Goal: Task Accomplishment & Management: Complete application form

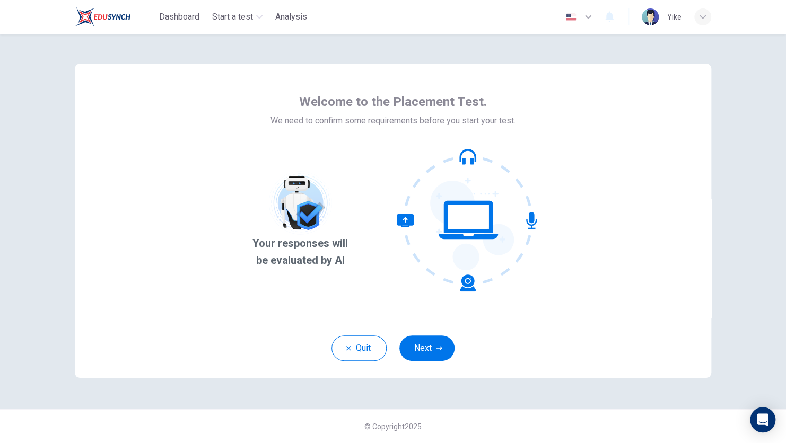
drag, startPoint x: 414, startPoint y: 344, endPoint x: 334, endPoint y: 318, distance: 84.3
click at [334, 318] on div "Welcome to the Placement Test. We need to confirm some requirements before you …" at bounding box center [393, 191] width 636 height 254
click at [412, 340] on button "Next" at bounding box center [426, 348] width 55 height 25
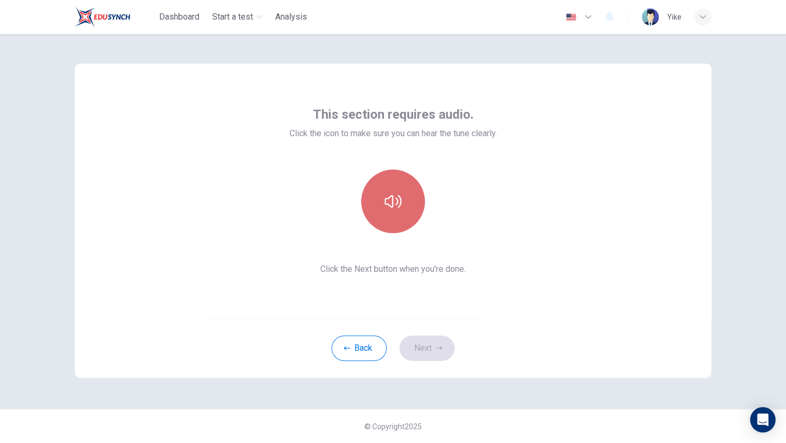
click at [386, 211] on button "button" at bounding box center [393, 202] width 64 height 64
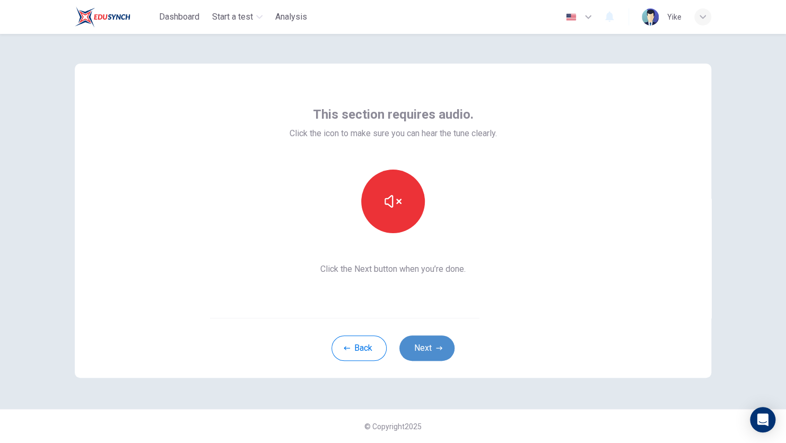
click at [426, 350] on button "Next" at bounding box center [426, 348] width 55 height 25
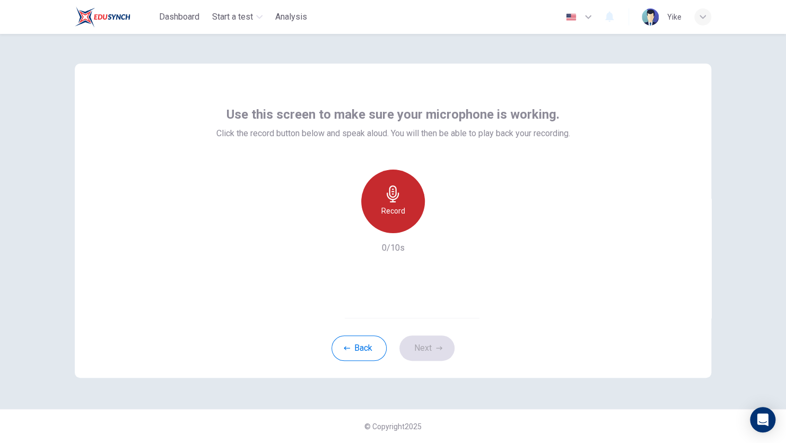
click at [393, 200] on icon "button" at bounding box center [392, 194] width 17 height 17
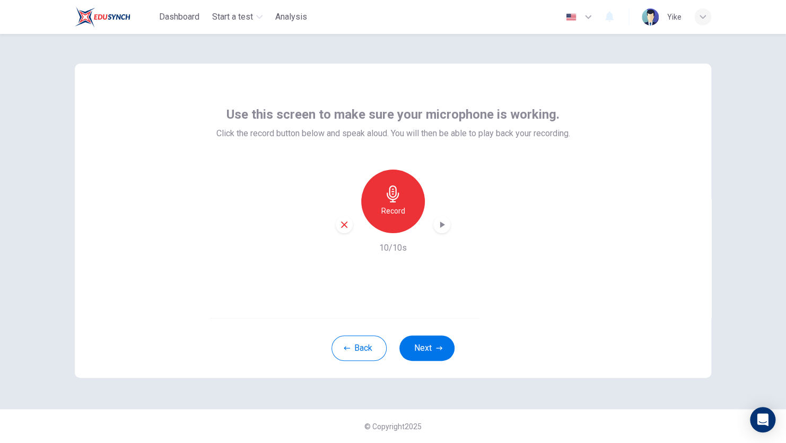
drag, startPoint x: 422, startPoint y: 341, endPoint x: 386, endPoint y: 270, distance: 79.9
click at [386, 270] on div "Use this screen to make sure your microphone is working. Click the record butto…" at bounding box center [393, 221] width 636 height 314
click at [342, 225] on icon "button" at bounding box center [344, 225] width 10 height 10
click at [437, 346] on icon "button" at bounding box center [439, 348] width 6 height 6
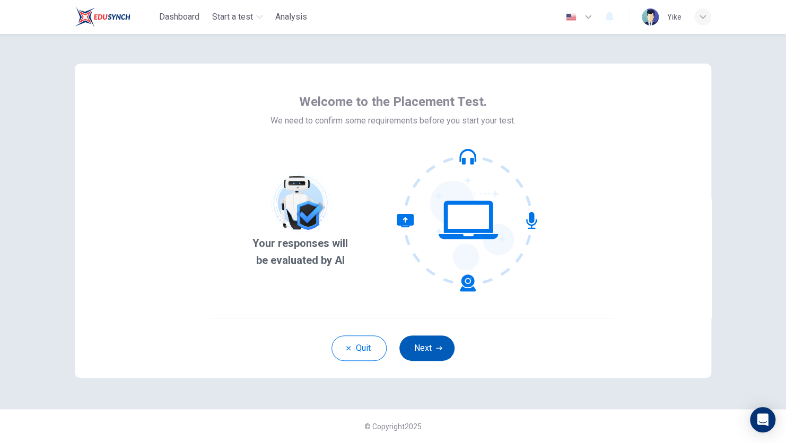
click at [412, 347] on button "Next" at bounding box center [426, 348] width 55 height 25
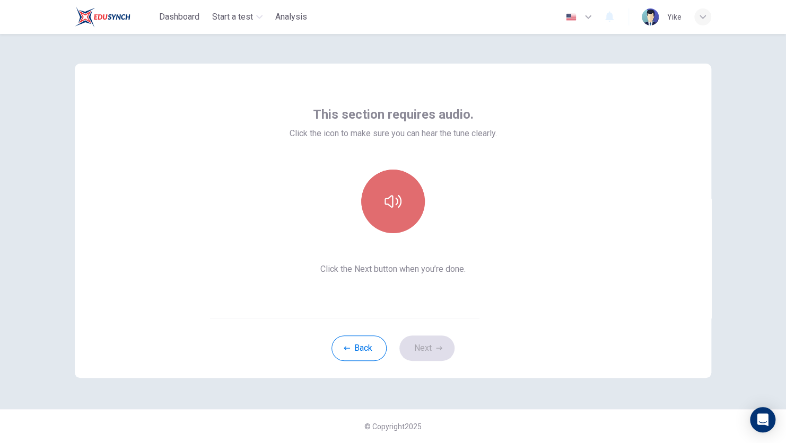
click at [398, 214] on button "button" at bounding box center [393, 202] width 64 height 64
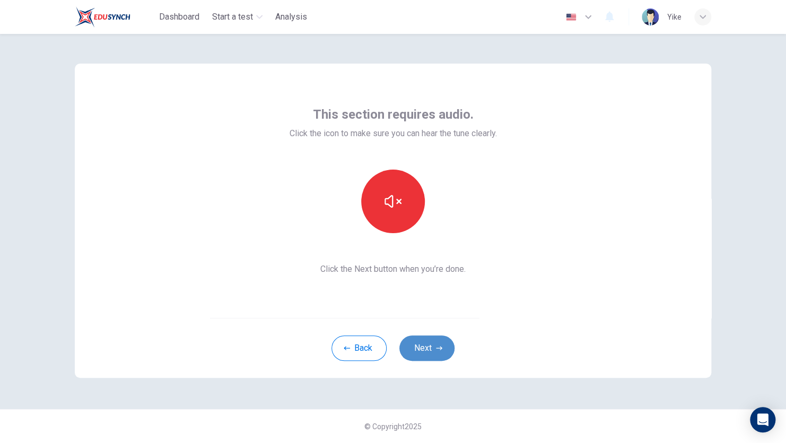
click at [437, 350] on icon "button" at bounding box center [439, 348] width 6 height 6
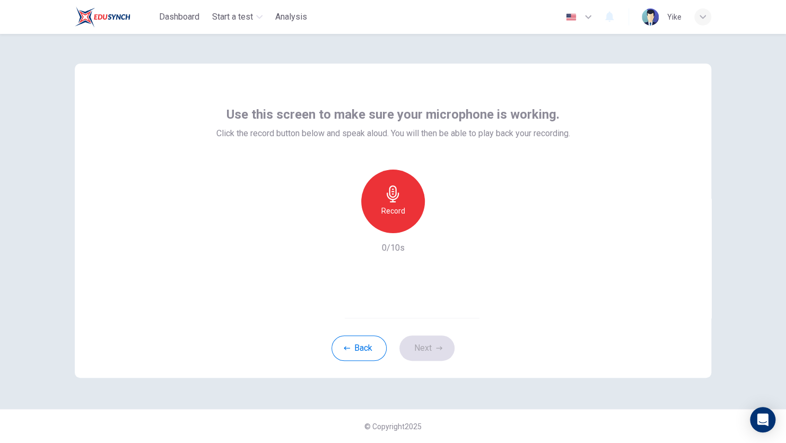
click at [389, 214] on h6 "Record" at bounding box center [393, 211] width 24 height 13
click at [382, 222] on div "Stop" at bounding box center [393, 202] width 64 height 64
click at [417, 357] on button "Next" at bounding box center [426, 348] width 55 height 25
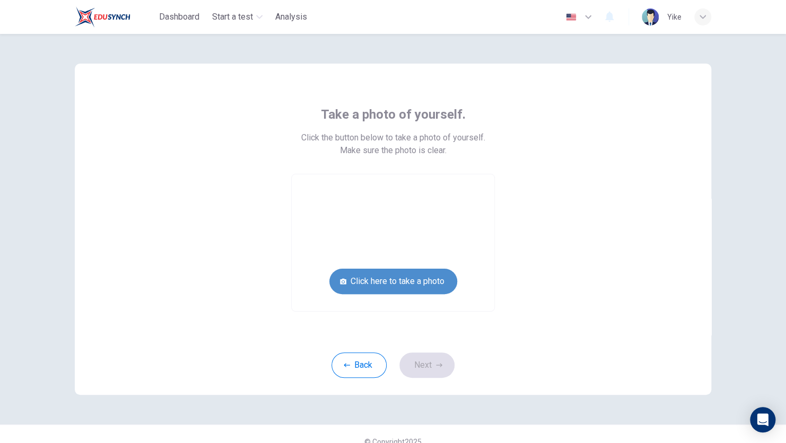
click at [403, 276] on button "Click here to take a photo" at bounding box center [393, 281] width 128 height 25
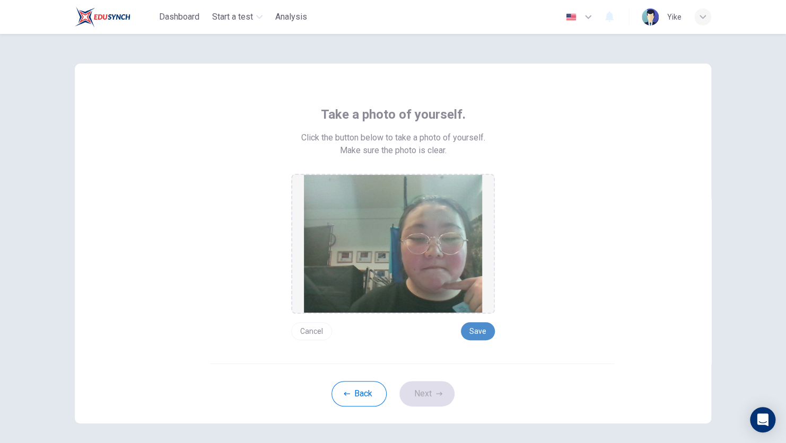
click at [480, 332] on button "Save" at bounding box center [478, 331] width 34 height 18
click at [427, 386] on button "Next" at bounding box center [426, 393] width 55 height 25
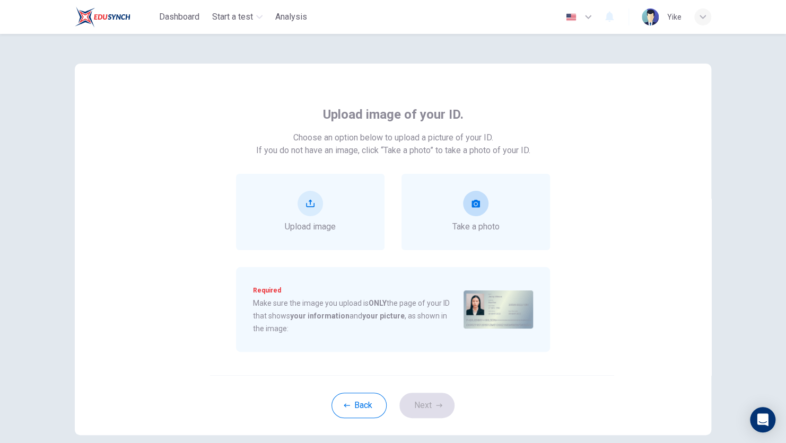
click at [471, 215] on button "take photo" at bounding box center [475, 203] width 25 height 25
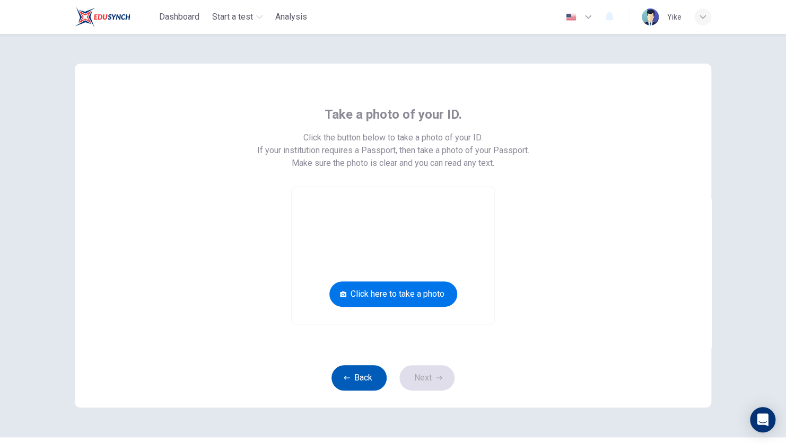
click at [355, 380] on button "Back" at bounding box center [358, 377] width 55 height 25
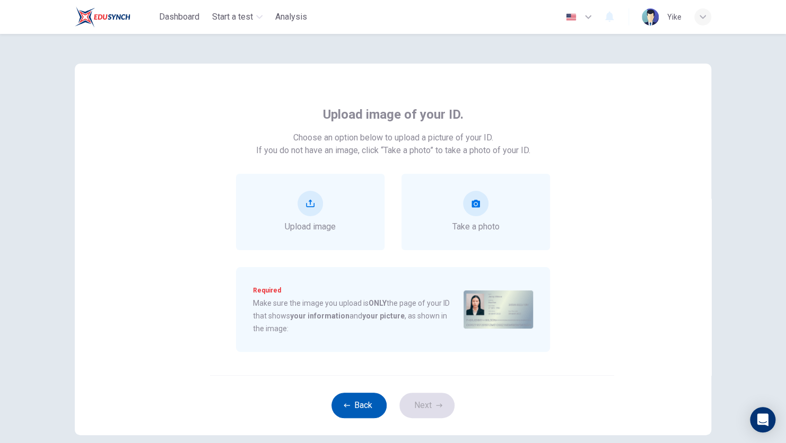
click at [359, 397] on button "Back" at bounding box center [358, 405] width 55 height 25
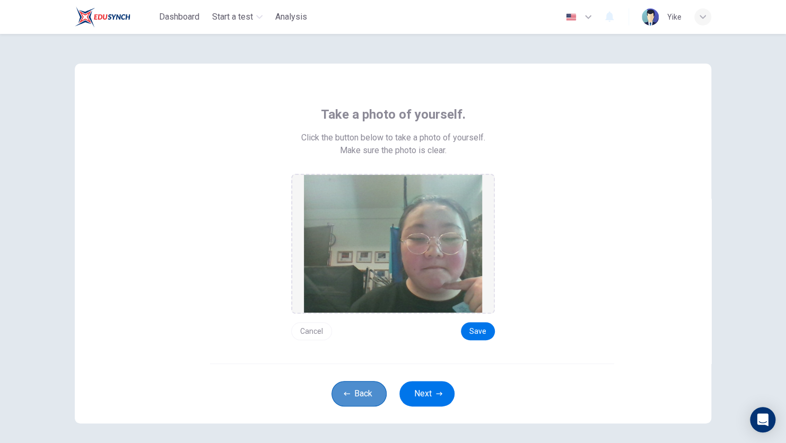
click at [361, 392] on button "Back" at bounding box center [358, 393] width 55 height 25
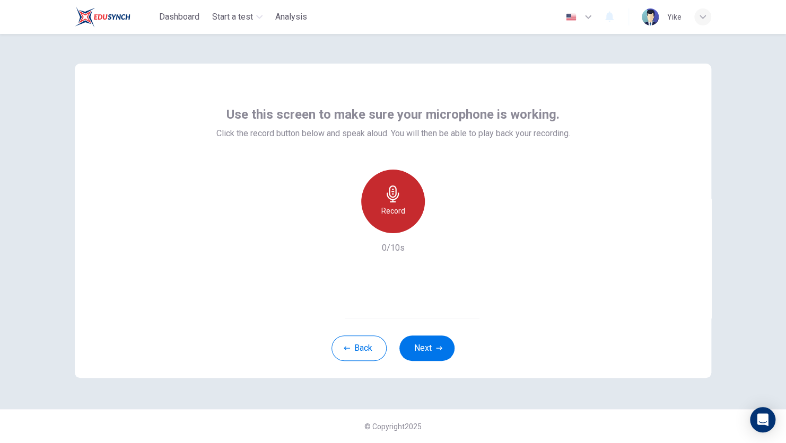
click at [391, 210] on h6 "Record" at bounding box center [393, 211] width 24 height 13
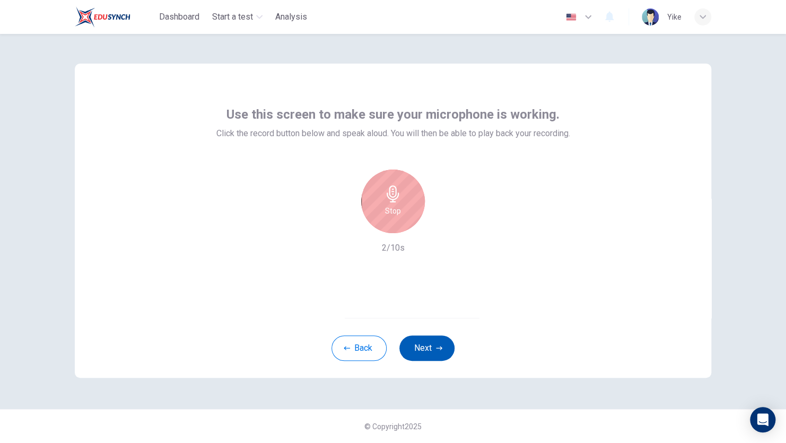
click at [418, 355] on button "Next" at bounding box center [426, 348] width 55 height 25
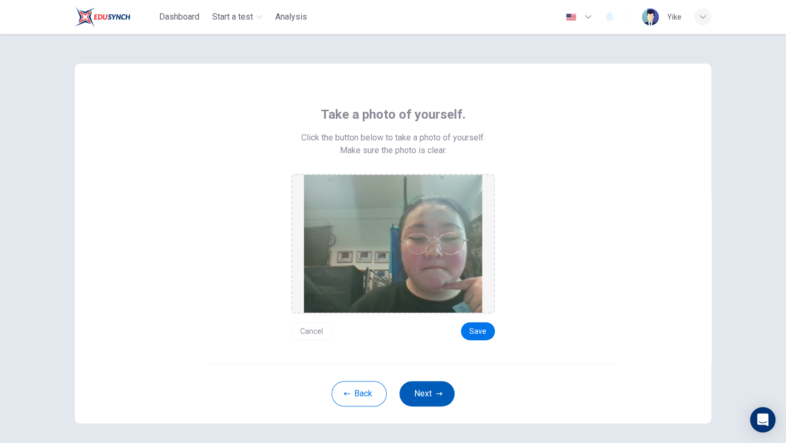
click at [418, 355] on div "Take a photo of yourself. Click the button below to take a photo of yourself. M…" at bounding box center [393, 214] width 636 height 300
click at [467, 331] on button "Save" at bounding box center [478, 331] width 34 height 18
click at [442, 390] on button "Next" at bounding box center [426, 393] width 55 height 25
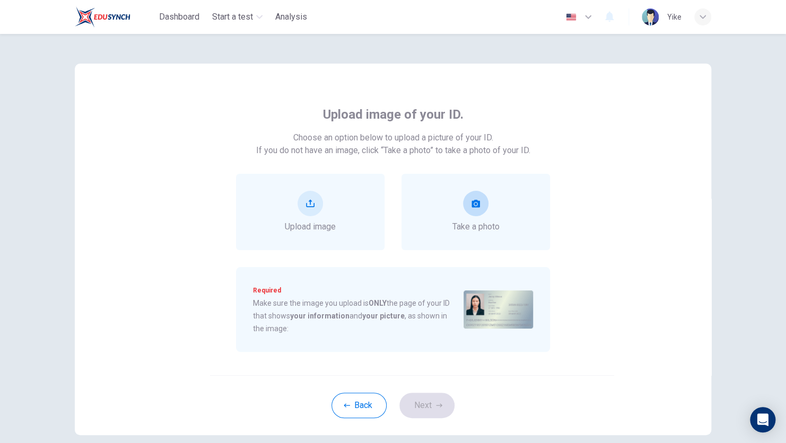
click at [416, 184] on div "Take a photo" at bounding box center [475, 212] width 148 height 76
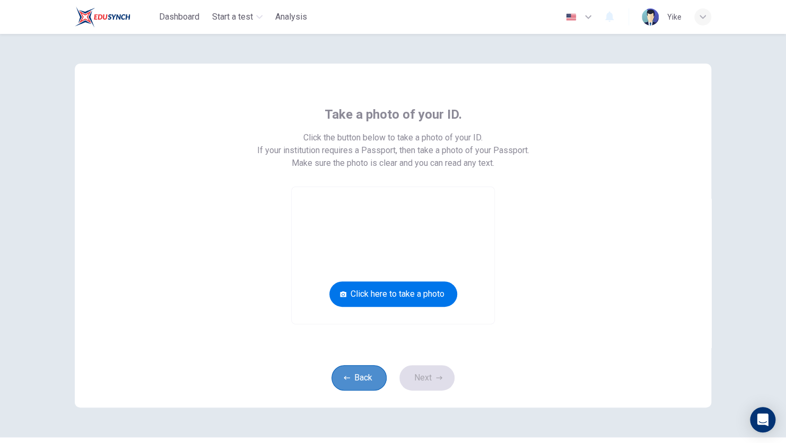
click at [338, 389] on button "Back" at bounding box center [358, 377] width 55 height 25
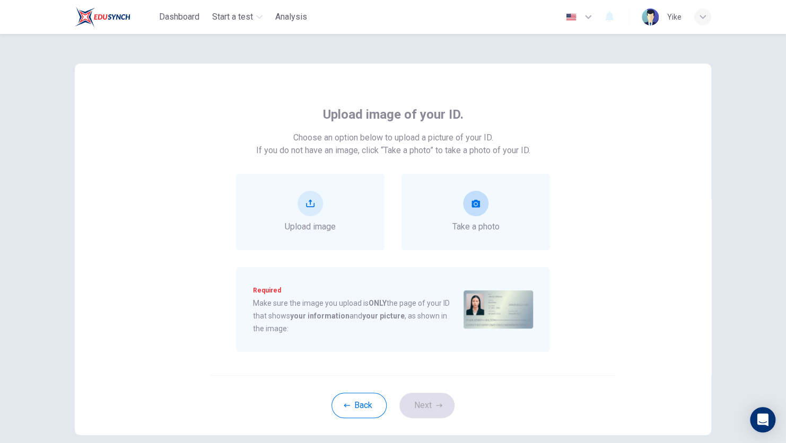
click at [500, 194] on div "Take a photo" at bounding box center [475, 212] width 148 height 76
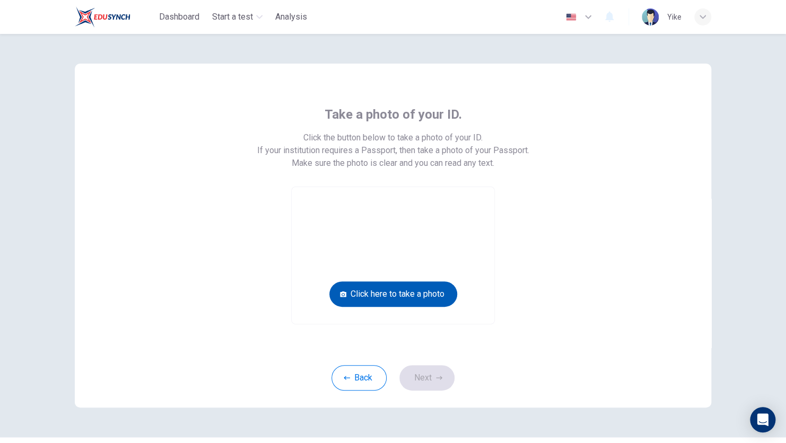
scroll to position [28, 0]
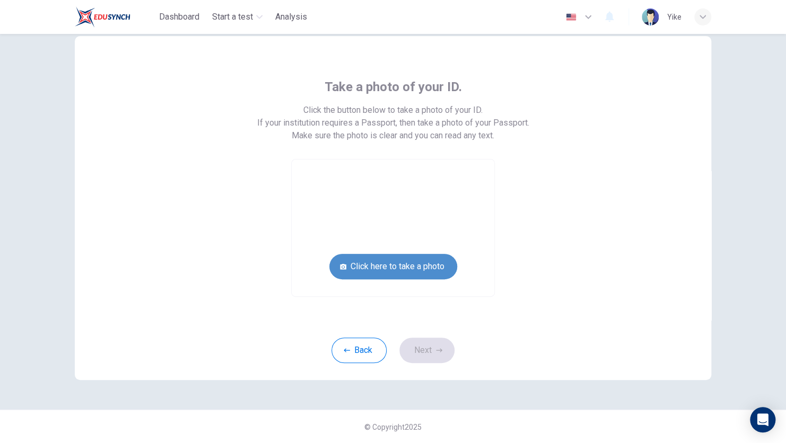
click at [393, 275] on button "Click here to take a photo" at bounding box center [393, 266] width 128 height 25
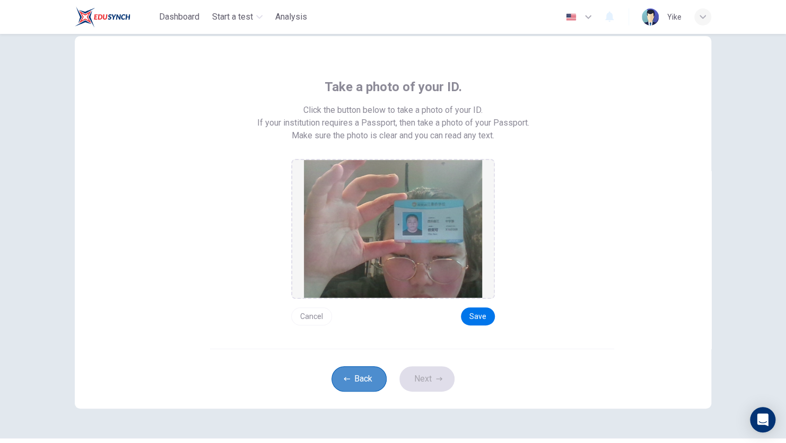
click at [365, 388] on button "Back" at bounding box center [358, 378] width 55 height 25
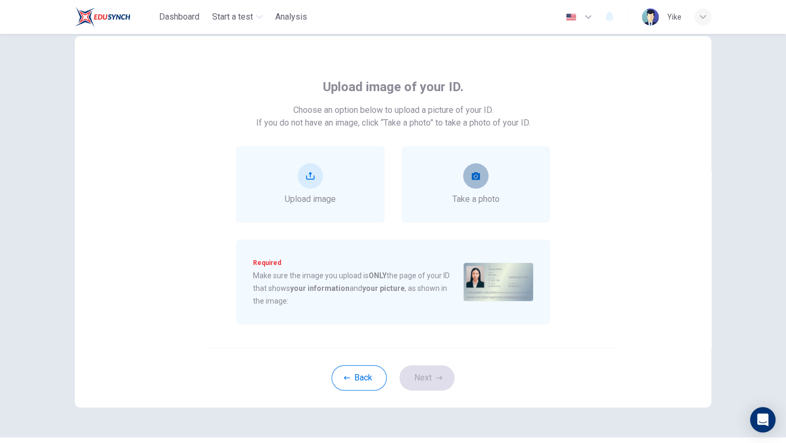
click at [480, 180] on button "take photo" at bounding box center [475, 175] width 25 height 25
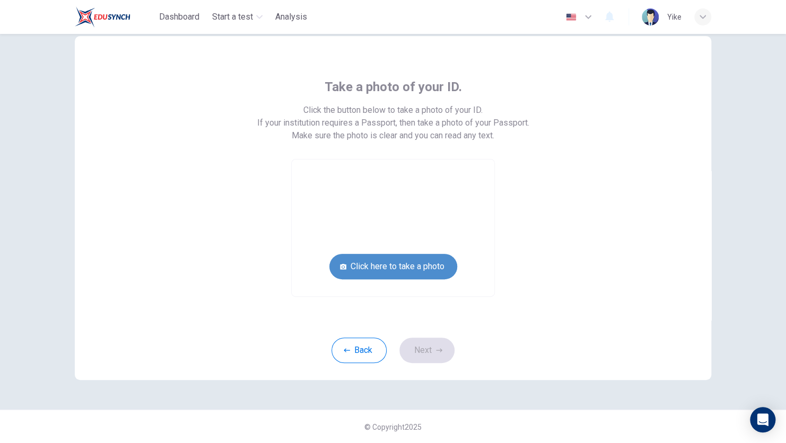
click at [401, 271] on button "Click here to take a photo" at bounding box center [393, 266] width 128 height 25
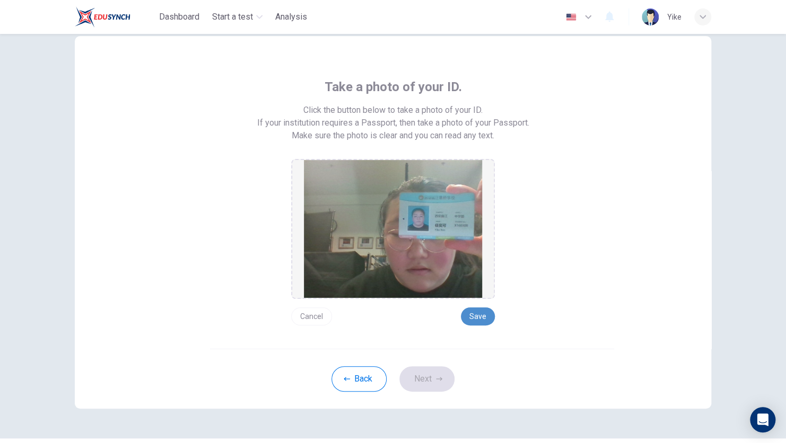
click at [475, 316] on button "Save" at bounding box center [478, 316] width 34 height 18
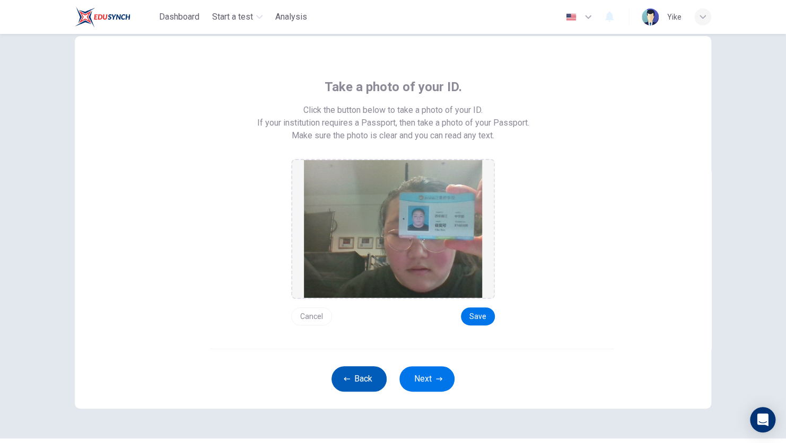
click at [348, 384] on button "Back" at bounding box center [358, 378] width 55 height 25
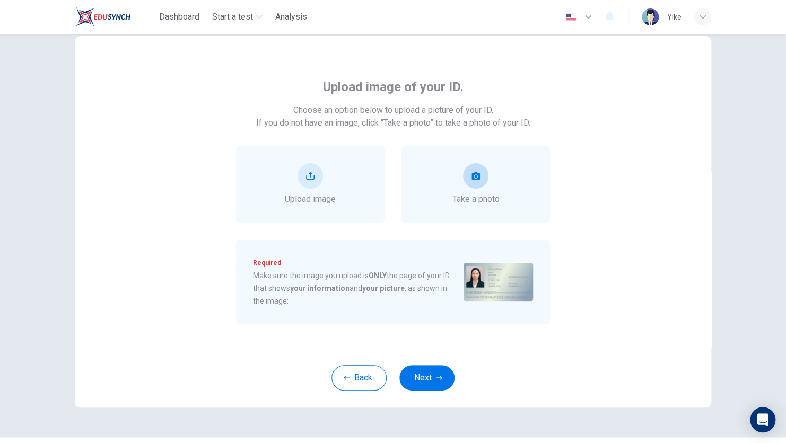
click at [469, 152] on div "Take a photo" at bounding box center [475, 184] width 148 height 76
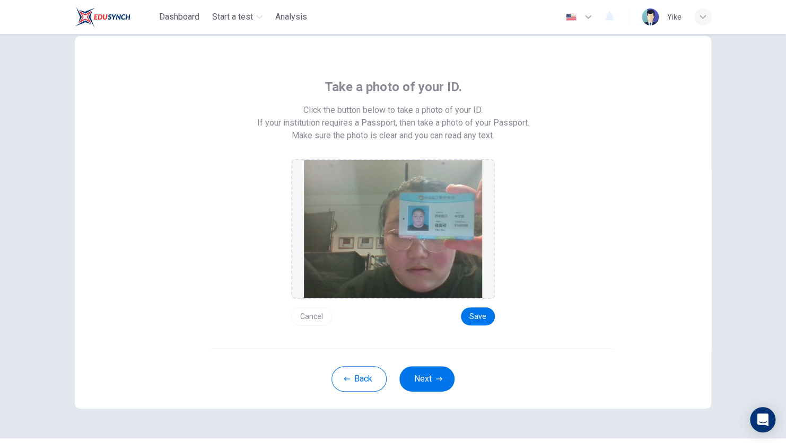
click at [445, 296] on img at bounding box center [393, 229] width 178 height 138
click at [479, 301] on div "Cancel Save" at bounding box center [393, 312] width 204 height 27
click at [475, 313] on button "Save" at bounding box center [478, 316] width 34 height 18
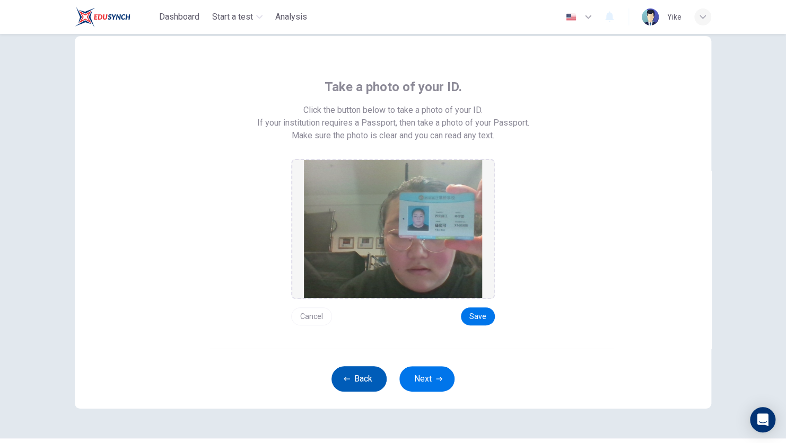
click at [367, 372] on button "Back" at bounding box center [358, 378] width 55 height 25
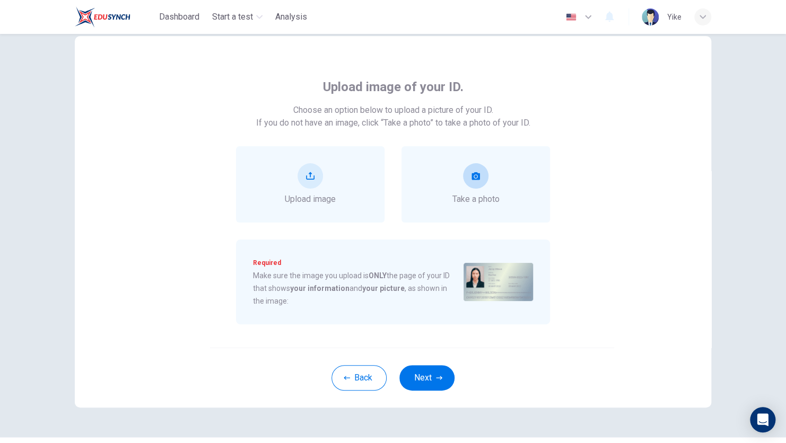
click at [471, 169] on button "take photo" at bounding box center [475, 175] width 25 height 25
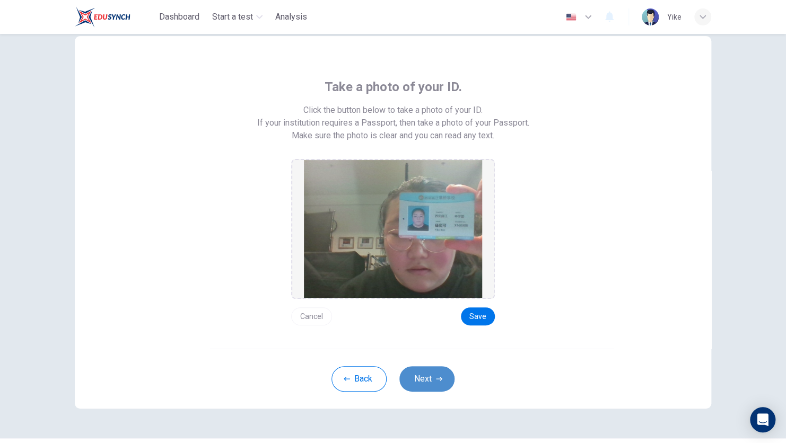
click at [413, 367] on button "Next" at bounding box center [426, 378] width 55 height 25
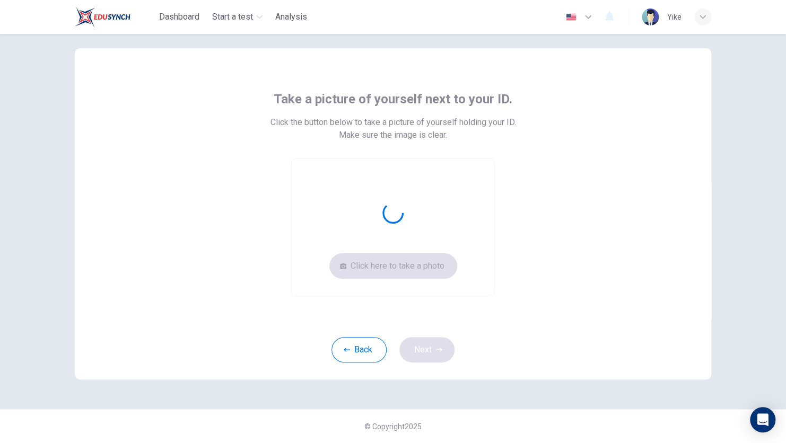
scroll to position [15, 0]
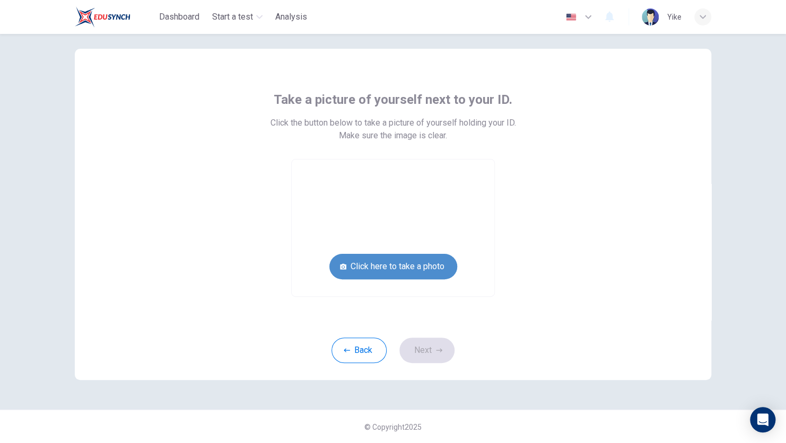
click at [425, 262] on button "Click here to take a photo" at bounding box center [393, 266] width 128 height 25
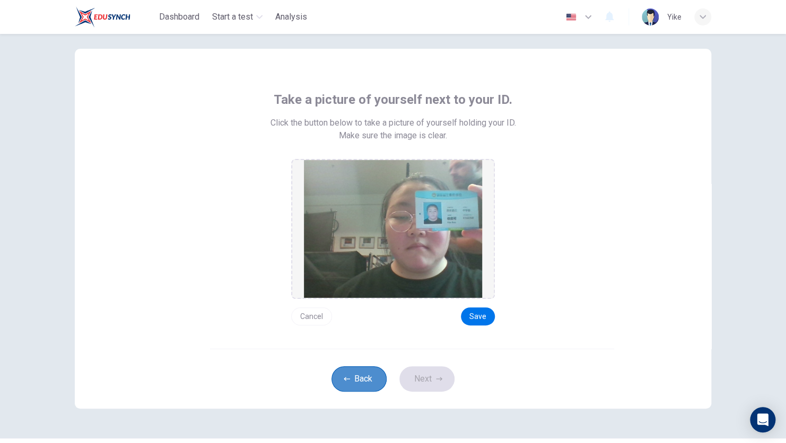
click at [367, 370] on button "Back" at bounding box center [358, 378] width 55 height 25
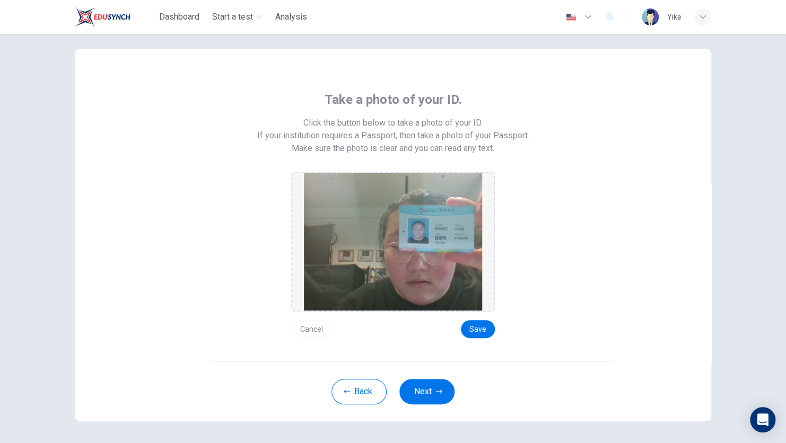
click at [340, 411] on div "Back Next" at bounding box center [393, 391] width 636 height 60
click at [355, 398] on button "Back" at bounding box center [358, 391] width 55 height 25
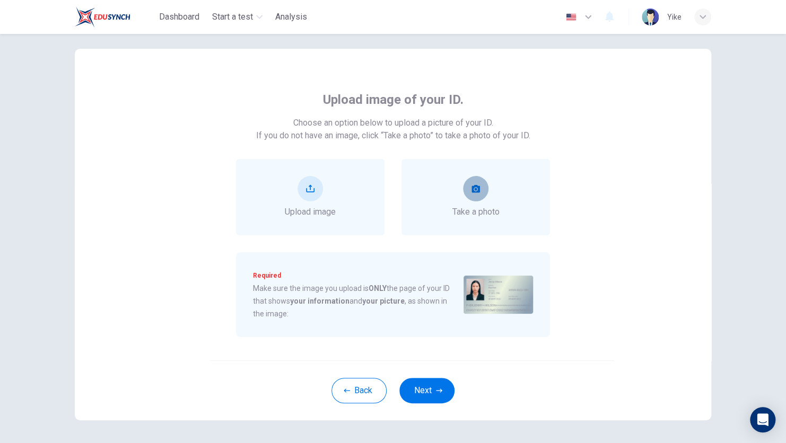
click at [472, 185] on icon "take photo" at bounding box center [475, 188] width 8 height 7
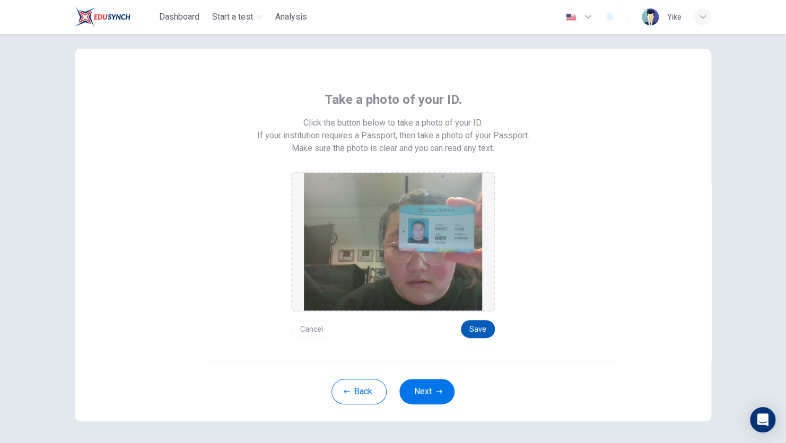
click at [473, 327] on button "Save" at bounding box center [478, 329] width 34 height 18
click at [444, 391] on button "Next" at bounding box center [426, 391] width 55 height 25
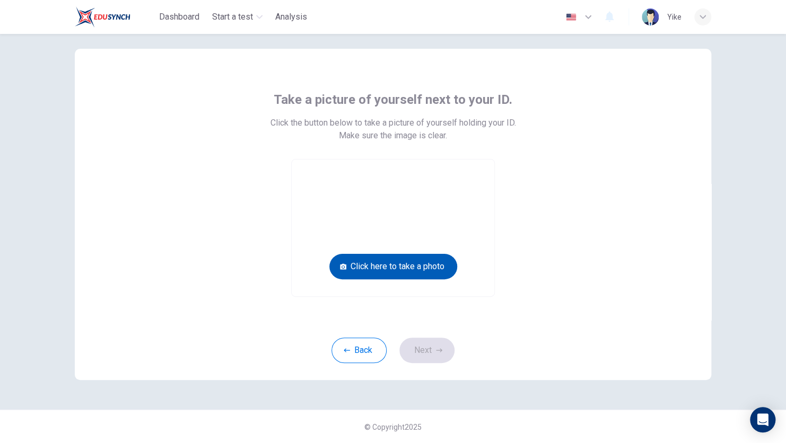
click at [375, 268] on button "Click here to take a photo" at bounding box center [393, 266] width 128 height 25
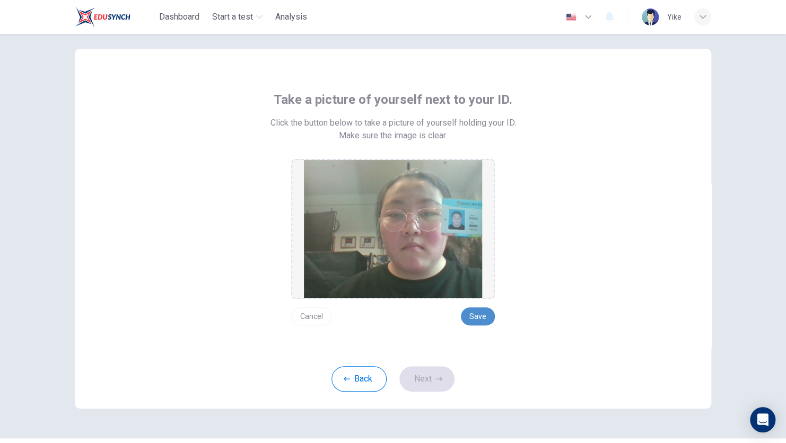
click at [478, 314] on button "Save" at bounding box center [478, 316] width 34 height 18
click at [420, 385] on button "Next" at bounding box center [426, 378] width 55 height 25
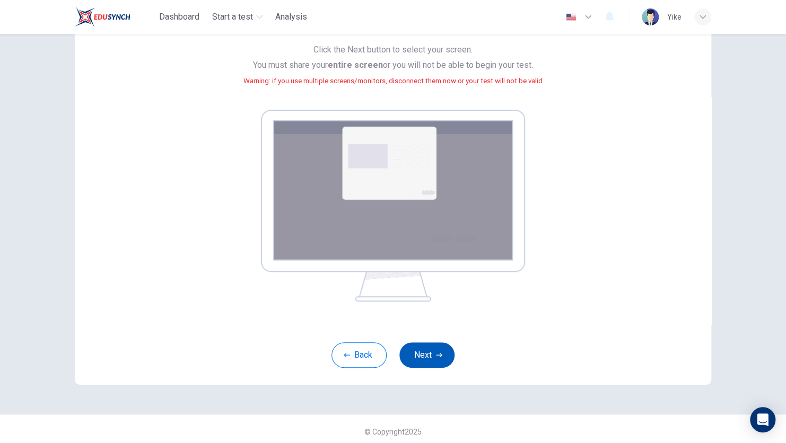
scroll to position [102, 0]
click at [365, 357] on button "Back" at bounding box center [358, 354] width 55 height 25
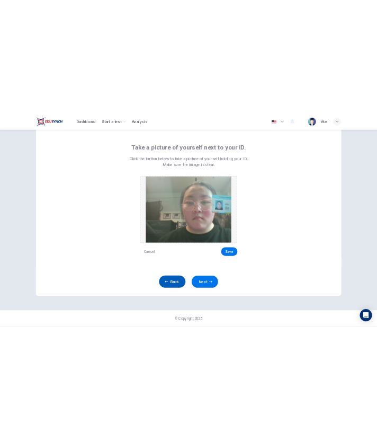
scroll to position [43, 0]
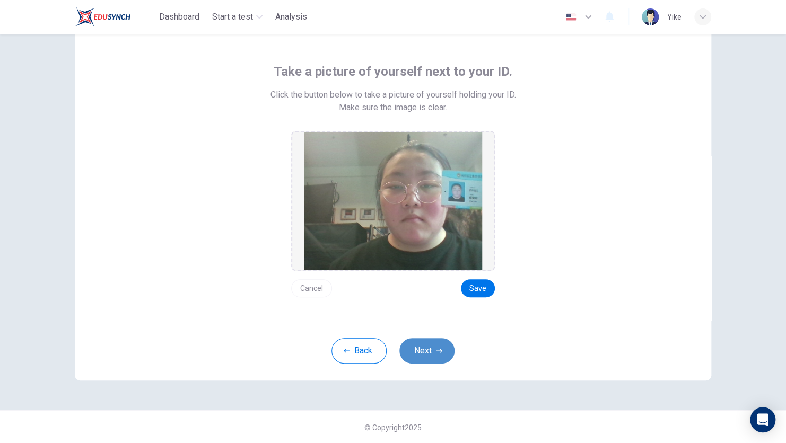
click at [439, 338] on button "Next" at bounding box center [426, 350] width 55 height 25
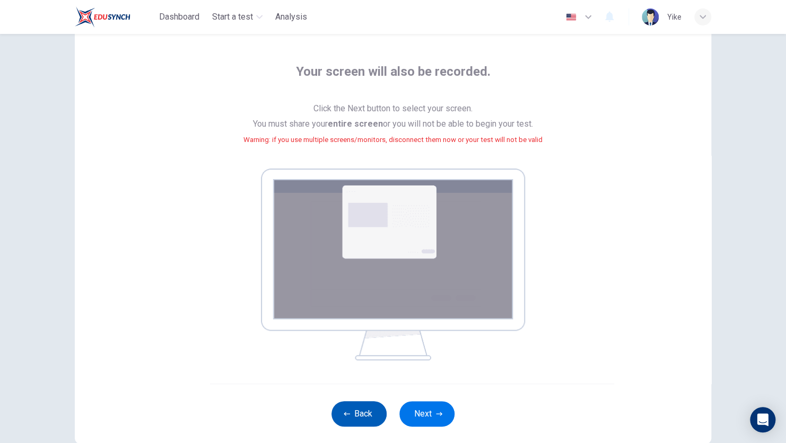
click at [366, 413] on button "Back" at bounding box center [358, 413] width 55 height 25
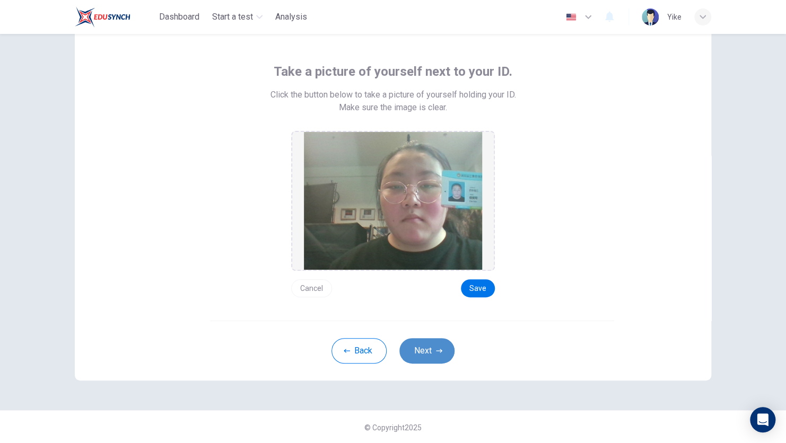
click at [408, 342] on button "Next" at bounding box center [426, 350] width 55 height 25
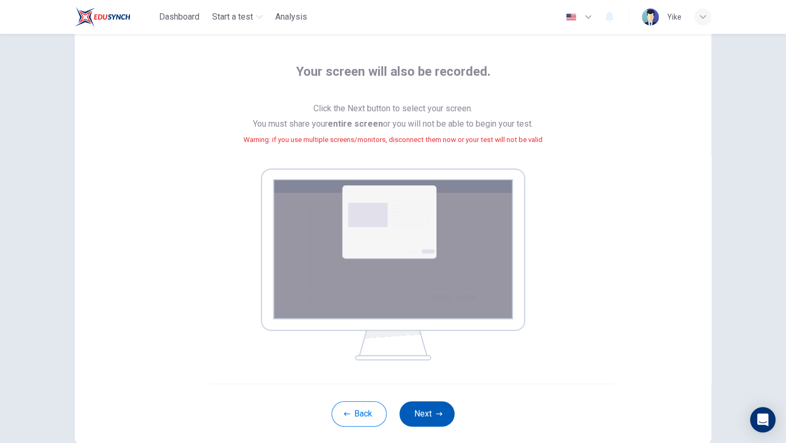
click at [408, 342] on img at bounding box center [393, 265] width 264 height 192
click at [417, 419] on button "Next" at bounding box center [426, 413] width 55 height 25
click at [428, 417] on button "Next" at bounding box center [426, 413] width 55 height 25
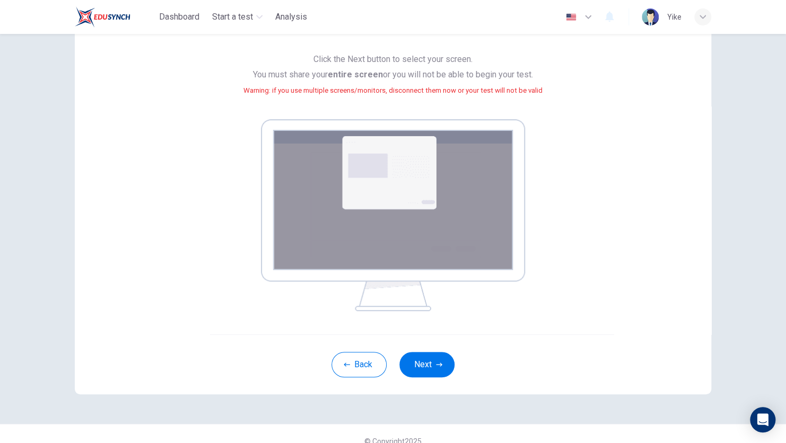
scroll to position [107, 0]
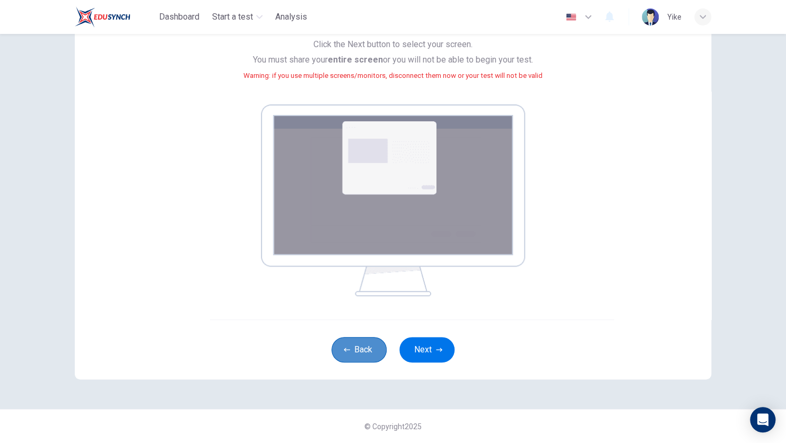
click at [357, 354] on button "Back" at bounding box center [358, 349] width 55 height 25
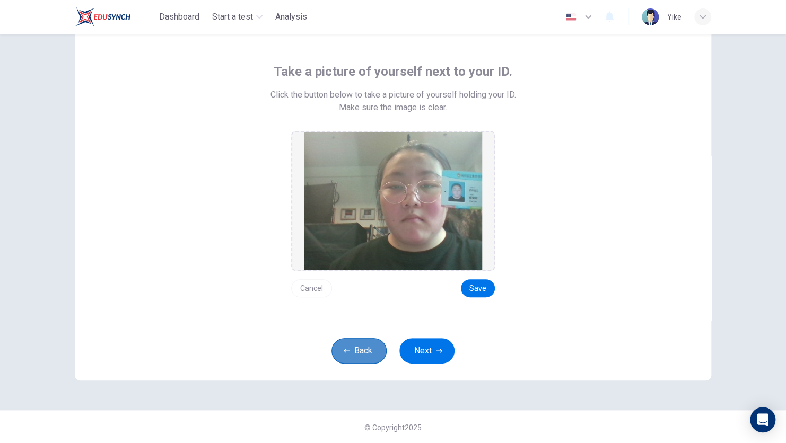
click at [357, 354] on button "Back" at bounding box center [358, 350] width 55 height 25
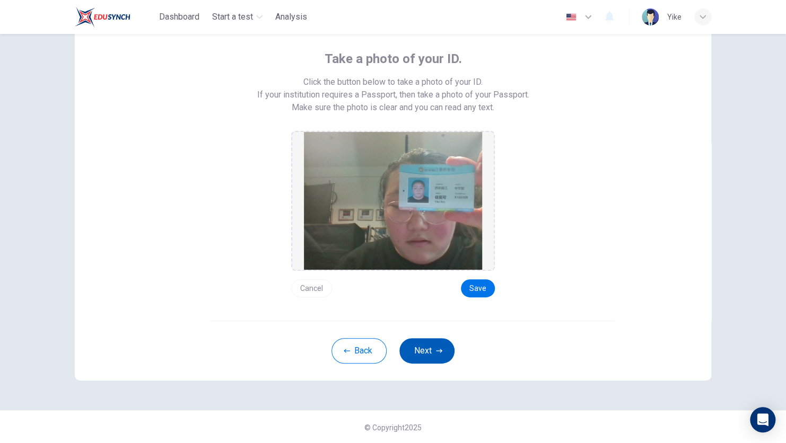
click at [414, 352] on button "Next" at bounding box center [426, 350] width 55 height 25
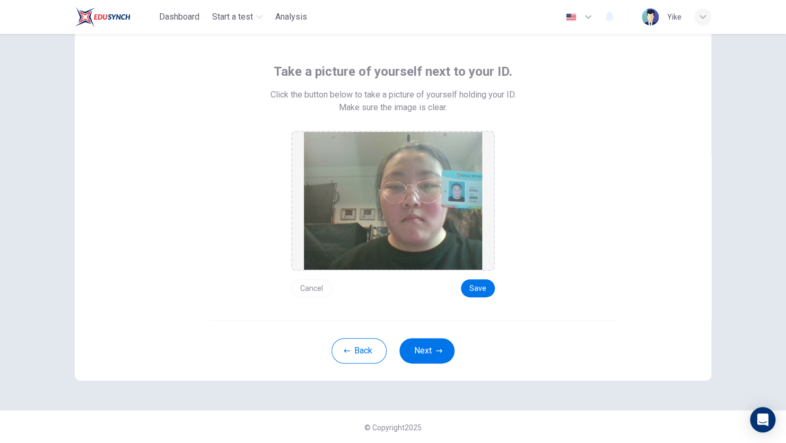
drag, startPoint x: 414, startPoint y: 352, endPoint x: 319, endPoint y: 320, distance: 100.9
click at [319, 320] on div "Take a picture of yourself next to your ID. Click the button below to take a pi…" at bounding box center [393, 201] width 636 height 360
click at [420, 345] on button "Next" at bounding box center [426, 350] width 55 height 25
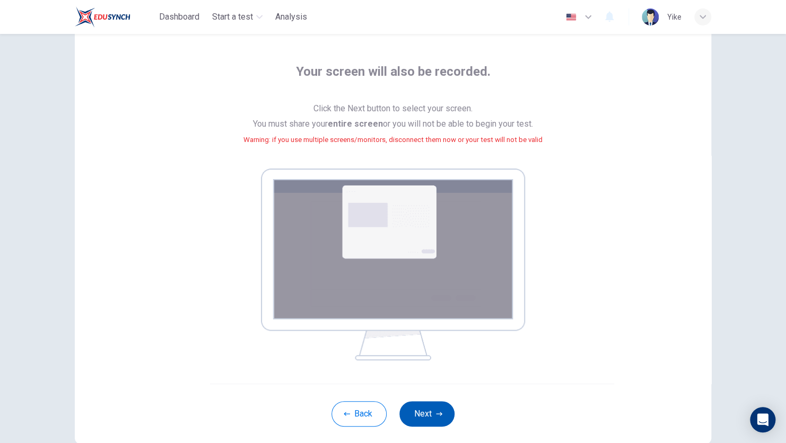
click at [445, 419] on button "Next" at bounding box center [426, 413] width 55 height 25
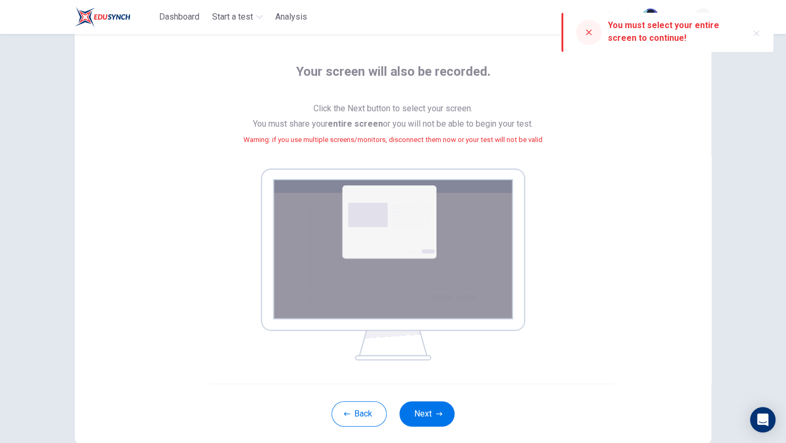
click at [380, 199] on img at bounding box center [393, 265] width 264 height 192
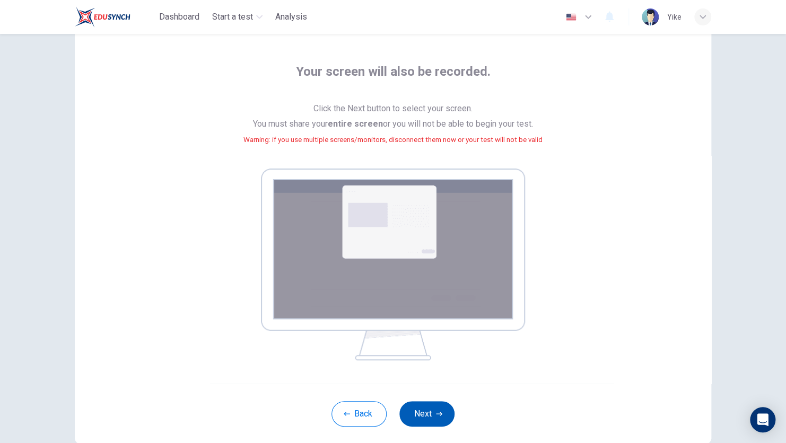
click at [427, 416] on button "Next" at bounding box center [426, 413] width 55 height 25
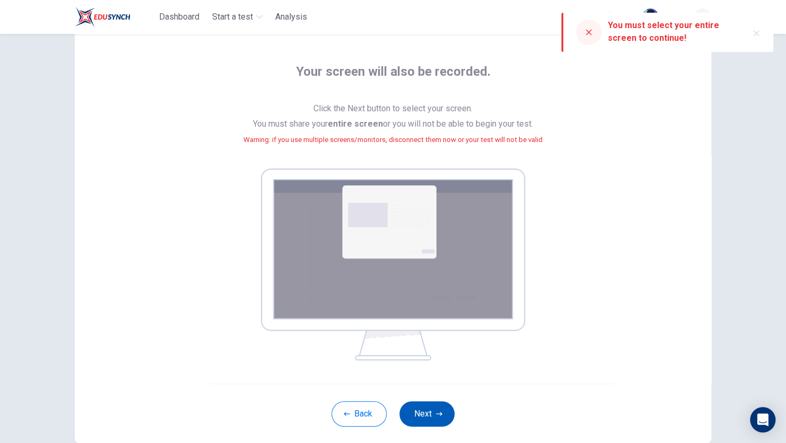
click at [421, 404] on button "Next" at bounding box center [426, 413] width 55 height 25
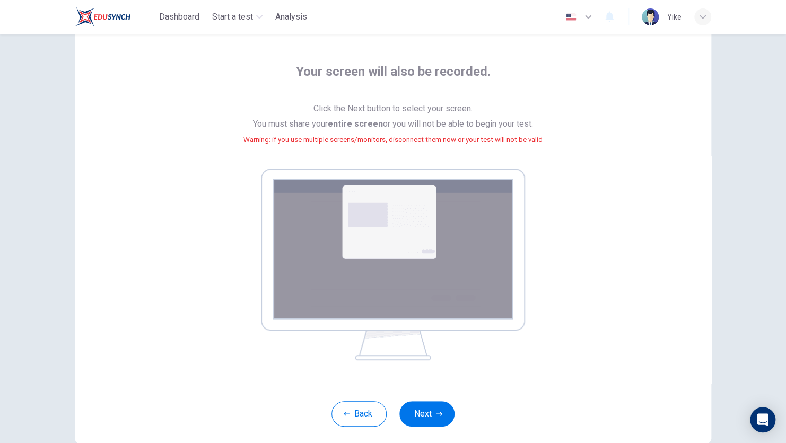
scroll to position [0, 0]
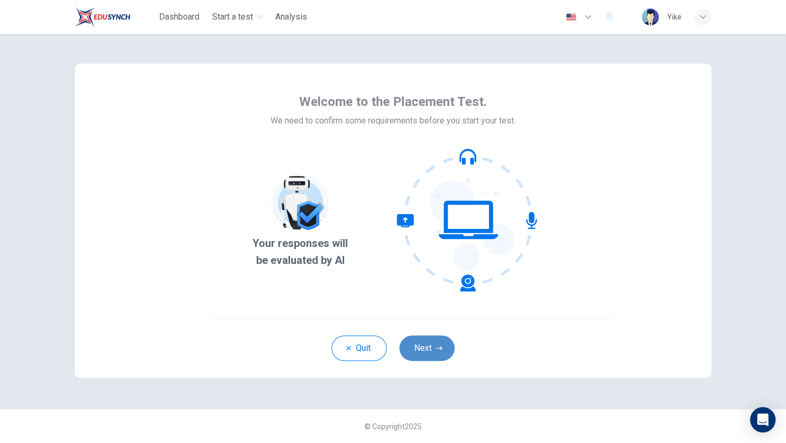
click at [419, 355] on button "Next" at bounding box center [426, 348] width 55 height 25
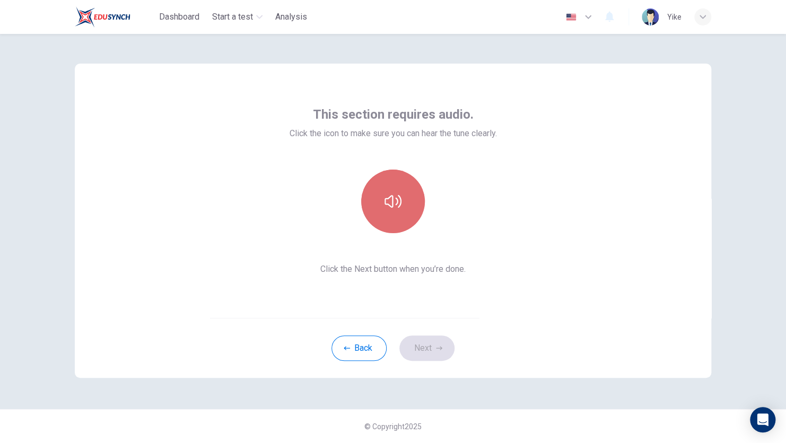
click at [395, 210] on button "button" at bounding box center [393, 202] width 64 height 64
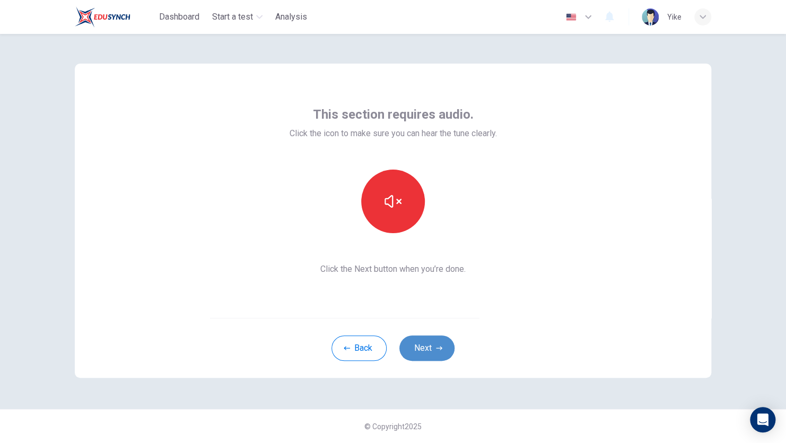
click at [420, 349] on button "Next" at bounding box center [426, 348] width 55 height 25
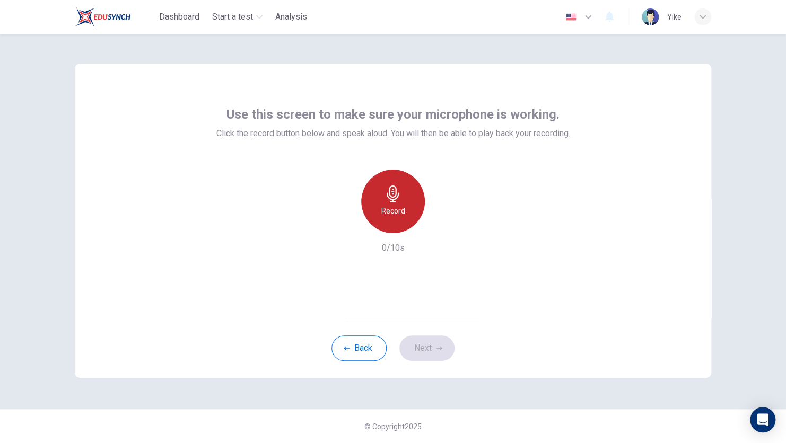
click at [398, 196] on icon "button" at bounding box center [392, 194] width 17 height 17
click at [391, 208] on h6 "Stop" at bounding box center [393, 211] width 16 height 13
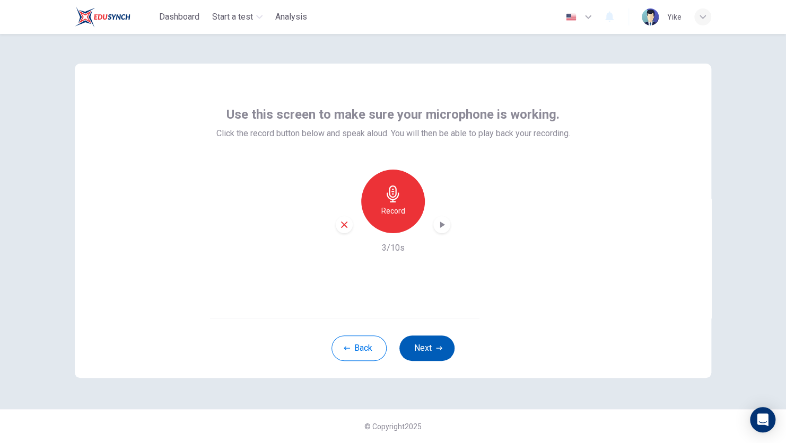
click at [425, 347] on button "Next" at bounding box center [426, 348] width 55 height 25
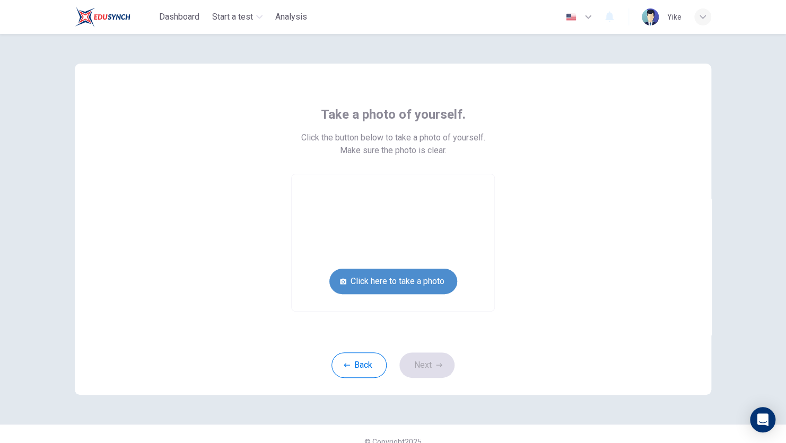
click at [387, 280] on button "Click here to take a photo" at bounding box center [393, 281] width 128 height 25
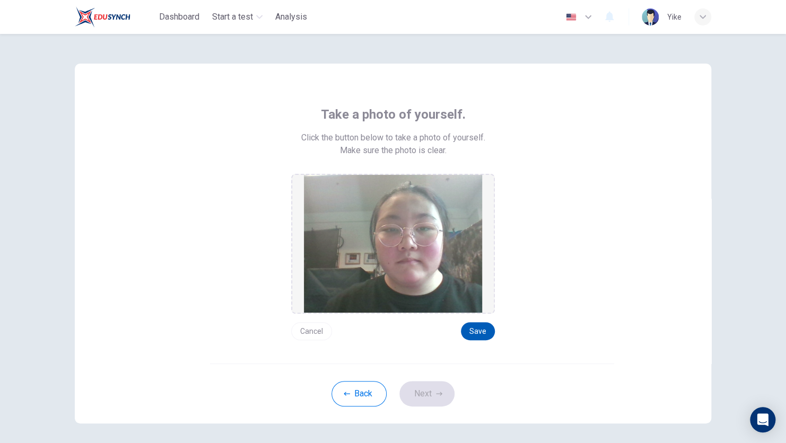
click at [473, 333] on button "Save" at bounding box center [478, 331] width 34 height 18
click at [428, 391] on button "Next" at bounding box center [426, 393] width 55 height 25
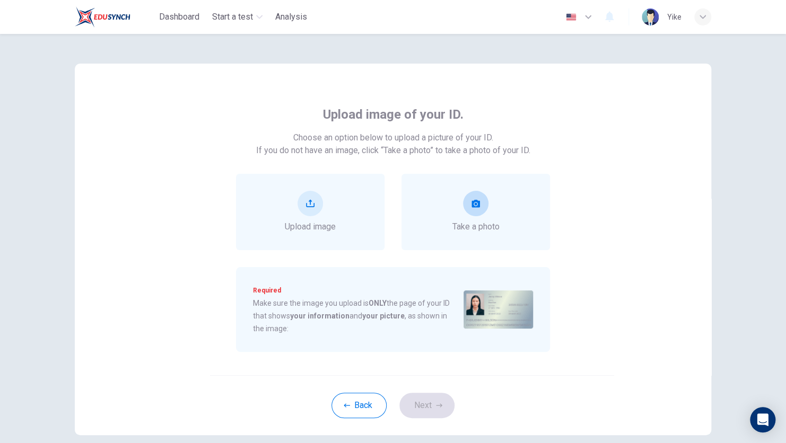
click at [447, 215] on div "Take a photo" at bounding box center [475, 212] width 148 height 76
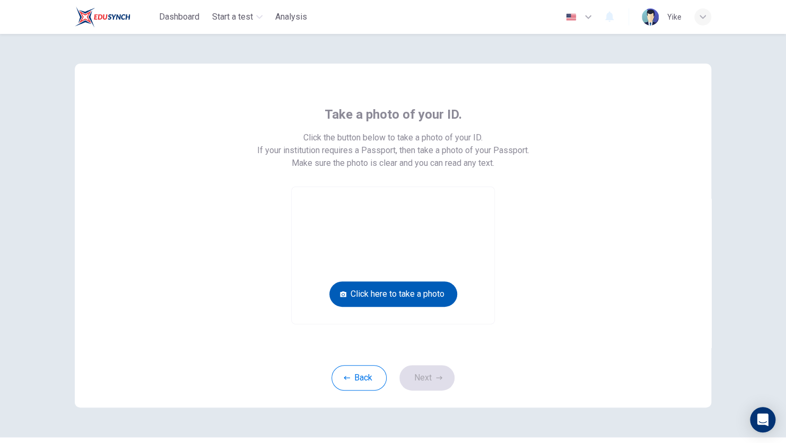
click at [410, 284] on button "Click here to take a photo" at bounding box center [393, 293] width 128 height 25
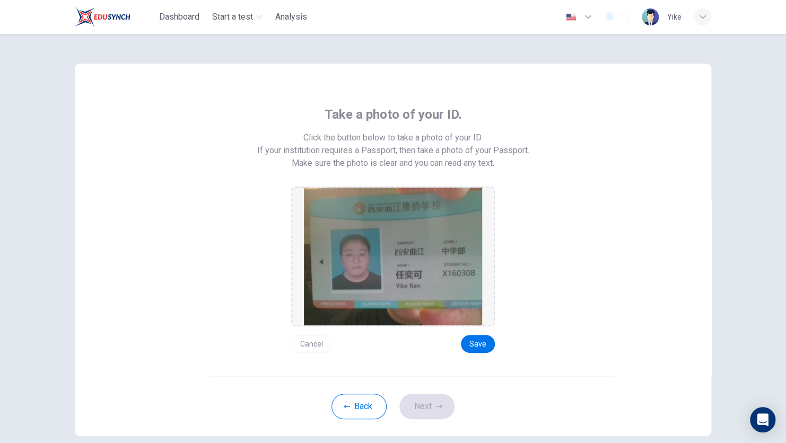
click at [470, 359] on div "Take a photo of your ID. Click the button below to take a photo of your ID. If …" at bounding box center [393, 220] width 636 height 313
click at [479, 345] on button "Save" at bounding box center [478, 344] width 34 height 18
click at [436, 410] on button "Next" at bounding box center [426, 406] width 55 height 25
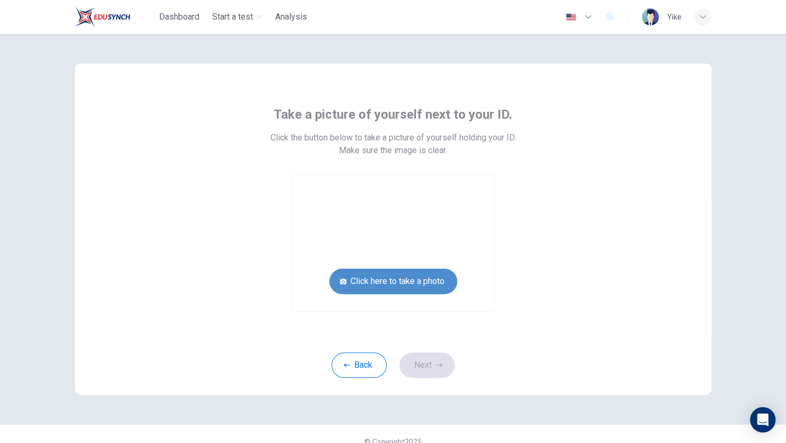
click at [403, 286] on button "Click here to take a photo" at bounding box center [393, 281] width 128 height 25
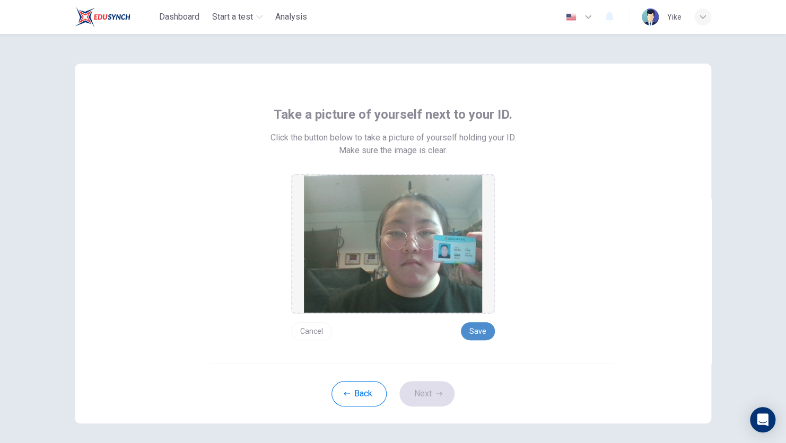
click at [468, 331] on button "Save" at bounding box center [478, 331] width 34 height 18
click at [433, 380] on div "Back Next" at bounding box center [393, 394] width 636 height 60
click at [419, 404] on button "Next" at bounding box center [426, 393] width 55 height 25
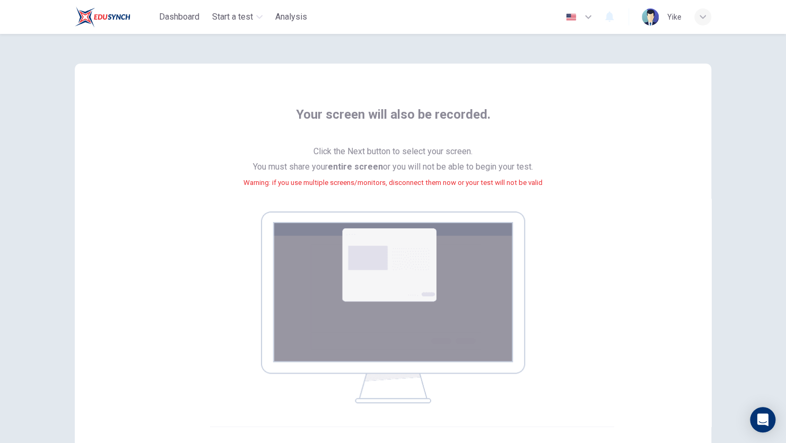
scroll to position [107, 0]
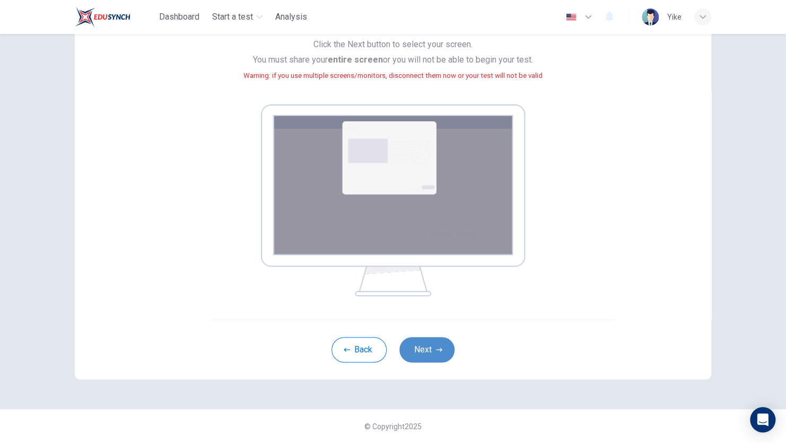
click at [412, 355] on button "Next" at bounding box center [426, 349] width 55 height 25
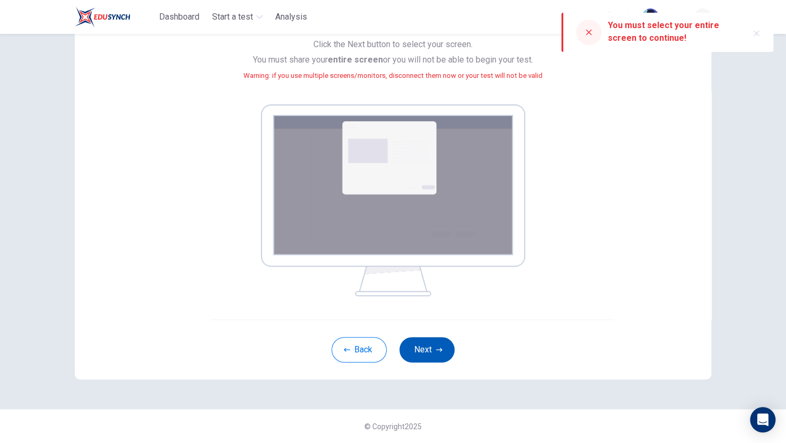
click at [411, 352] on button "Next" at bounding box center [426, 349] width 55 height 25
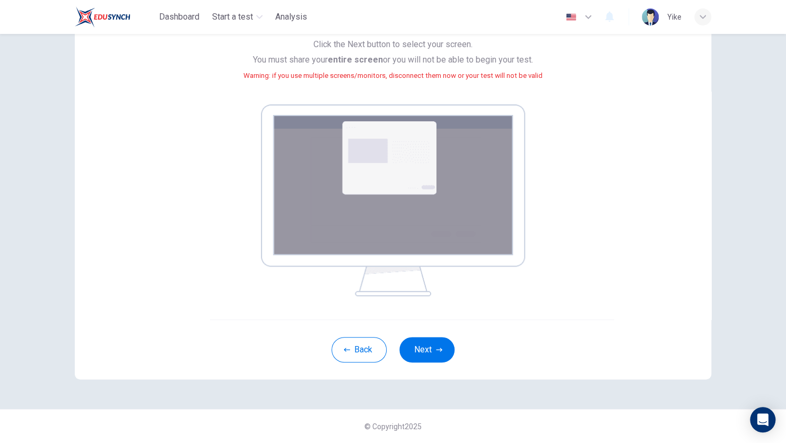
scroll to position [0, 0]
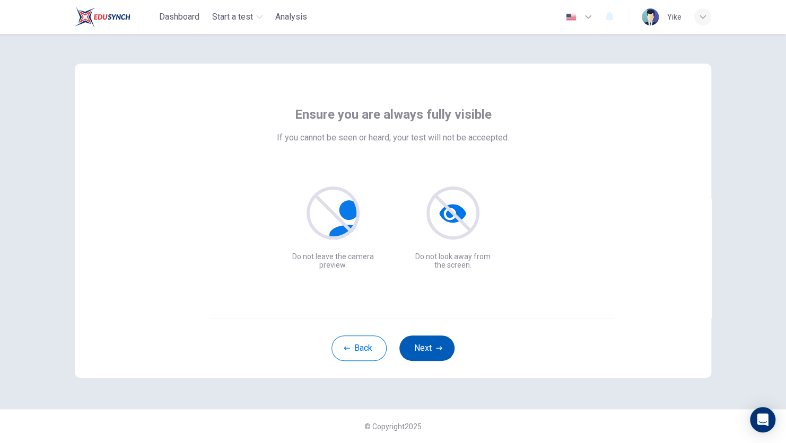
click at [425, 347] on button "Next" at bounding box center [426, 348] width 55 height 25
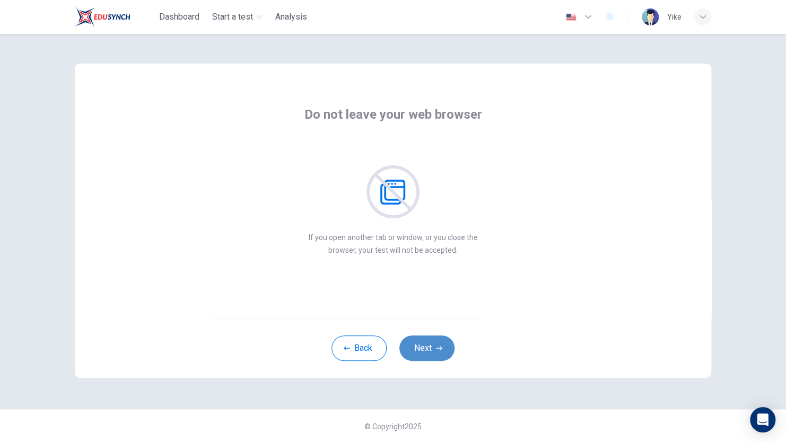
click at [416, 350] on button "Next" at bounding box center [426, 348] width 55 height 25
click at [429, 352] on button "Next" at bounding box center [426, 348] width 55 height 25
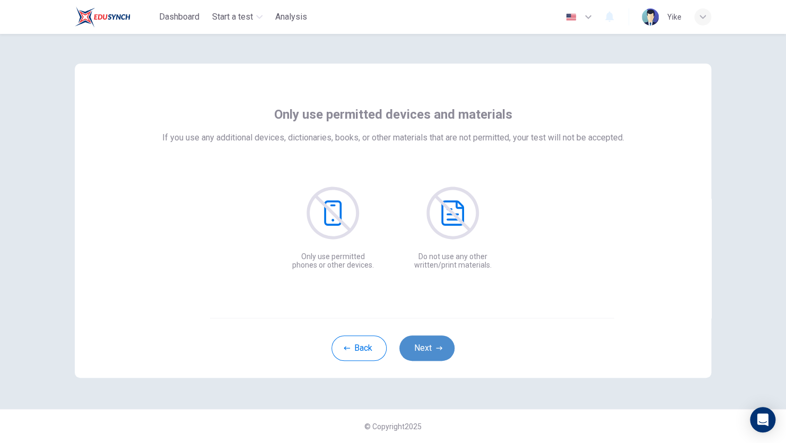
click at [429, 352] on button "Next" at bounding box center [426, 348] width 55 height 25
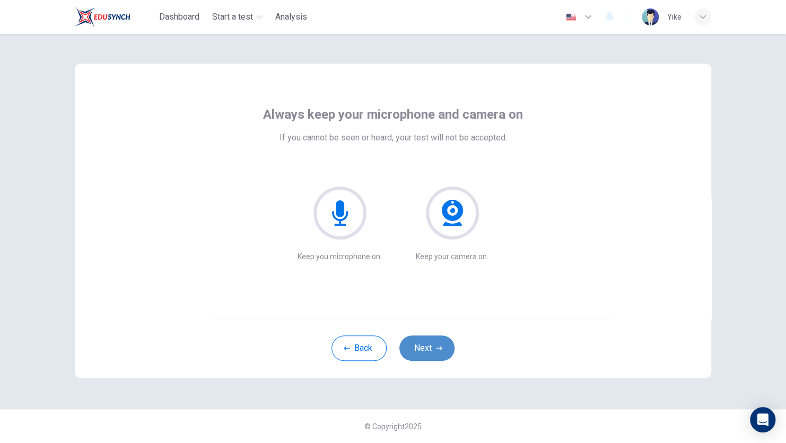
click at [429, 352] on button "Next" at bounding box center [426, 348] width 55 height 25
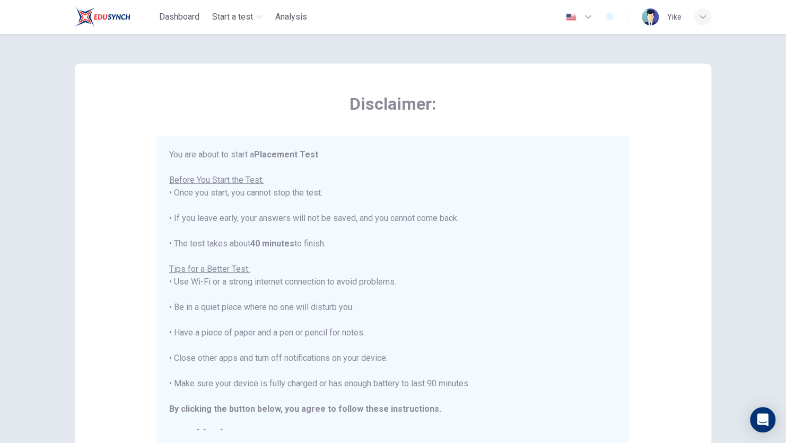
scroll to position [12, 0]
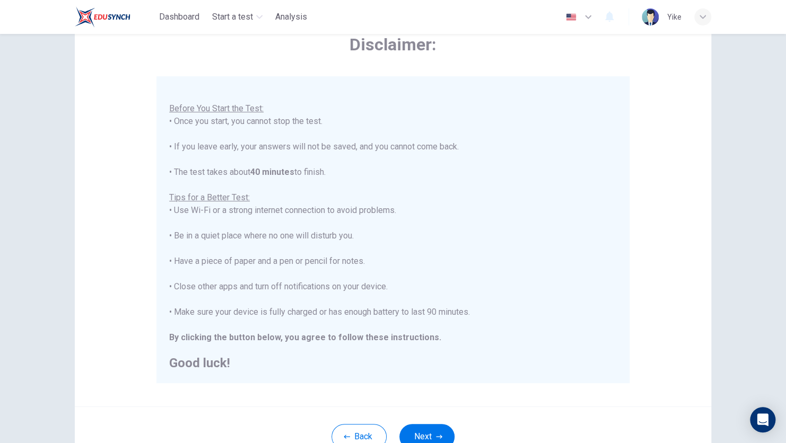
click at [210, 240] on div "You are about to start a Placement Test . Before You Start the Test: • Once you…" at bounding box center [392, 223] width 447 height 293
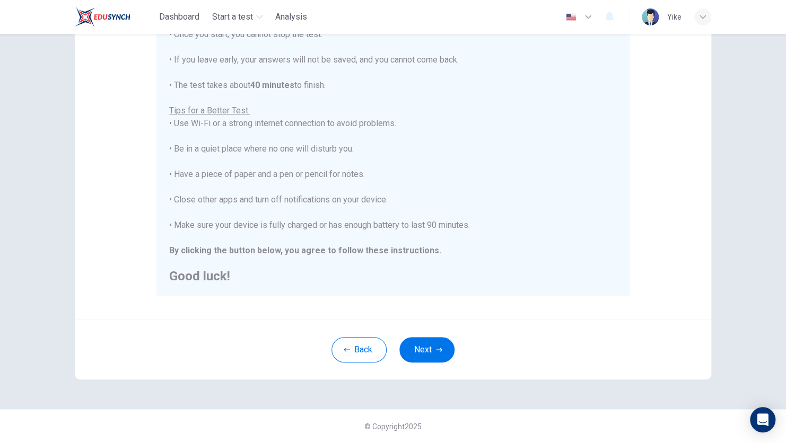
scroll to position [146, 0]
click at [417, 352] on button "Next" at bounding box center [426, 350] width 55 height 25
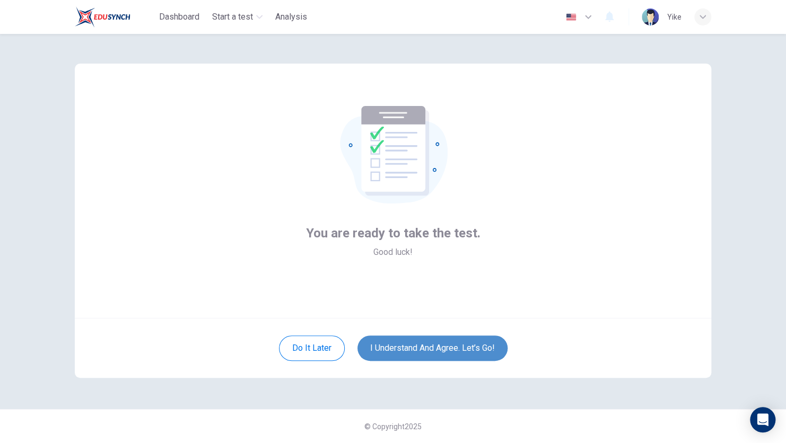
click at [390, 352] on button "I understand and agree. Let’s go!" at bounding box center [432, 348] width 150 height 25
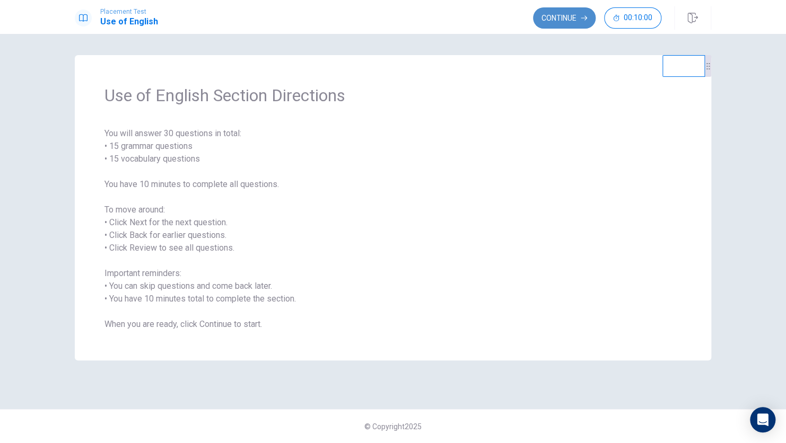
click at [546, 15] on button "Continue" at bounding box center [564, 17] width 63 height 21
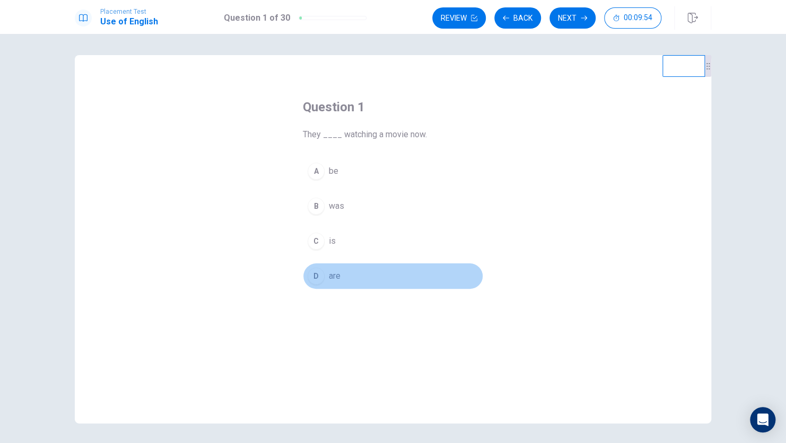
click at [328, 268] on button "D are" at bounding box center [393, 276] width 180 height 27
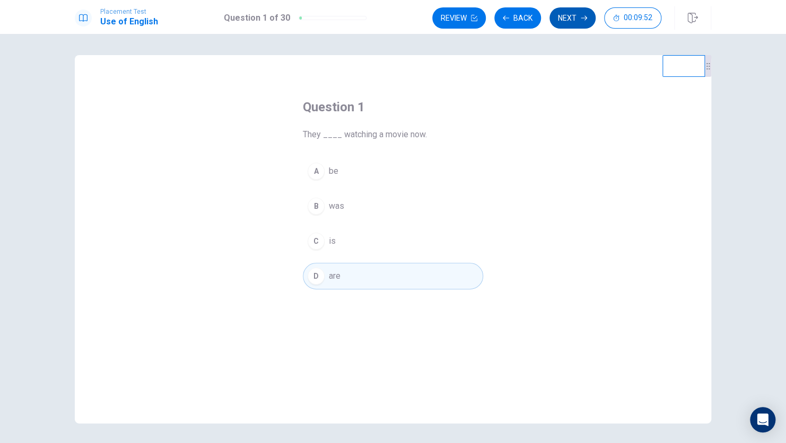
click at [567, 14] on button "Next" at bounding box center [572, 17] width 46 height 21
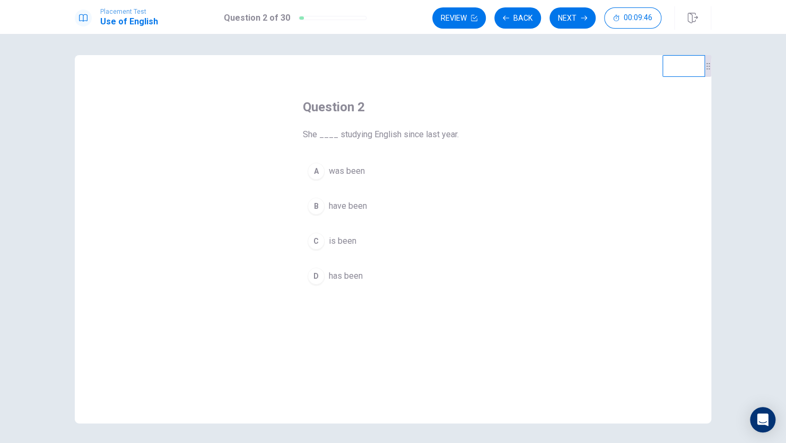
click at [338, 207] on span "have been" at bounding box center [348, 206] width 38 height 13
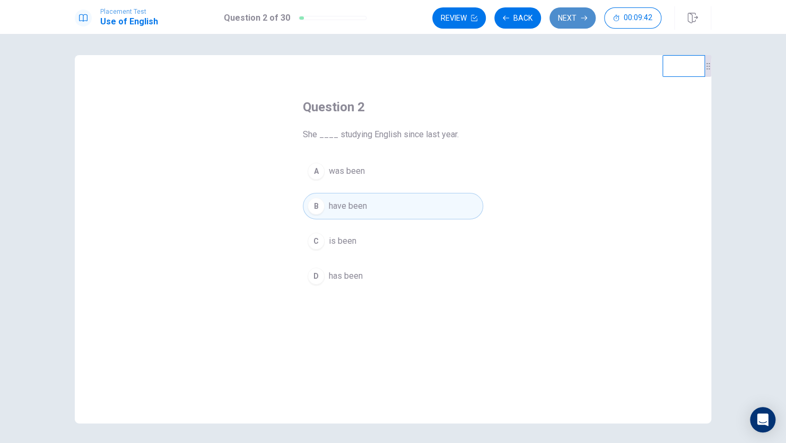
click at [570, 12] on button "Next" at bounding box center [572, 17] width 46 height 21
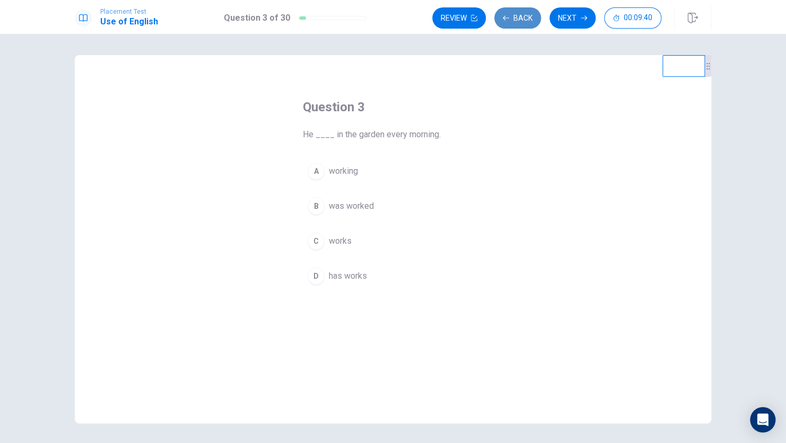
click at [519, 12] on button "Back" at bounding box center [517, 17] width 47 height 21
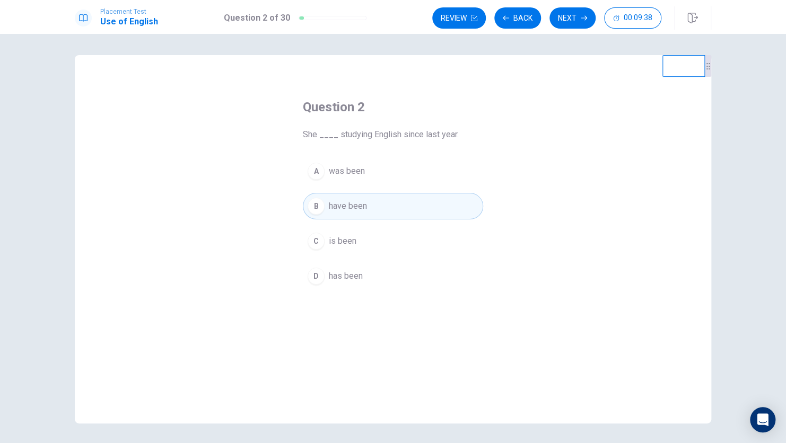
click at [330, 280] on span "has been" at bounding box center [346, 276] width 34 height 13
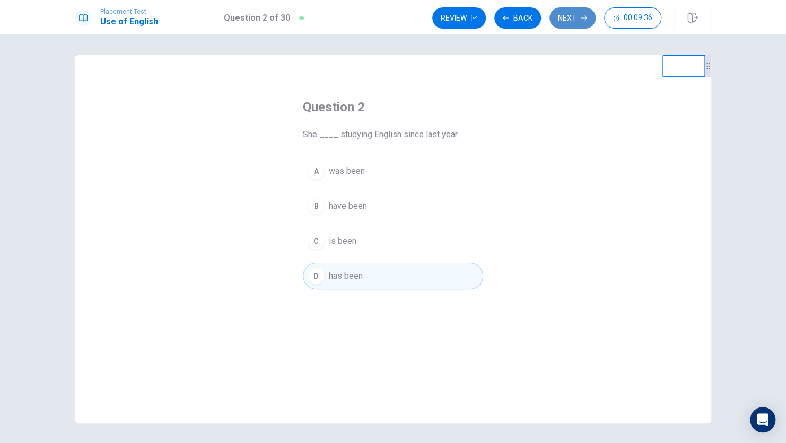
click at [568, 21] on button "Next" at bounding box center [572, 17] width 46 height 21
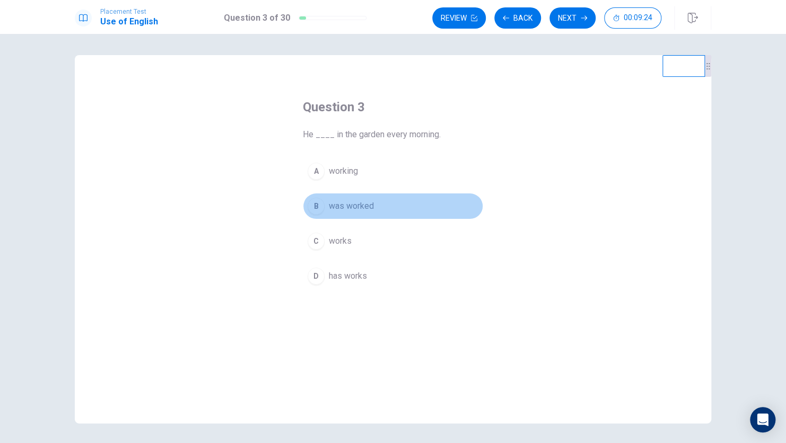
click at [349, 206] on span "was worked" at bounding box center [351, 206] width 45 height 13
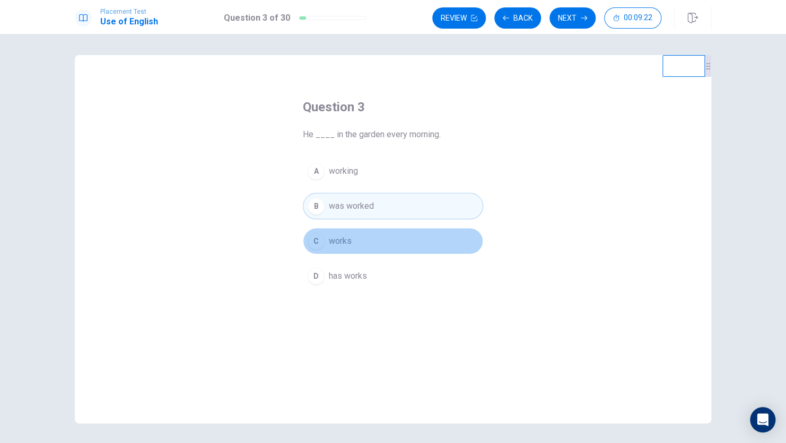
click at [338, 243] on span "works" at bounding box center [340, 241] width 23 height 13
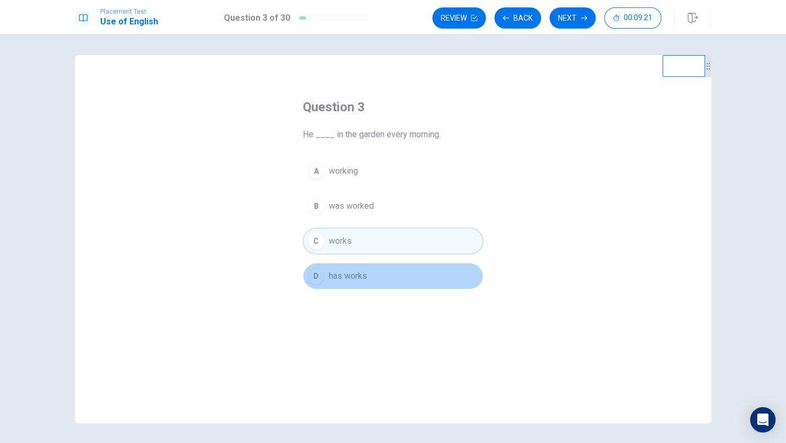
click at [351, 282] on button "D has works" at bounding box center [393, 276] width 180 height 27
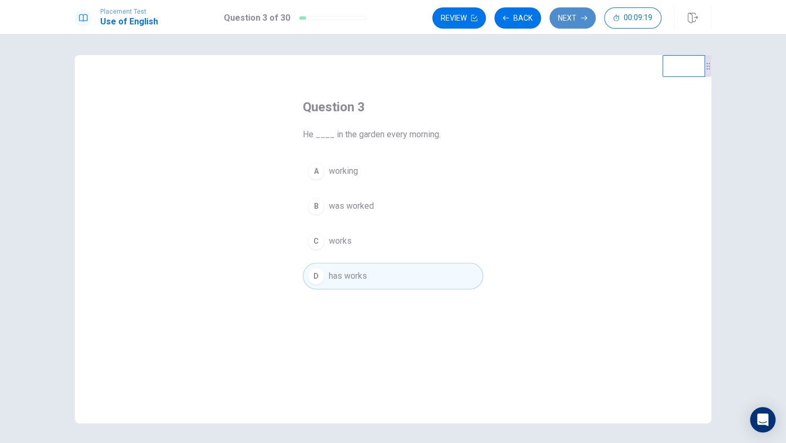
click at [574, 21] on button "Next" at bounding box center [572, 17] width 46 height 21
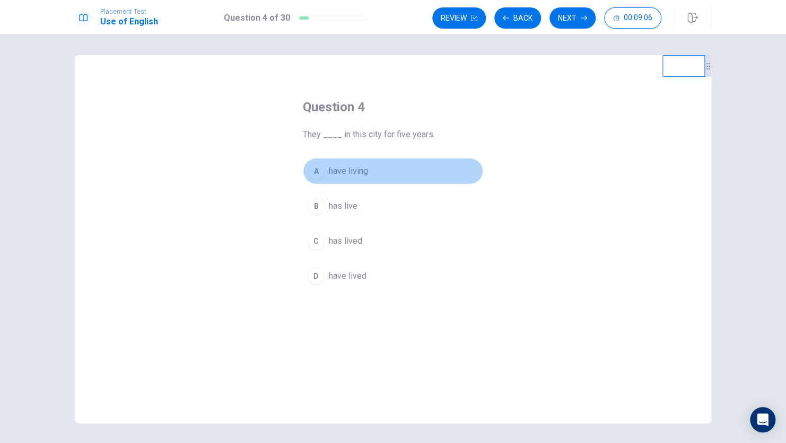
click at [337, 167] on span "have living" at bounding box center [348, 171] width 39 height 13
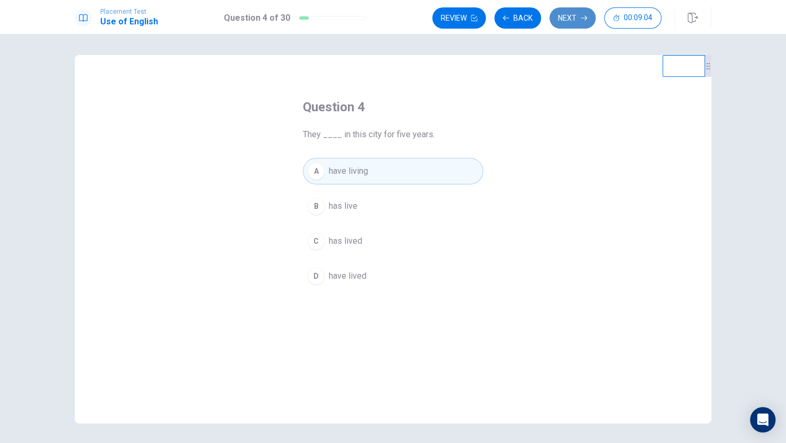
click at [562, 21] on button "Next" at bounding box center [572, 17] width 46 height 21
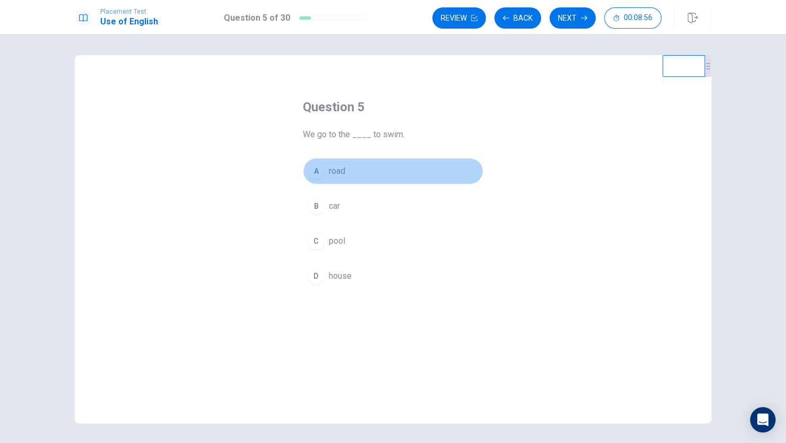
click at [331, 167] on span "road" at bounding box center [337, 171] width 16 height 13
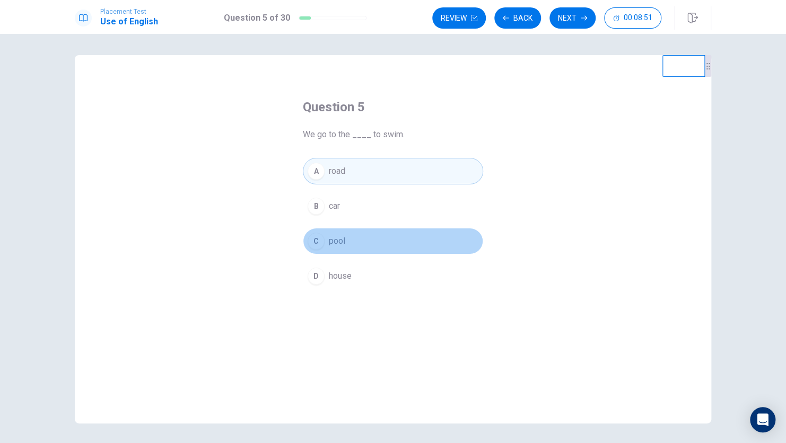
click at [346, 248] on button "C pool" at bounding box center [393, 241] width 180 height 27
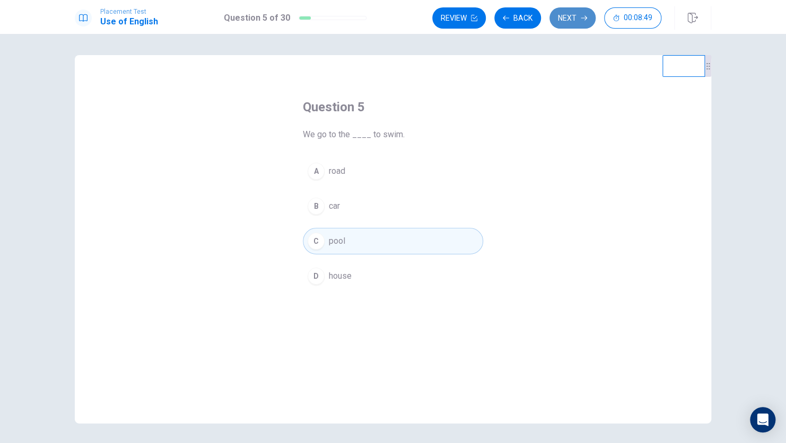
click at [577, 16] on button "Next" at bounding box center [572, 17] width 46 height 21
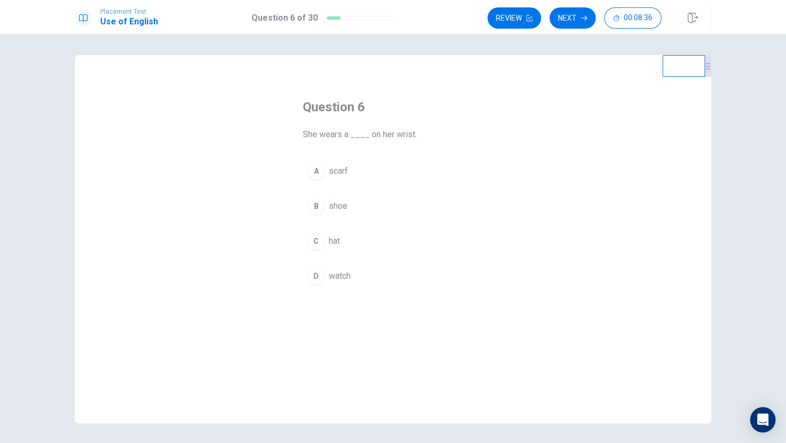
click at [336, 173] on span "scarf" at bounding box center [338, 171] width 19 height 13
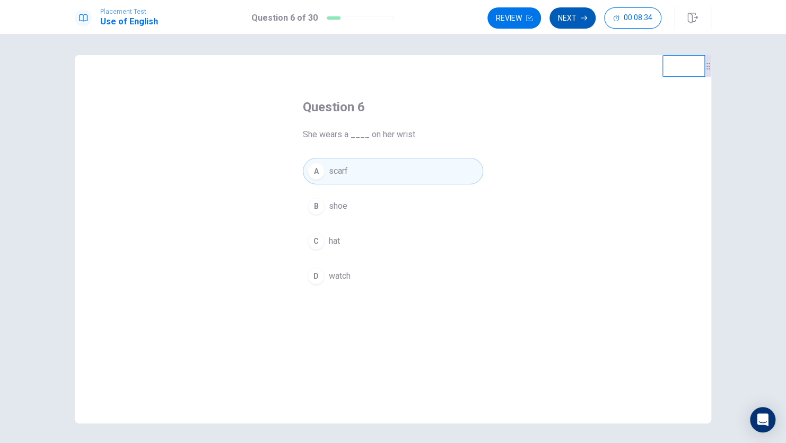
click at [586, 18] on icon "button" at bounding box center [583, 18] width 6 height 5
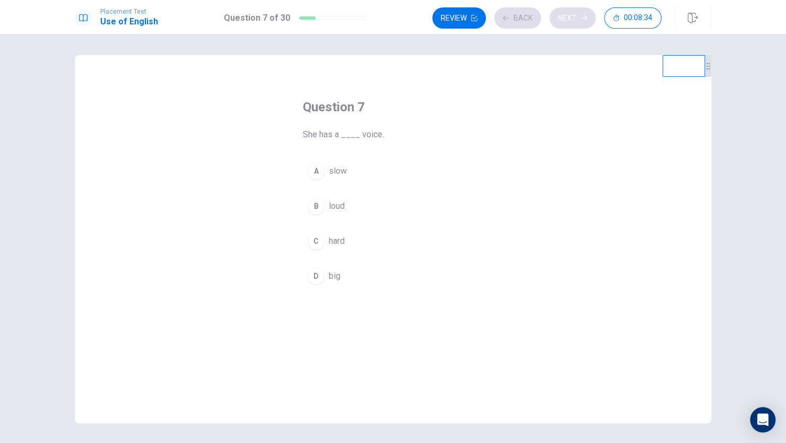
click at [586, 18] on div "Review Back Next 00:08:34" at bounding box center [546, 17] width 229 height 21
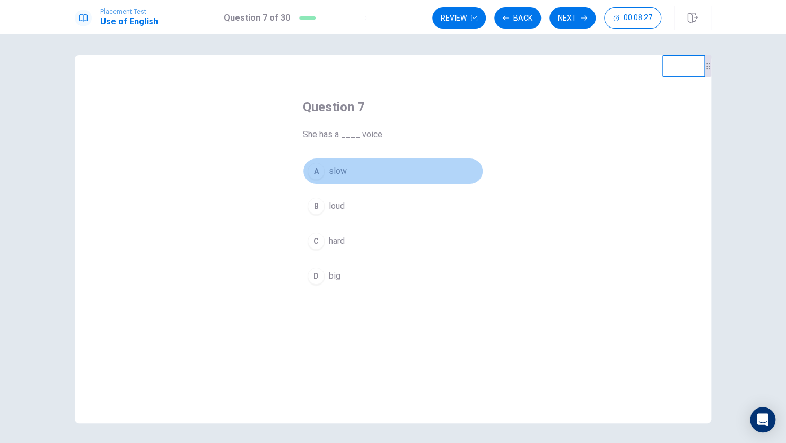
click at [331, 172] on span "slow" at bounding box center [338, 171] width 18 height 13
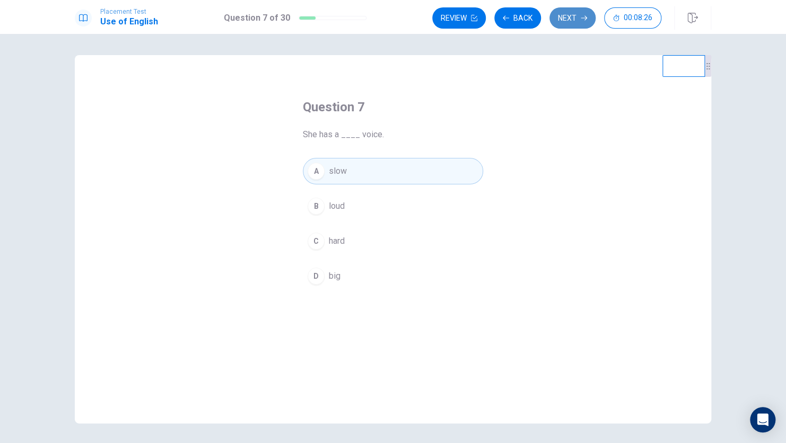
click at [567, 17] on button "Next" at bounding box center [572, 17] width 46 height 21
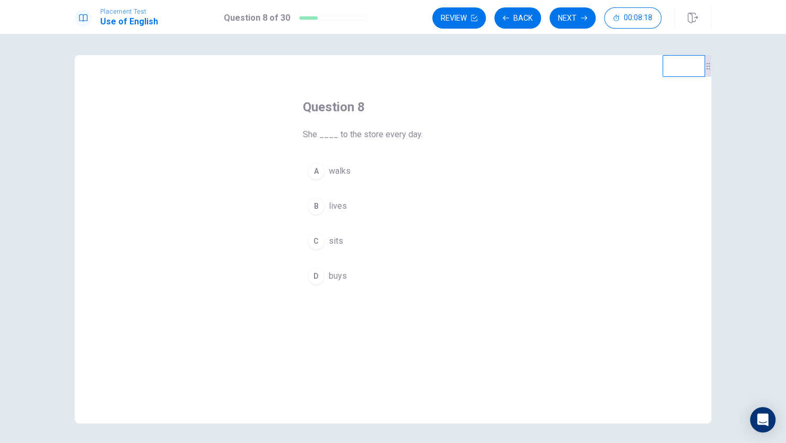
click at [329, 237] on span "sits" at bounding box center [336, 241] width 14 height 13
click at [343, 205] on button "B lives" at bounding box center [393, 206] width 180 height 27
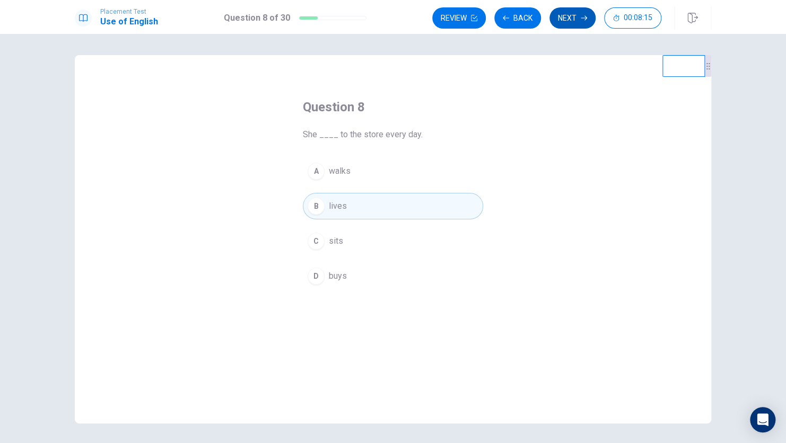
click at [554, 14] on button "Next" at bounding box center [572, 17] width 46 height 21
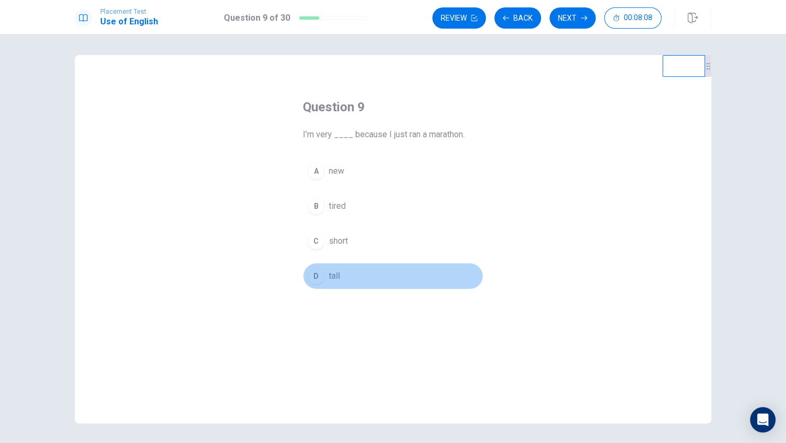
click at [338, 279] on button "D tall" at bounding box center [393, 276] width 180 height 27
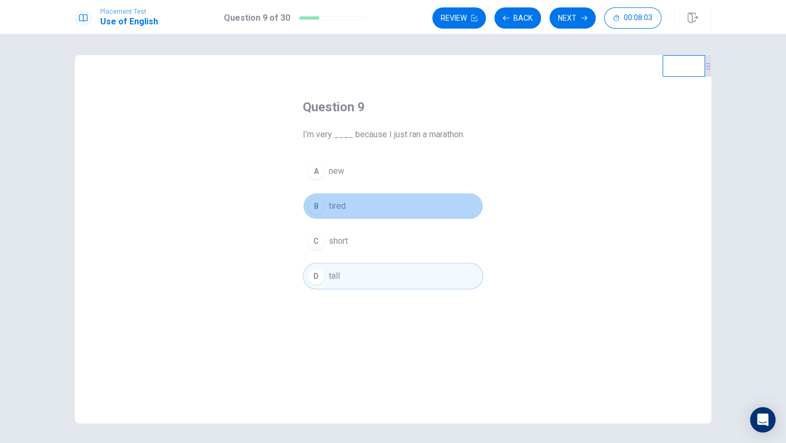
click at [333, 204] on span "tired" at bounding box center [337, 206] width 17 height 13
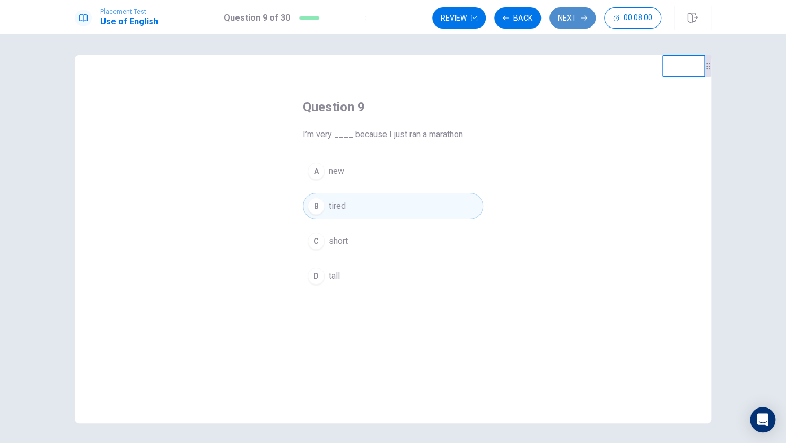
click at [578, 21] on button "Next" at bounding box center [572, 17] width 46 height 21
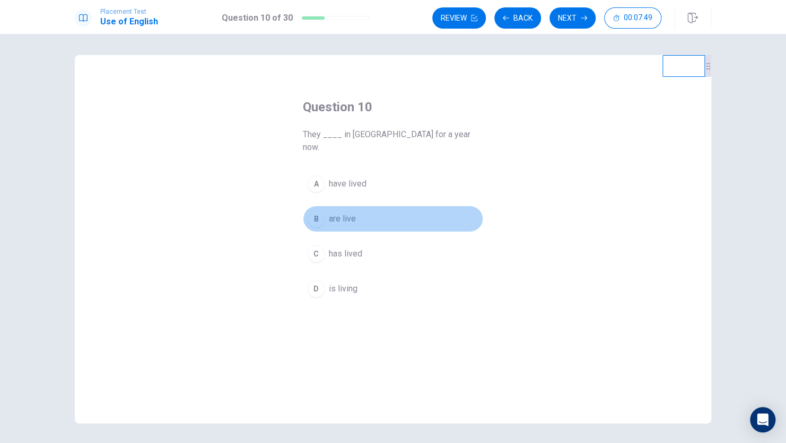
click at [340, 213] on span "are live" at bounding box center [342, 219] width 27 height 13
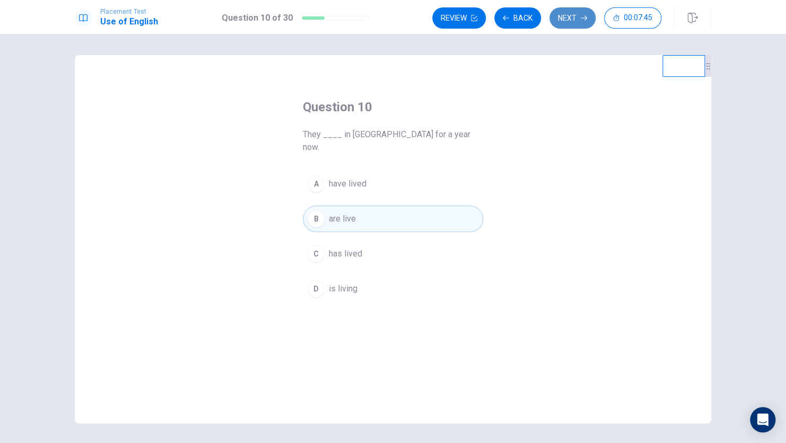
click at [555, 11] on button "Next" at bounding box center [572, 17] width 46 height 21
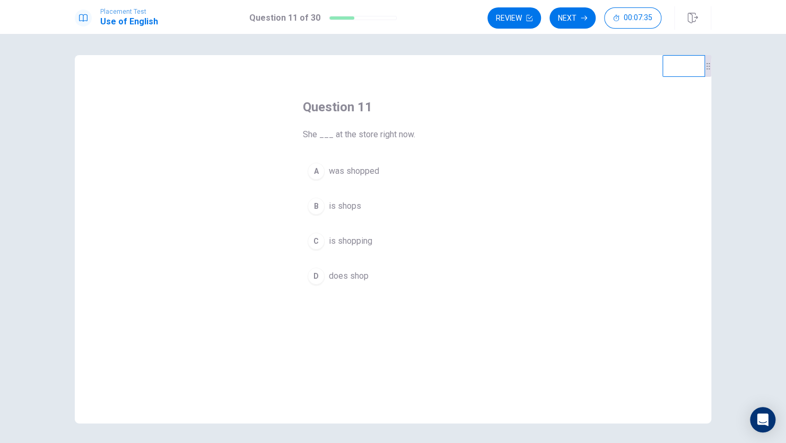
click at [348, 243] on span "is shopping" at bounding box center [350, 241] width 43 height 13
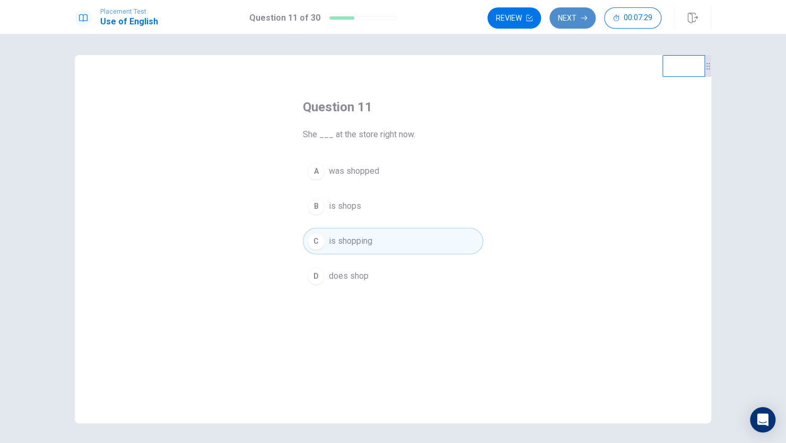
click at [572, 17] on button "Next" at bounding box center [572, 17] width 46 height 21
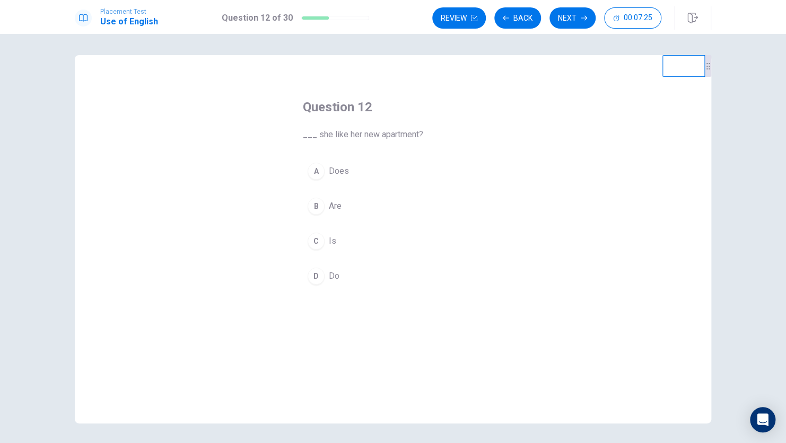
click at [333, 177] on span "Does" at bounding box center [339, 171] width 20 height 13
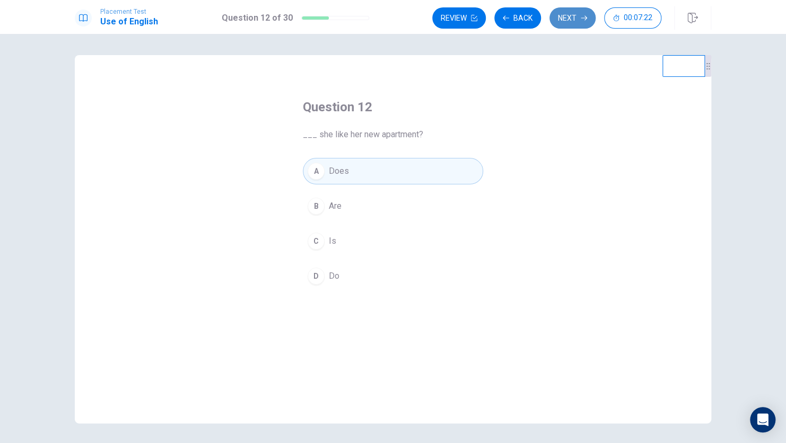
click at [560, 23] on button "Next" at bounding box center [572, 17] width 46 height 21
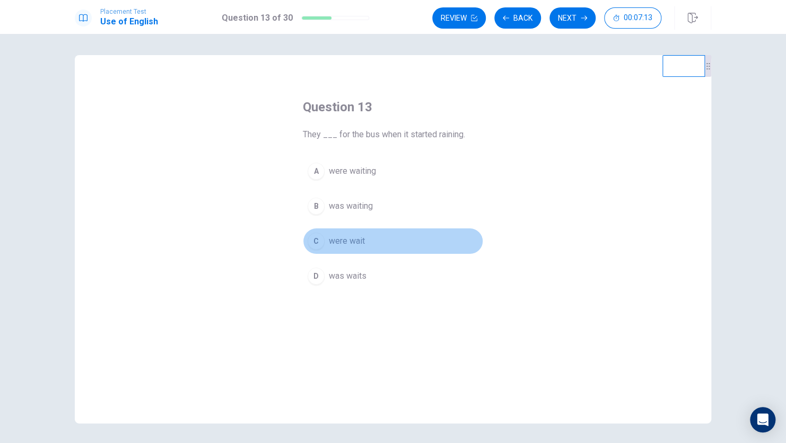
click at [342, 240] on span "were wait" at bounding box center [347, 241] width 36 height 13
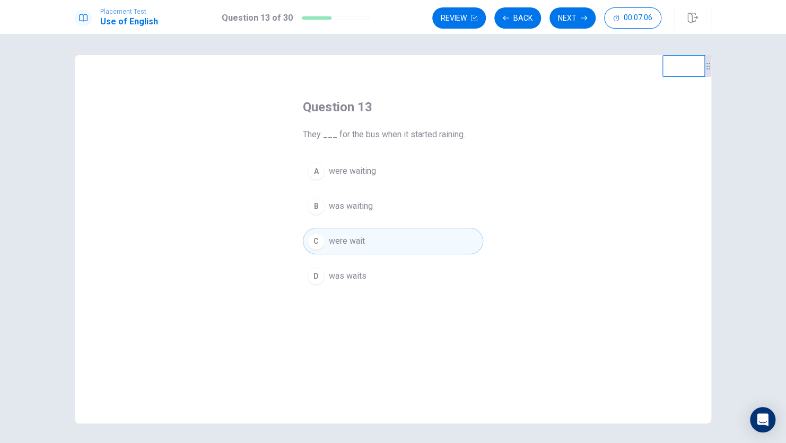
click at [357, 165] on span "were waiting" at bounding box center [352, 171] width 47 height 13
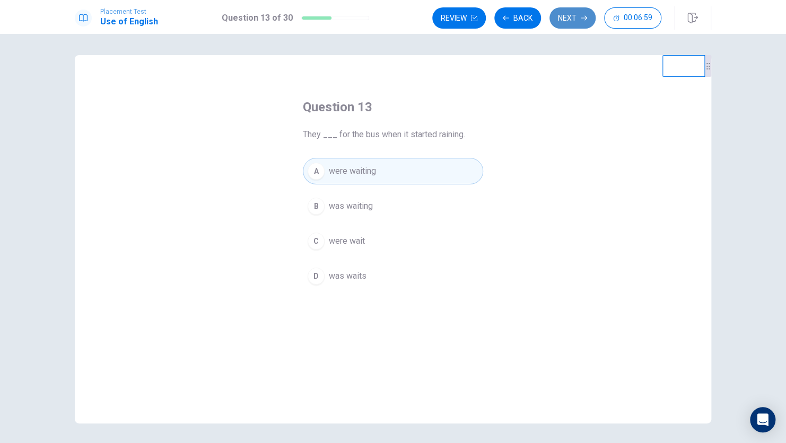
click at [567, 17] on button "Next" at bounding box center [572, 17] width 46 height 21
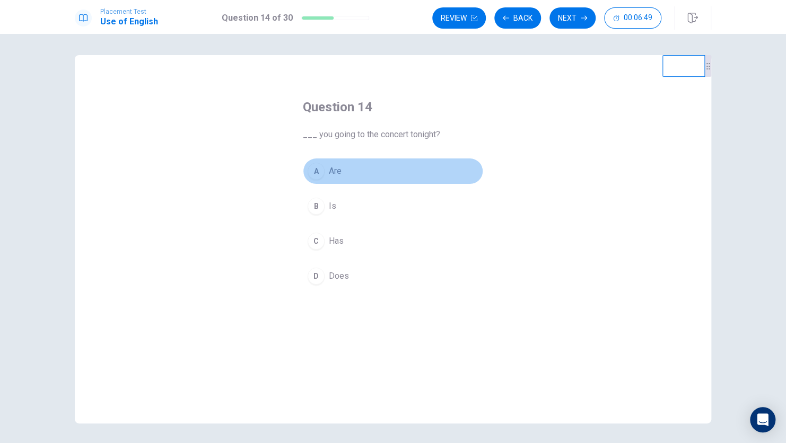
click at [335, 169] on span "Are" at bounding box center [335, 171] width 13 height 13
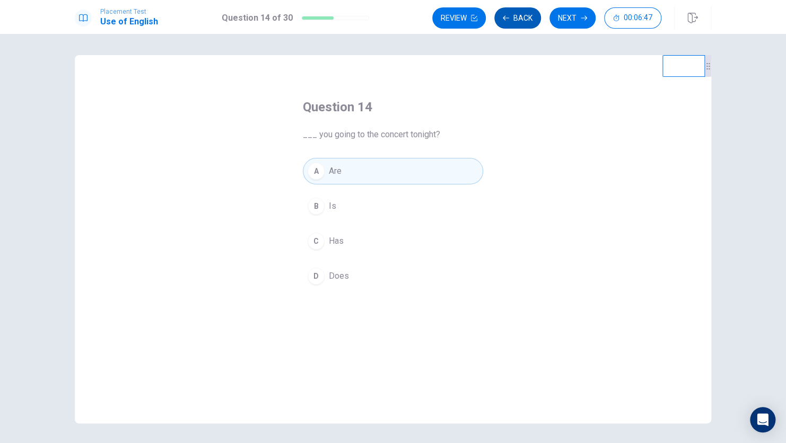
click at [503, 19] on icon "button" at bounding box center [505, 18] width 6 height 6
click at [559, 11] on button "Next" at bounding box center [572, 17] width 46 height 21
click at [568, 12] on button "Next" at bounding box center [572, 17] width 46 height 21
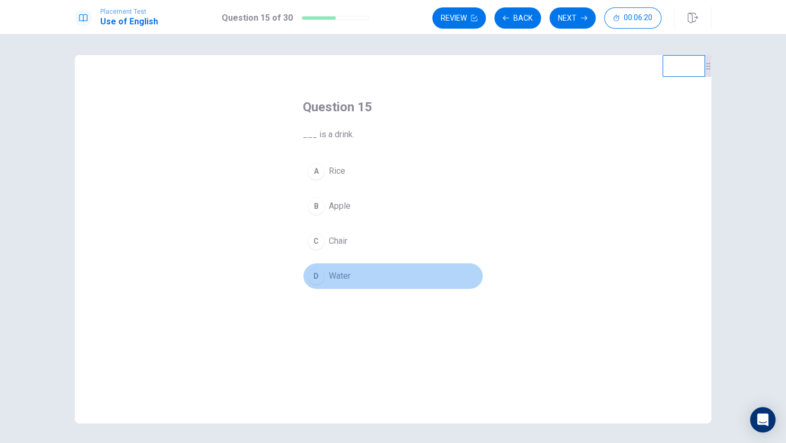
click at [342, 280] on span "Water" at bounding box center [340, 276] width 22 height 13
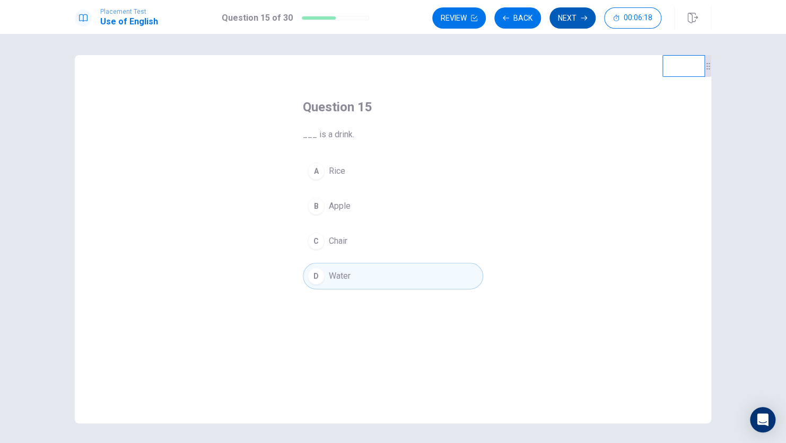
click at [567, 25] on button "Next" at bounding box center [572, 17] width 46 height 21
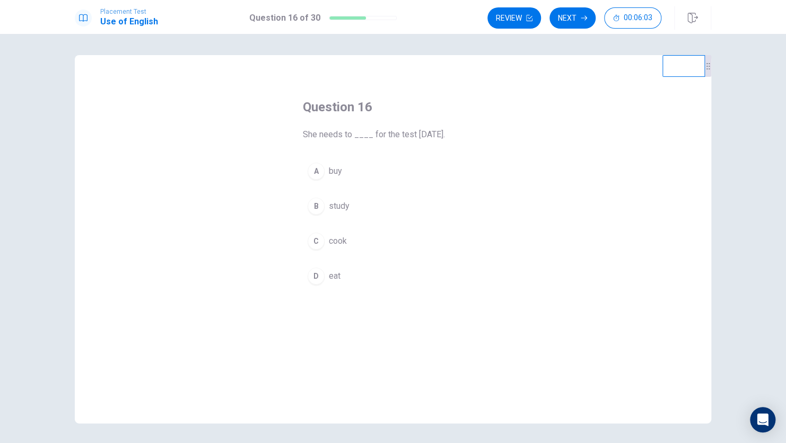
click at [343, 201] on span "study" at bounding box center [339, 206] width 21 height 13
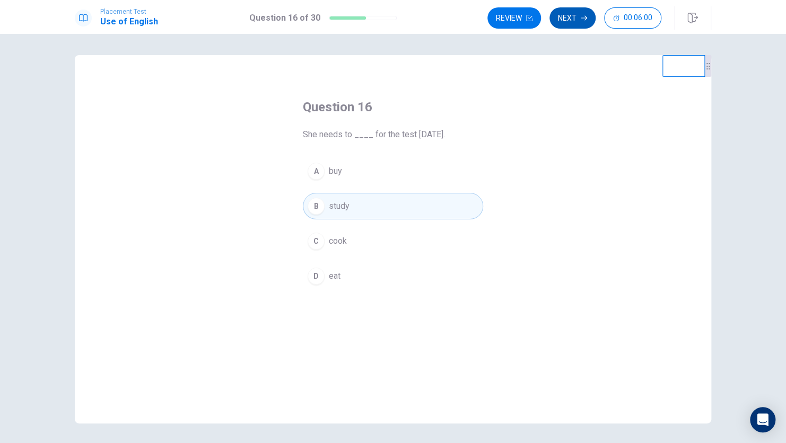
click at [568, 19] on button "Next" at bounding box center [572, 17] width 46 height 21
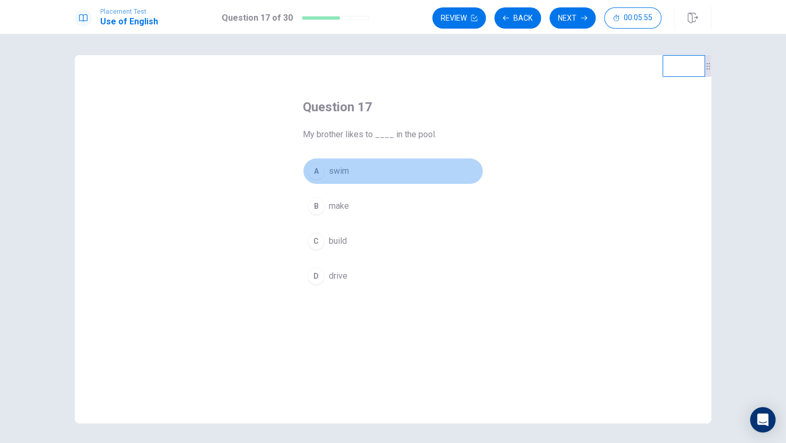
click at [344, 174] on span "swim" at bounding box center [339, 171] width 20 height 13
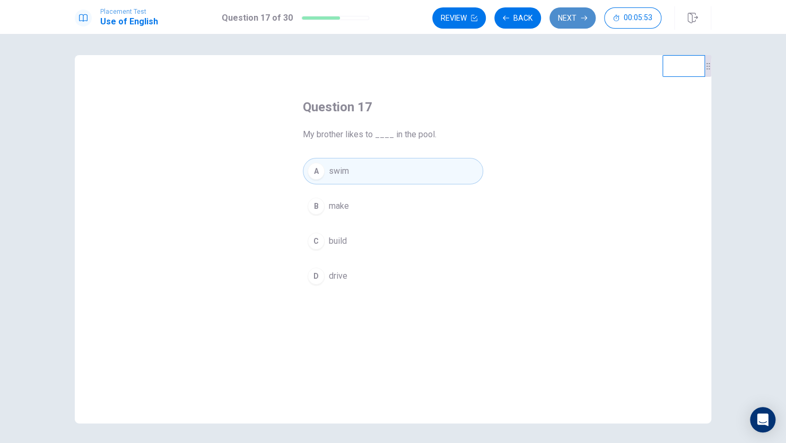
click at [563, 13] on button "Next" at bounding box center [572, 17] width 46 height 21
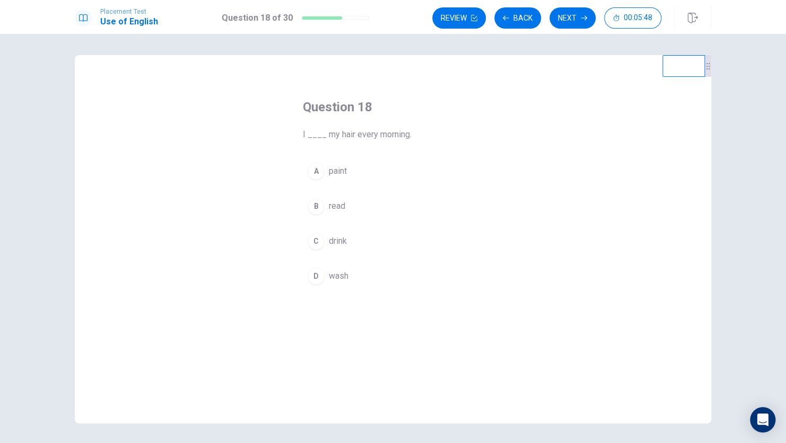
click at [332, 284] on button "D wash" at bounding box center [393, 276] width 180 height 27
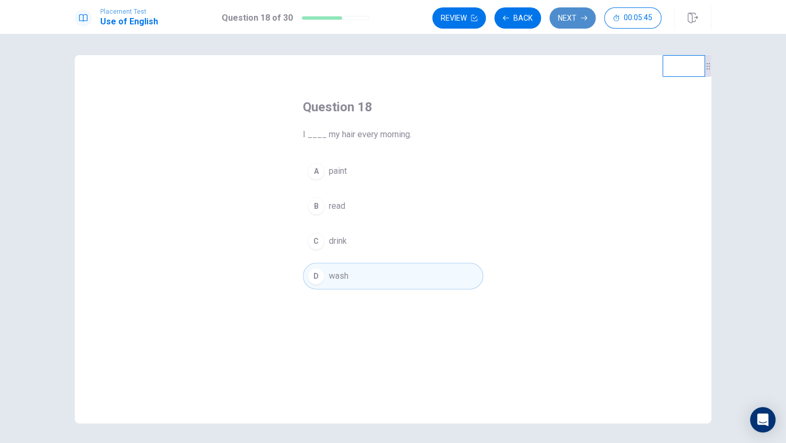
click at [558, 11] on button "Next" at bounding box center [572, 17] width 46 height 21
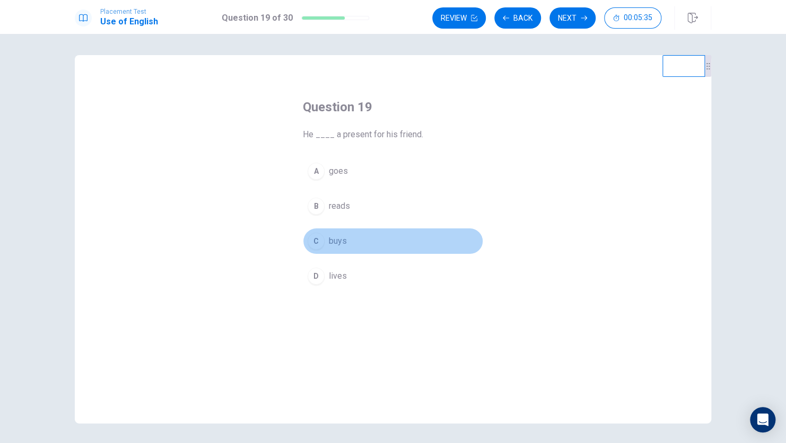
click at [329, 241] on span "buys" at bounding box center [338, 241] width 18 height 13
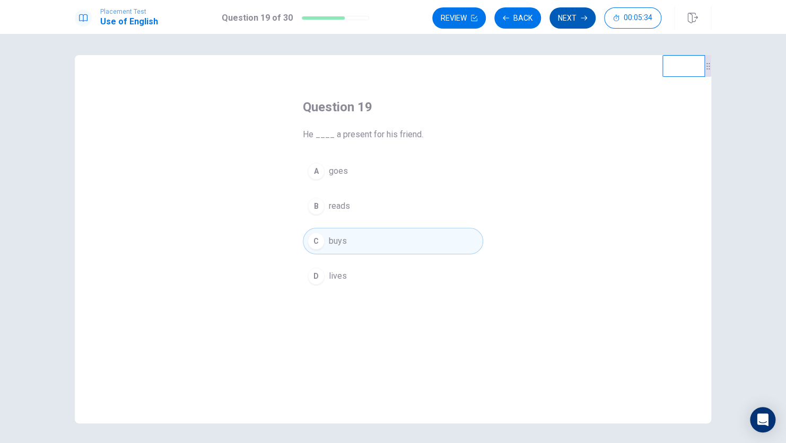
click at [565, 19] on button "Next" at bounding box center [572, 17] width 46 height 21
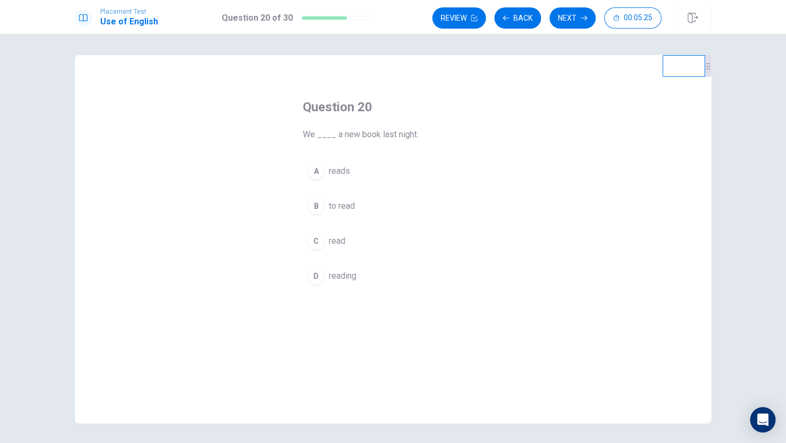
click at [332, 178] on button "A reads" at bounding box center [393, 171] width 180 height 27
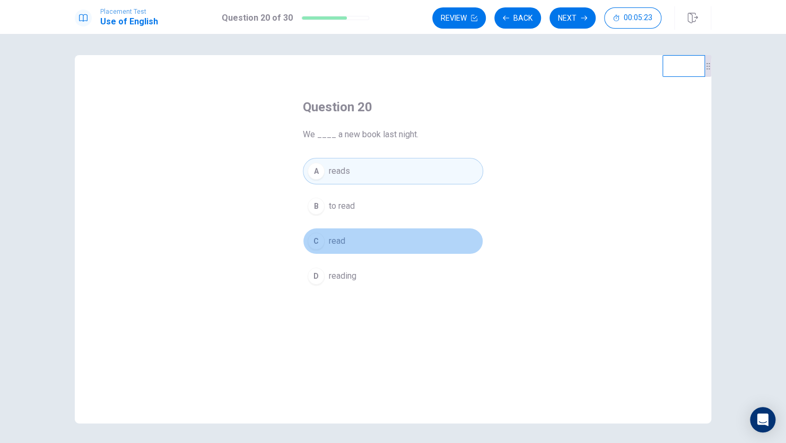
click at [350, 244] on button "C read" at bounding box center [393, 241] width 180 height 27
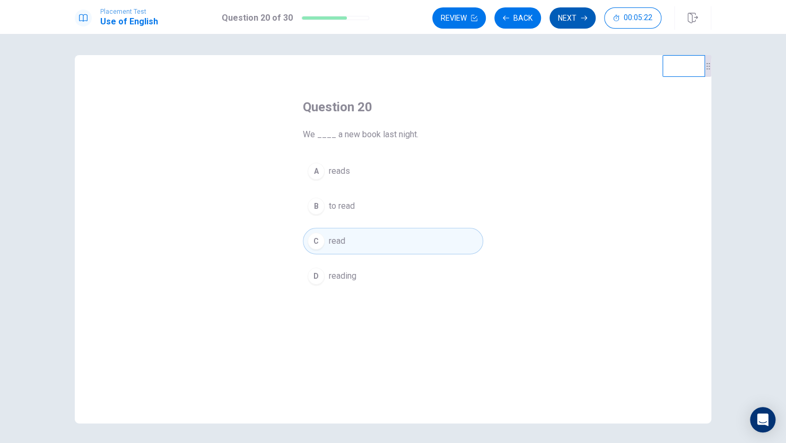
click at [563, 17] on button "Next" at bounding box center [572, 17] width 46 height 21
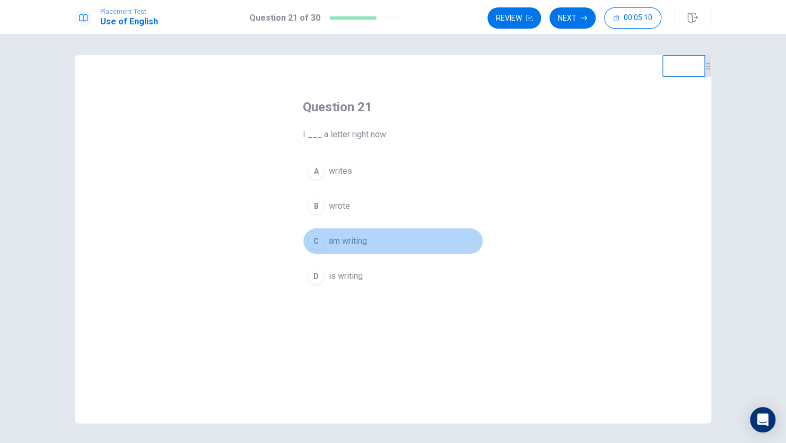
click at [344, 242] on span "am writing" at bounding box center [348, 241] width 38 height 13
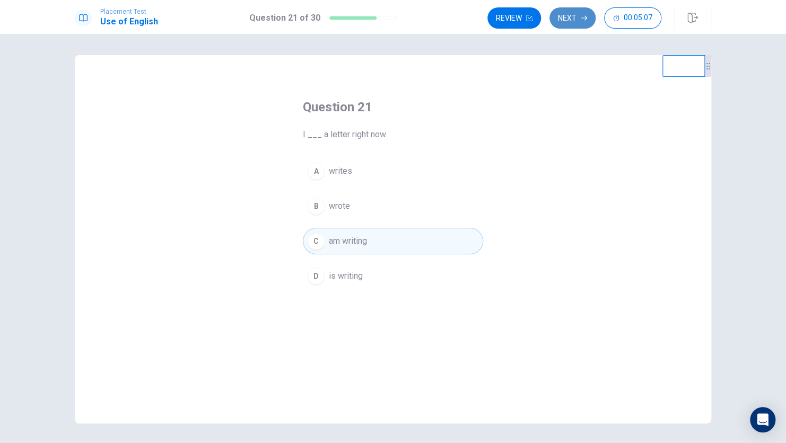
click at [582, 21] on button "Next" at bounding box center [572, 17] width 46 height 21
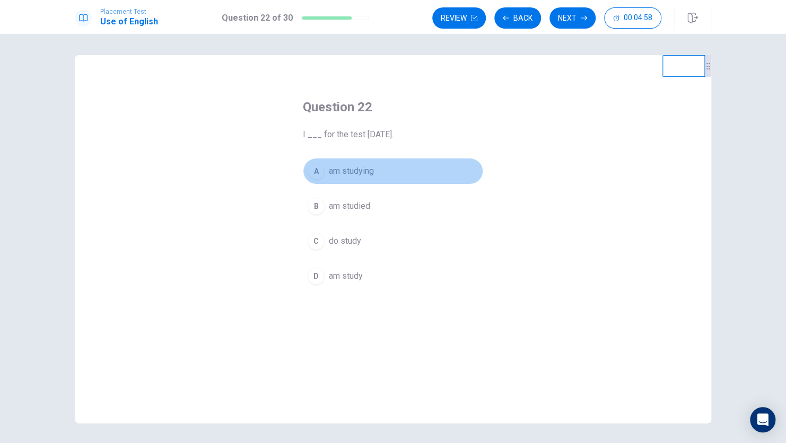
click at [348, 169] on span "am studying" at bounding box center [351, 171] width 45 height 13
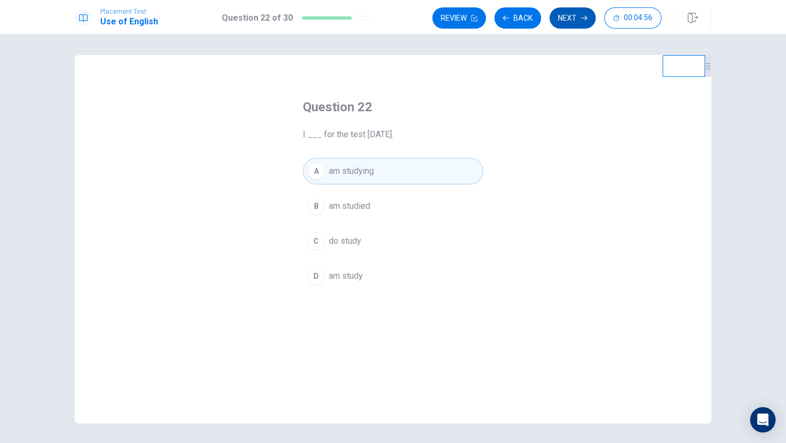
click at [564, 19] on button "Next" at bounding box center [572, 17] width 46 height 21
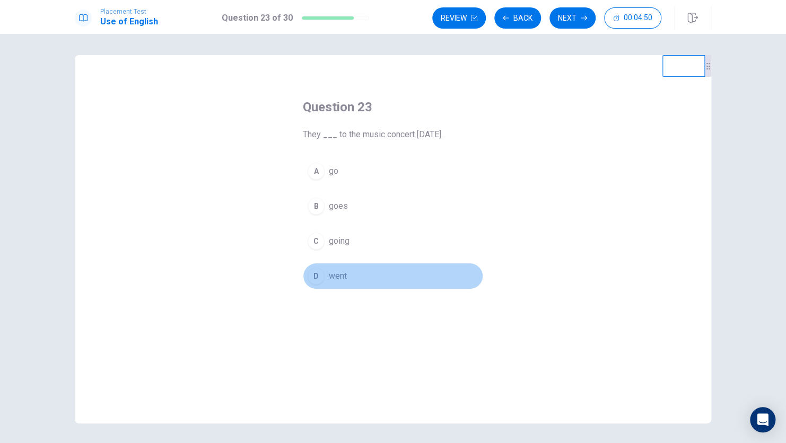
click at [336, 283] on button "D went" at bounding box center [393, 276] width 180 height 27
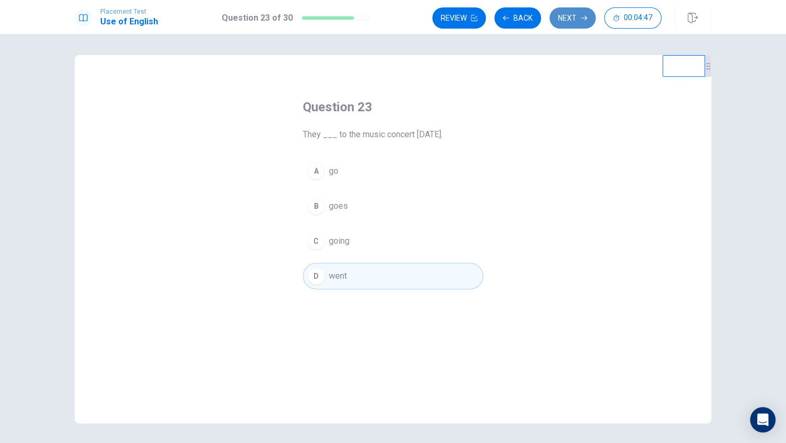
click at [562, 20] on button "Next" at bounding box center [572, 17] width 46 height 21
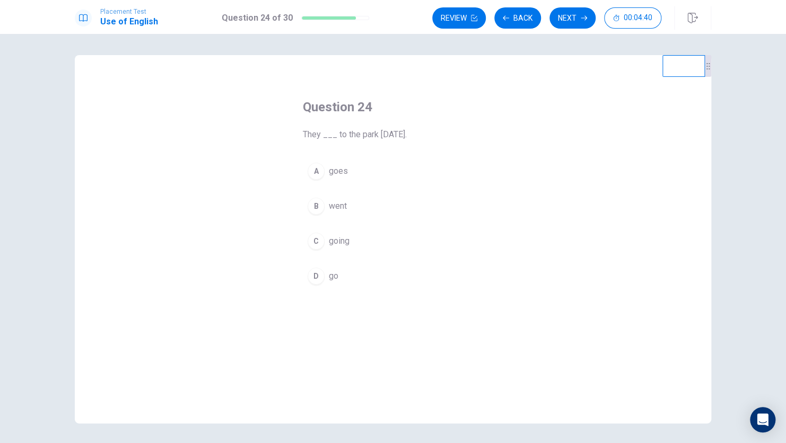
click at [339, 241] on span "going" at bounding box center [339, 241] width 21 height 13
click at [333, 210] on span "went" at bounding box center [338, 206] width 18 height 13
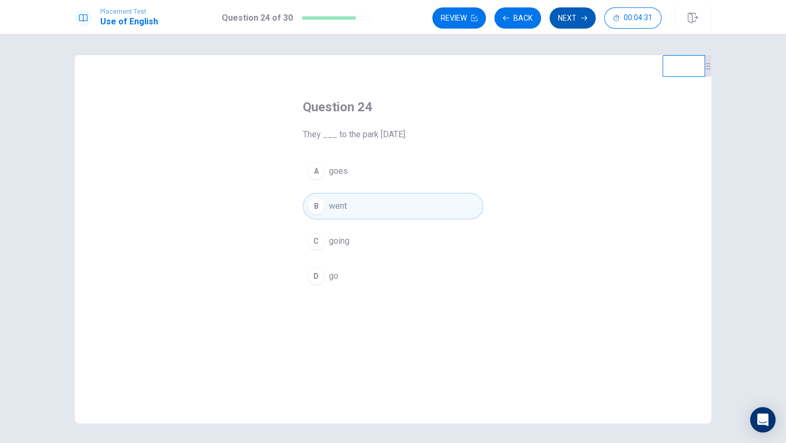
click at [559, 13] on button "Next" at bounding box center [572, 17] width 46 height 21
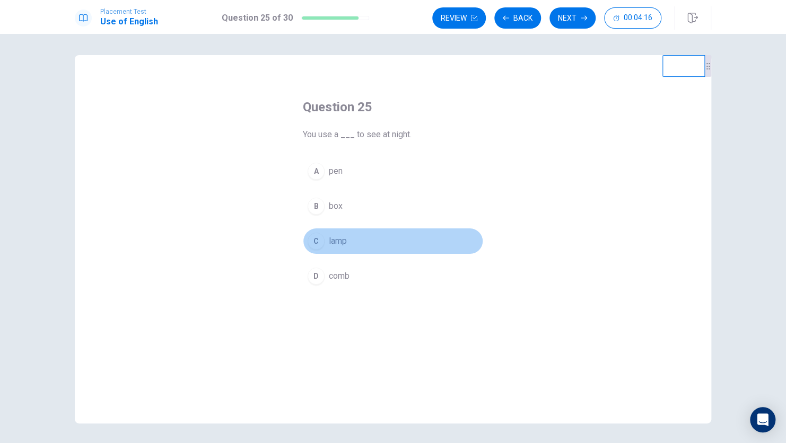
click at [336, 244] on span "lamp" at bounding box center [338, 241] width 18 height 13
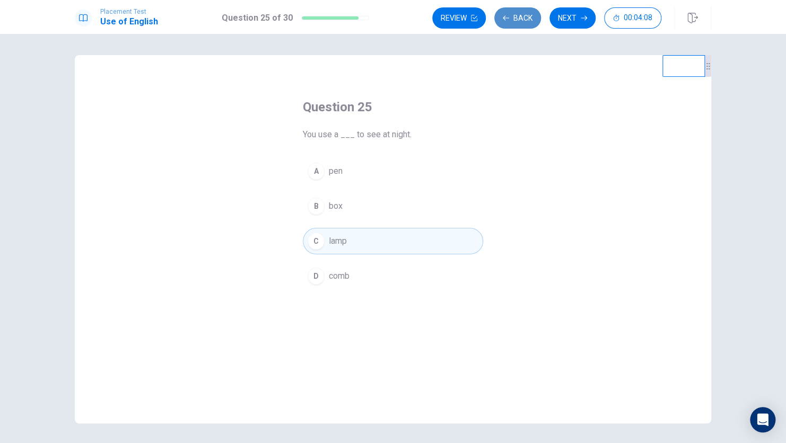
click at [511, 16] on button "Back" at bounding box center [517, 17] width 47 height 21
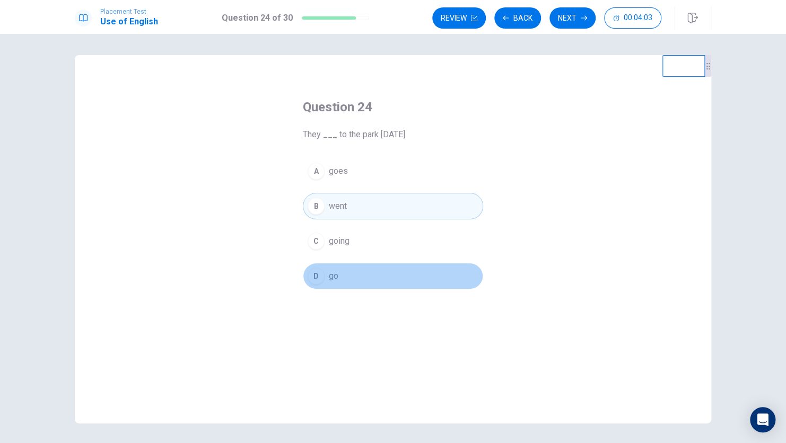
click at [346, 280] on button "D go" at bounding box center [393, 276] width 180 height 27
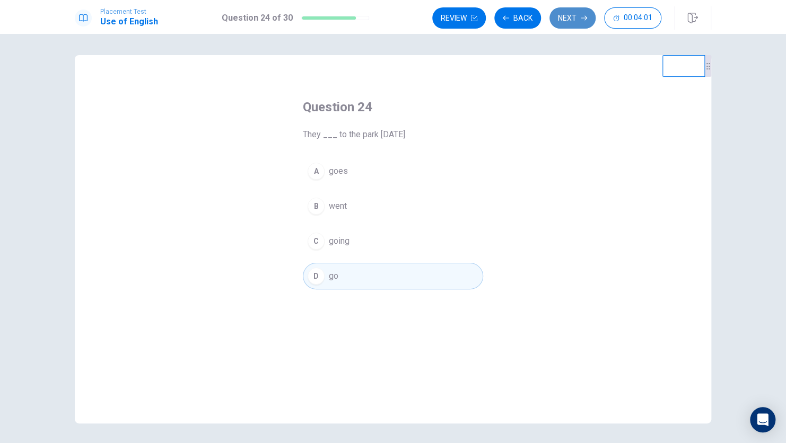
click at [567, 17] on button "Next" at bounding box center [572, 17] width 46 height 21
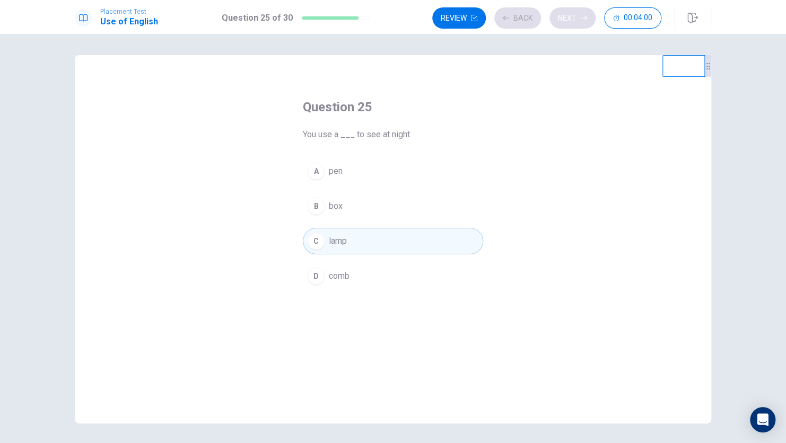
click at [567, 17] on div "Review Back Next 00:04:00" at bounding box center [546, 17] width 229 height 21
click at [567, 17] on button "Next" at bounding box center [572, 17] width 46 height 21
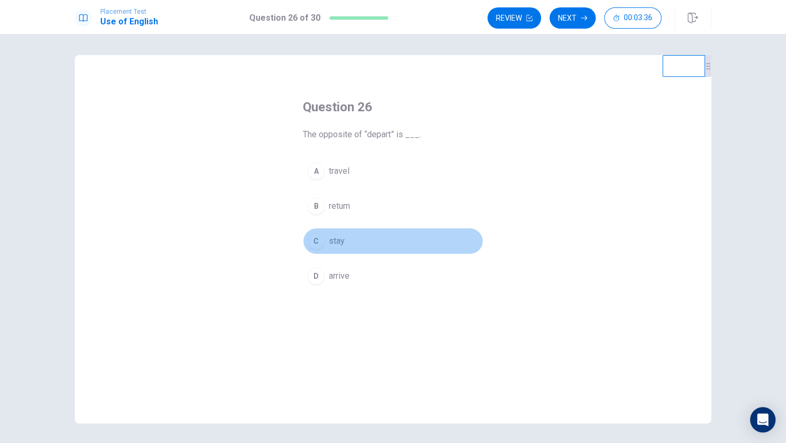
click at [326, 228] on button "C stay" at bounding box center [393, 241] width 180 height 27
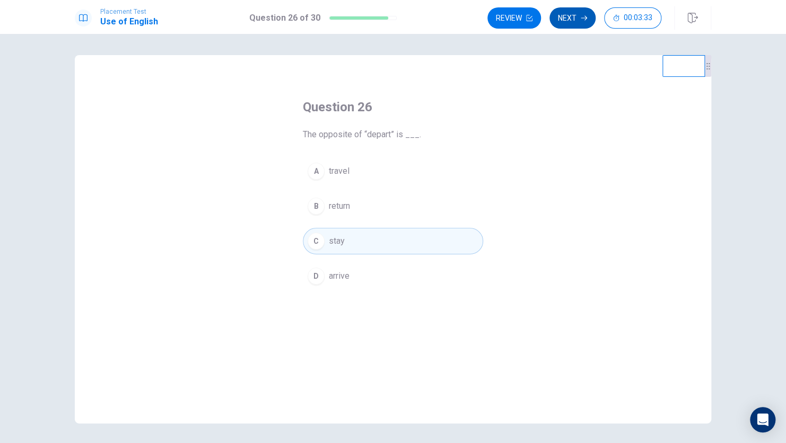
click at [559, 21] on button "Next" at bounding box center [572, 17] width 46 height 21
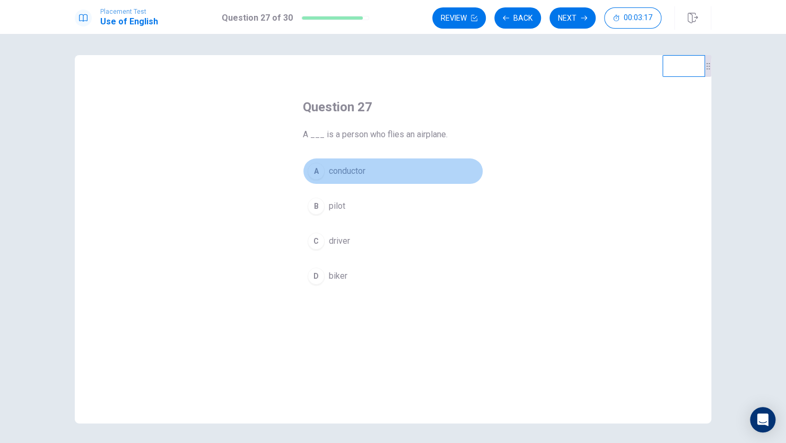
click at [358, 165] on span "conductor" at bounding box center [347, 171] width 37 height 13
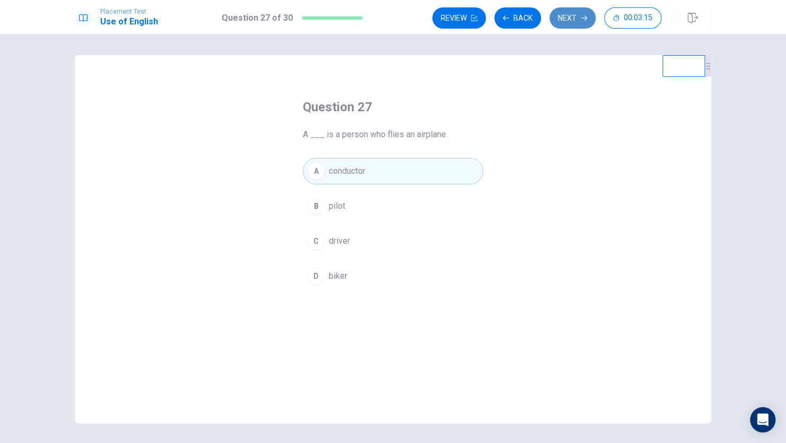
click at [580, 17] on icon "button" at bounding box center [583, 18] width 6 height 6
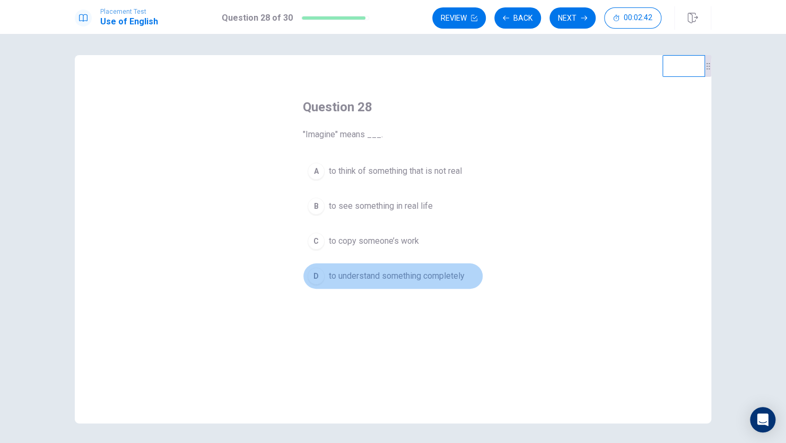
click at [356, 281] on span "to understand something completely" at bounding box center [397, 276] width 136 height 13
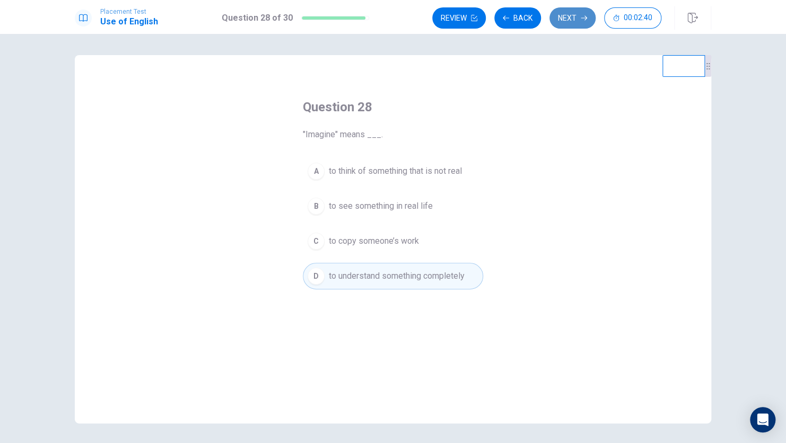
click at [563, 12] on button "Next" at bounding box center [572, 17] width 46 height 21
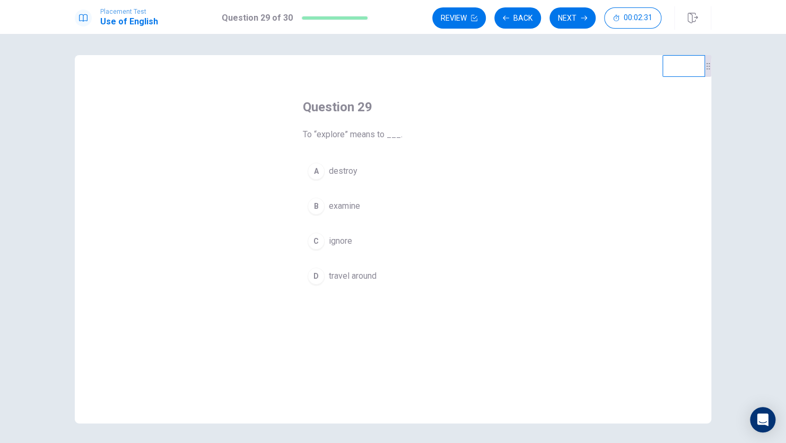
click at [338, 210] on span "examine" at bounding box center [344, 206] width 31 height 13
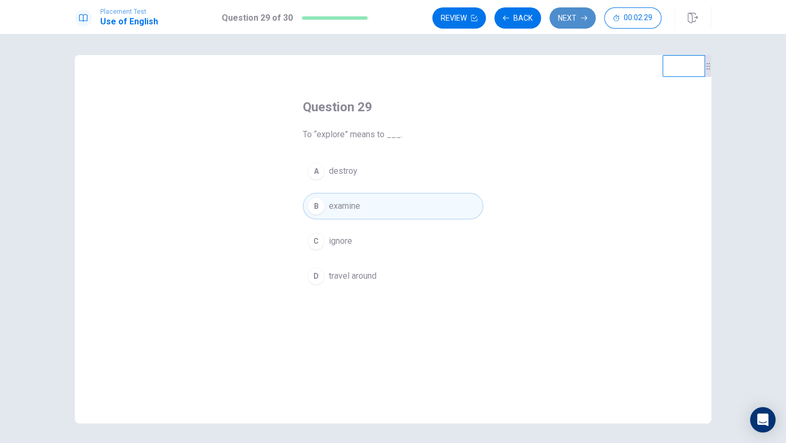
click at [569, 19] on button "Next" at bounding box center [572, 17] width 46 height 21
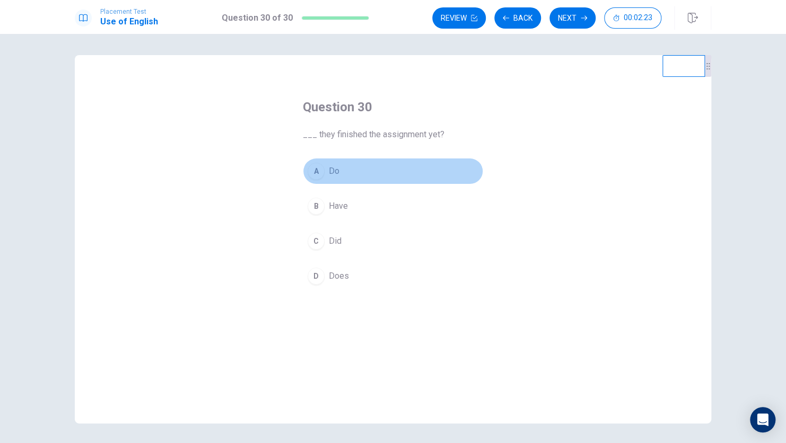
click at [336, 170] on span "Do" at bounding box center [334, 171] width 11 height 13
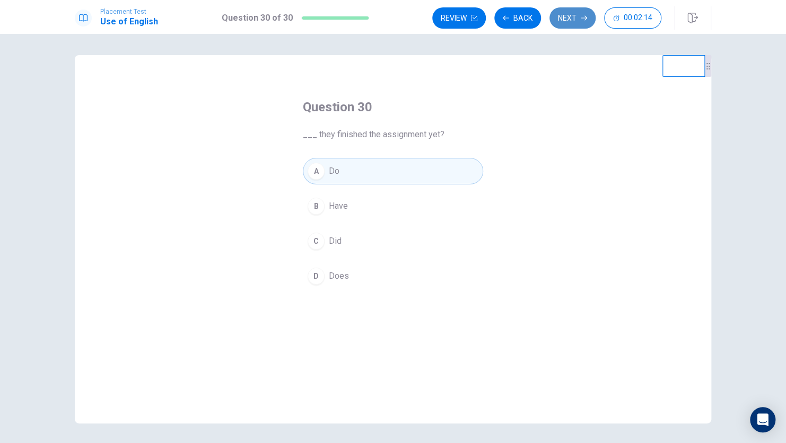
click at [566, 25] on button "Next" at bounding box center [572, 17] width 46 height 21
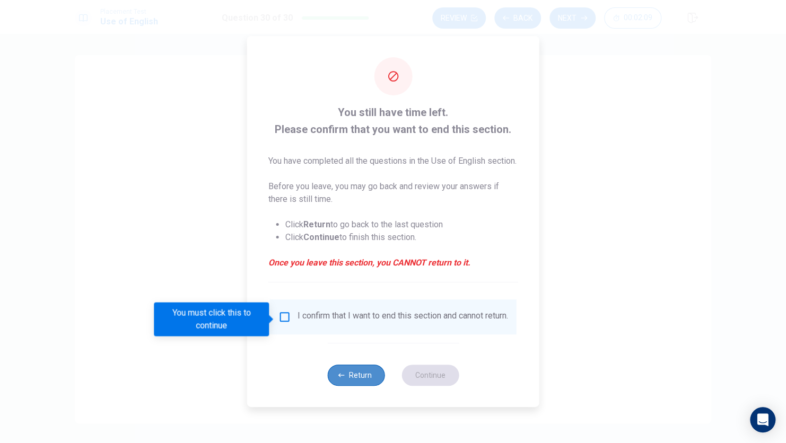
click at [342, 380] on button "Return" at bounding box center [355, 375] width 57 height 21
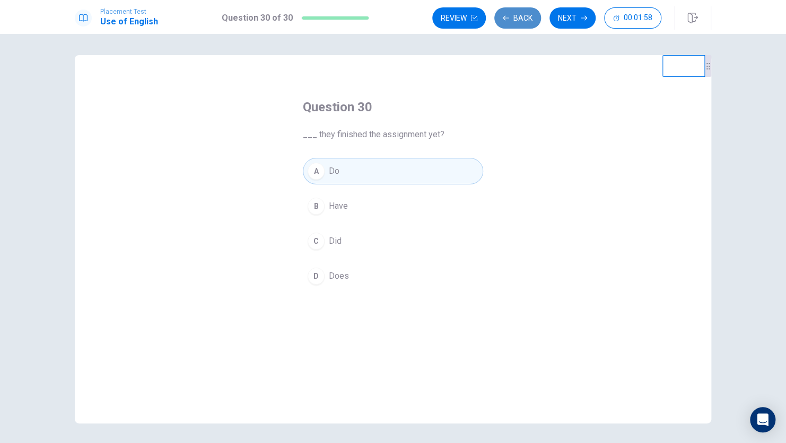
click at [515, 17] on button "Back" at bounding box center [517, 17] width 47 height 21
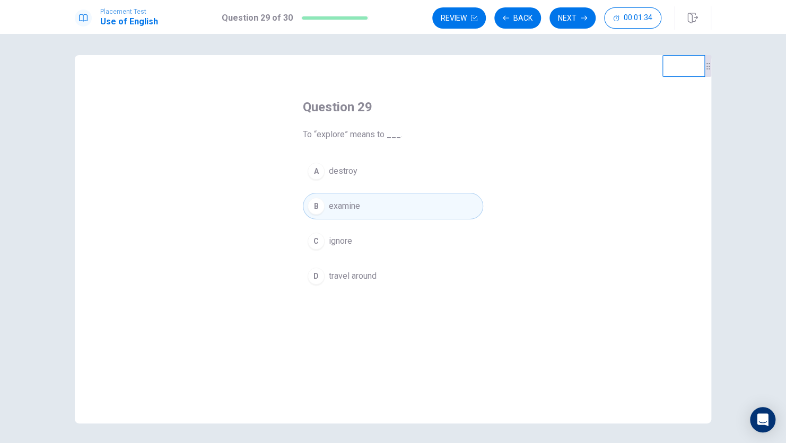
click at [365, 169] on button "A destroy" at bounding box center [393, 171] width 180 height 27
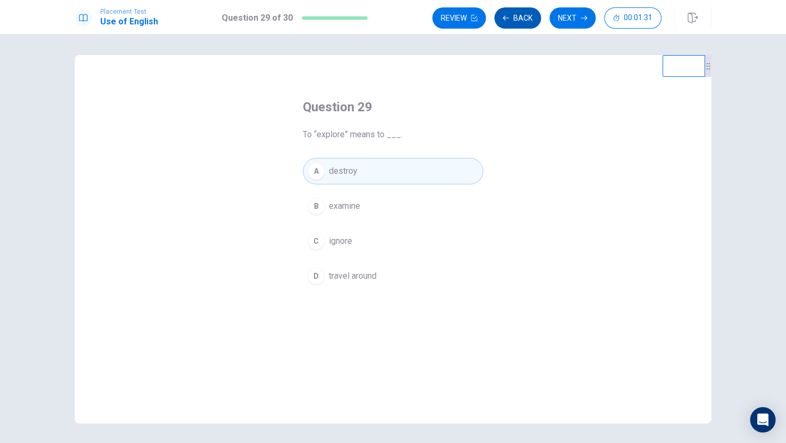
click at [511, 28] on button "Back" at bounding box center [517, 17] width 47 height 21
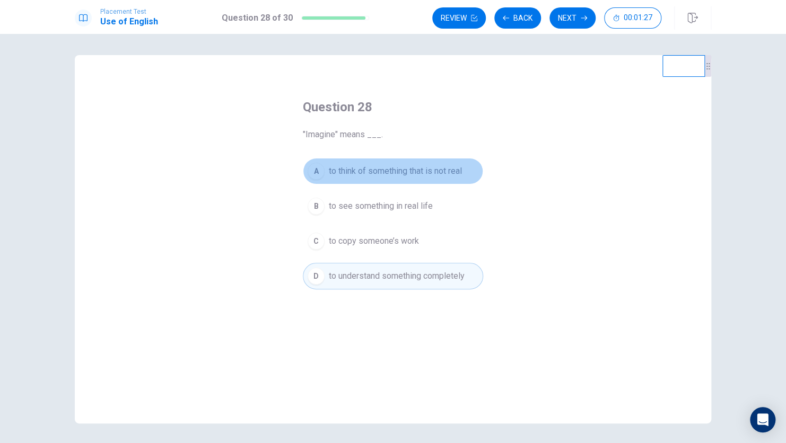
click at [393, 165] on span "to think of something that is not real" at bounding box center [395, 171] width 133 height 13
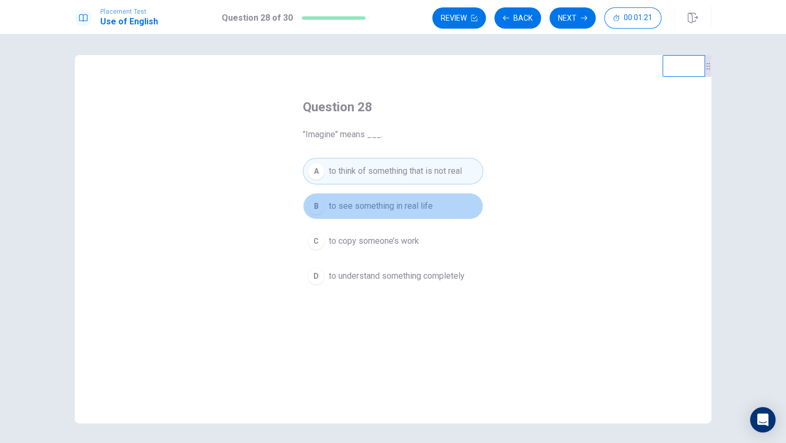
click at [378, 206] on span "to see something in real life" at bounding box center [381, 206] width 104 height 13
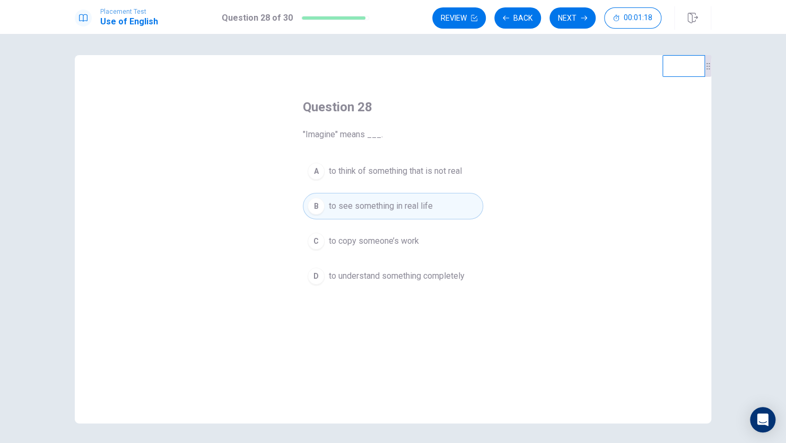
click at [391, 167] on span "to think of something that is not real" at bounding box center [395, 171] width 133 height 13
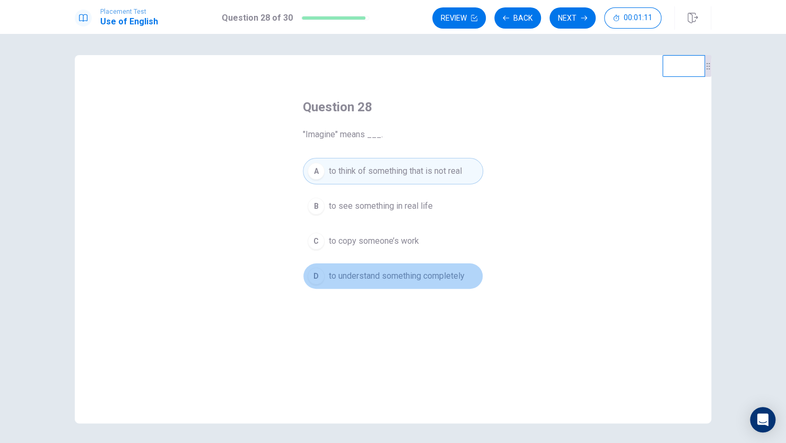
click at [424, 267] on button "D to understand something completely" at bounding box center [393, 276] width 180 height 27
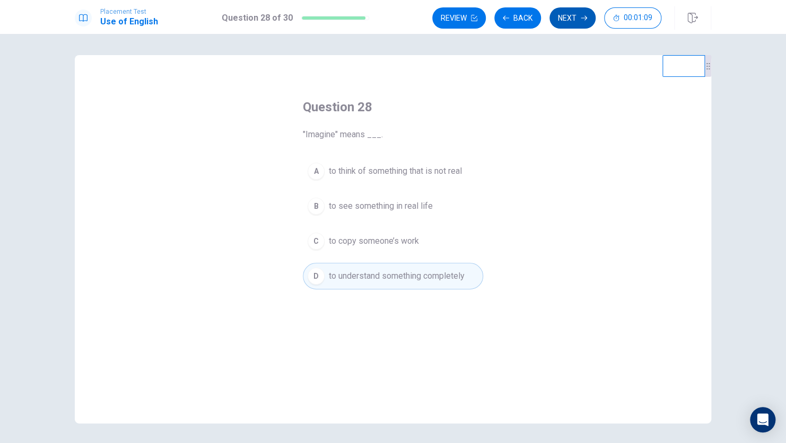
click at [583, 21] on icon "button" at bounding box center [583, 18] width 6 height 6
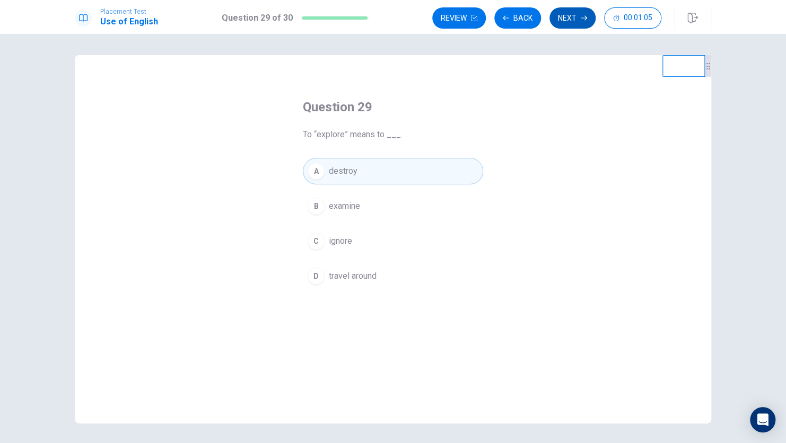
click at [583, 21] on icon "button" at bounding box center [583, 18] width 6 height 6
click at [583, 20] on icon "button" at bounding box center [583, 18] width 6 height 6
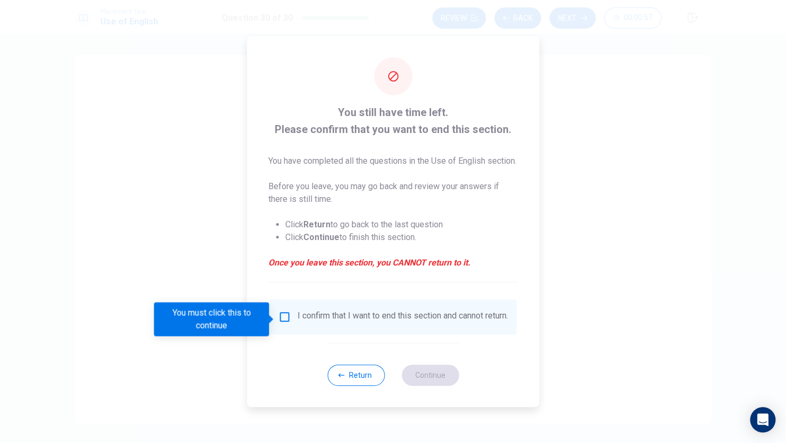
click at [278, 320] on input "You must click this to continue" at bounding box center [284, 317] width 13 height 13
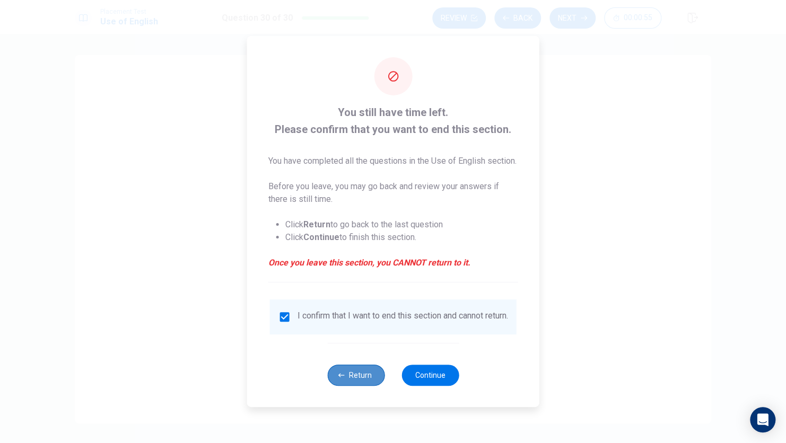
click at [356, 383] on button "Return" at bounding box center [355, 375] width 57 height 21
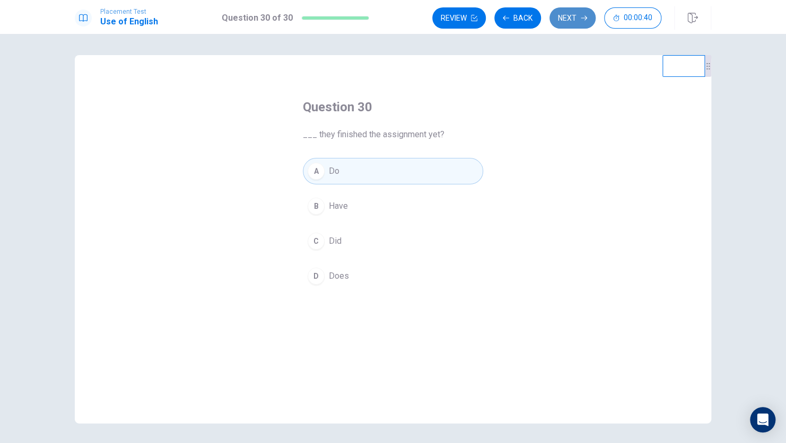
click at [557, 17] on button "Next" at bounding box center [572, 17] width 46 height 21
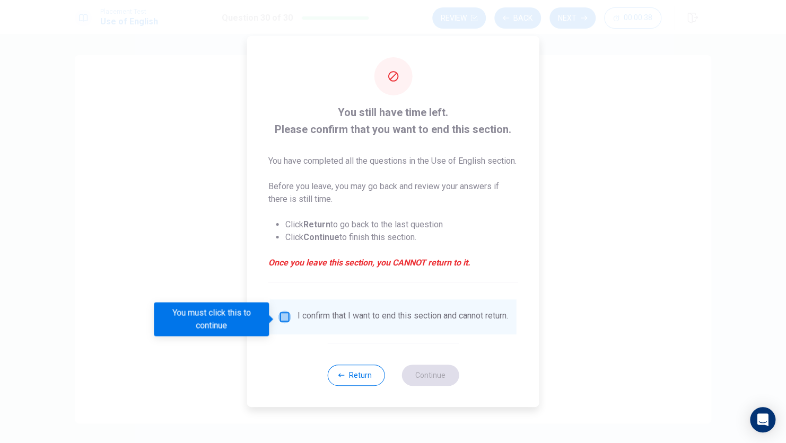
click at [281, 323] on input "You must click this to continue" at bounding box center [284, 317] width 13 height 13
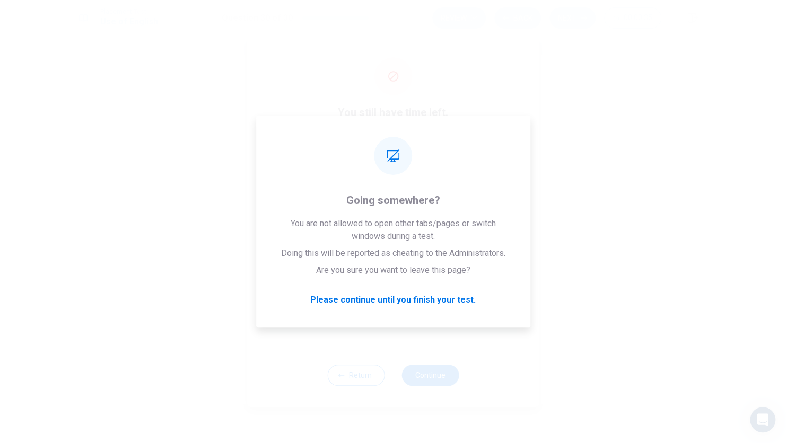
drag, startPoint x: 425, startPoint y: 390, endPoint x: 293, endPoint y: 446, distance: 142.7
click at [293, 443] on html "This site uses cookies, as explained in our Privacy Policy . If you agree to th…" at bounding box center [393, 221] width 786 height 443
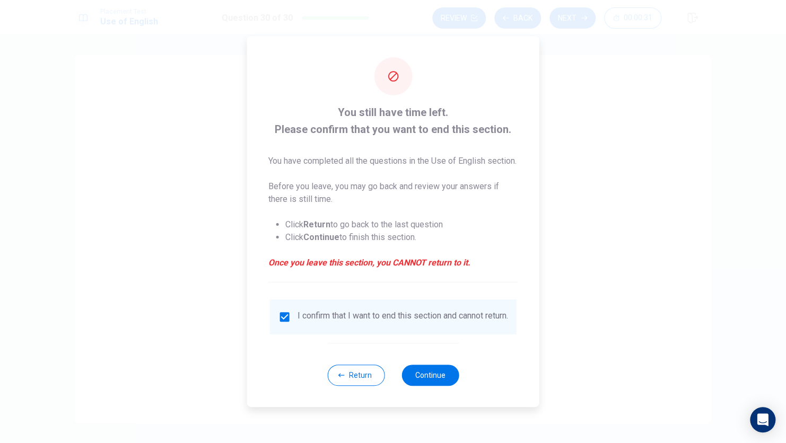
drag, startPoint x: 408, startPoint y: 380, endPoint x: 346, endPoint y: 420, distance: 73.5
click at [346, 420] on div "You still have time left. Please confirm that you want to end this section. You…" at bounding box center [393, 221] width 786 height 443
click at [363, 382] on button "Return" at bounding box center [355, 375] width 57 height 21
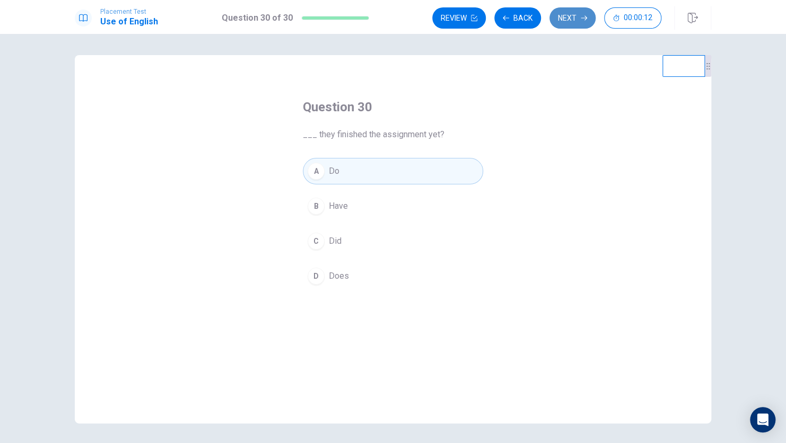
click at [579, 21] on button "Next" at bounding box center [572, 17] width 46 height 21
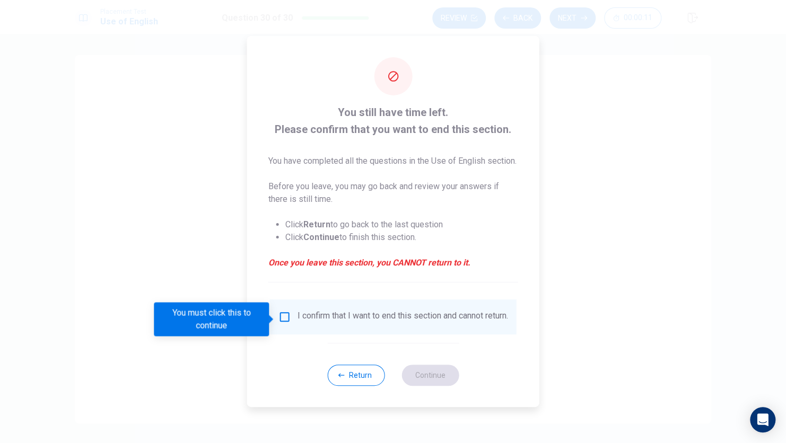
click at [282, 322] on input "You must click this to continue" at bounding box center [284, 317] width 13 height 13
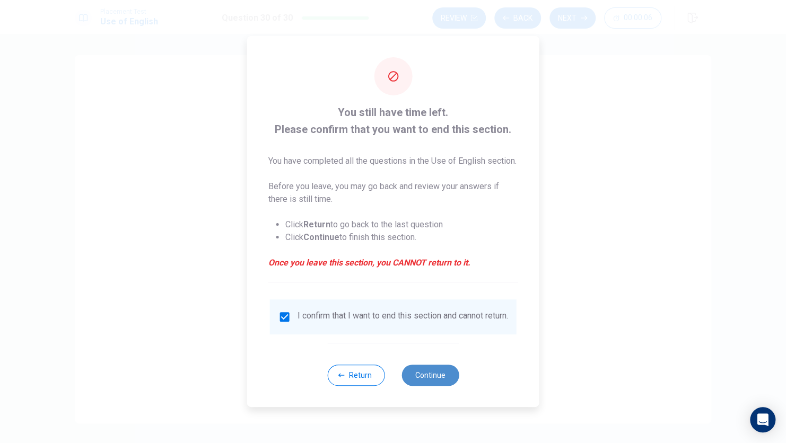
click at [440, 386] on button "Continue" at bounding box center [429, 375] width 57 height 21
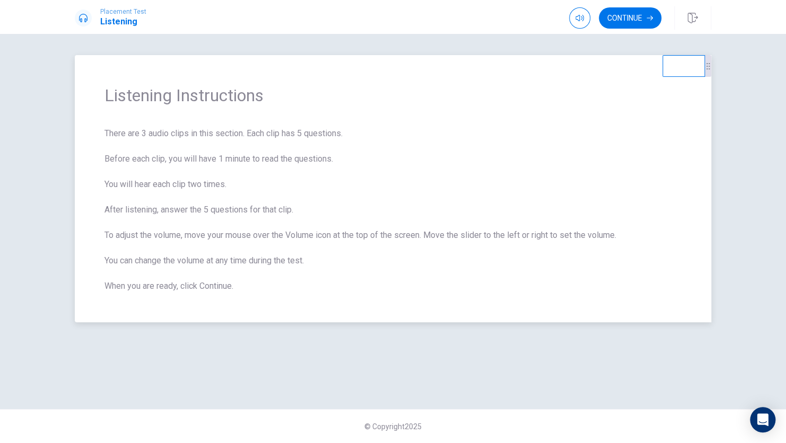
click at [287, 268] on span "There are 3 audio clips in this section. Each clip has 5 questions. Before each…" at bounding box center [392, 209] width 577 height 165
click at [577, 11] on button "button" at bounding box center [579, 17] width 21 height 21
click at [630, 17] on button "Continue" at bounding box center [629, 17] width 63 height 21
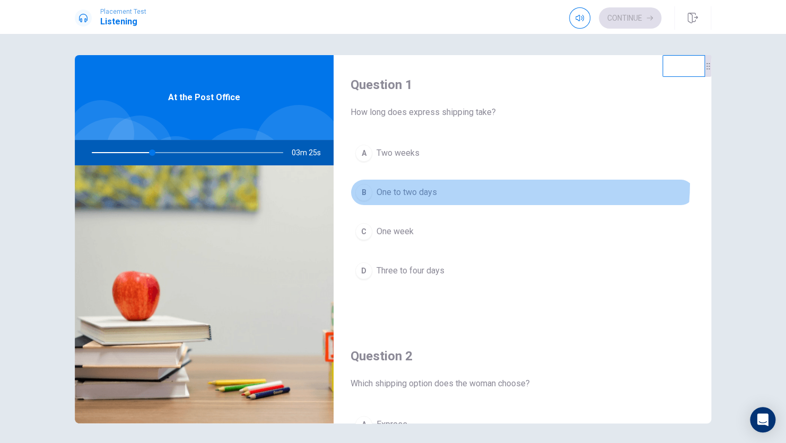
click at [394, 179] on button "B One to two days" at bounding box center [521, 192] width 343 height 27
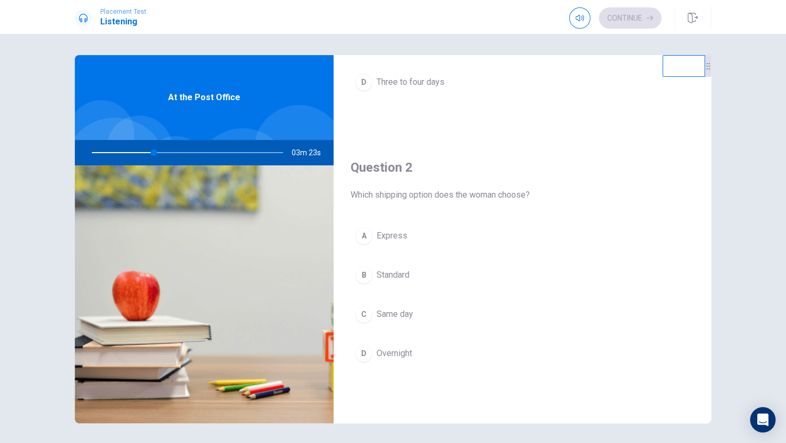
scroll to position [189, 0]
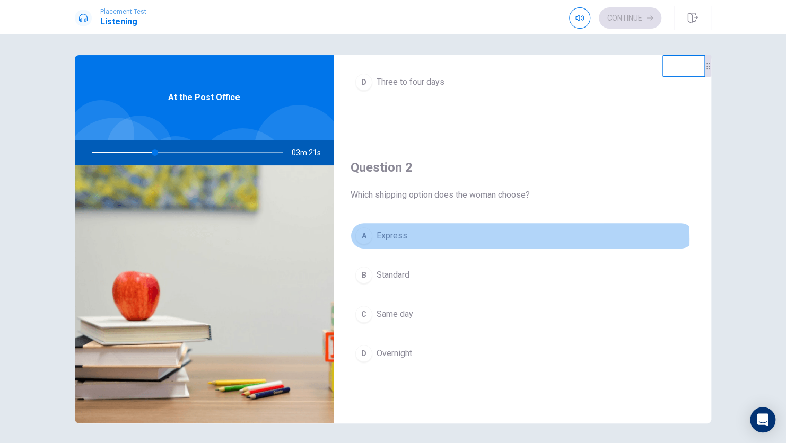
click at [393, 237] on span "Express" at bounding box center [391, 236] width 31 height 13
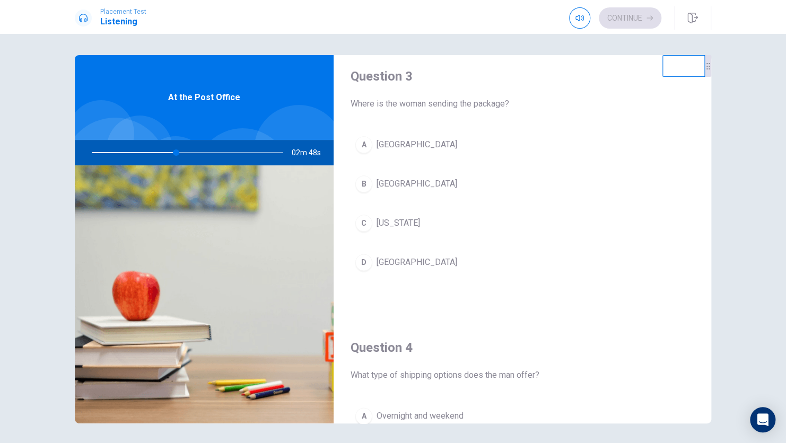
scroll to position [0, 0]
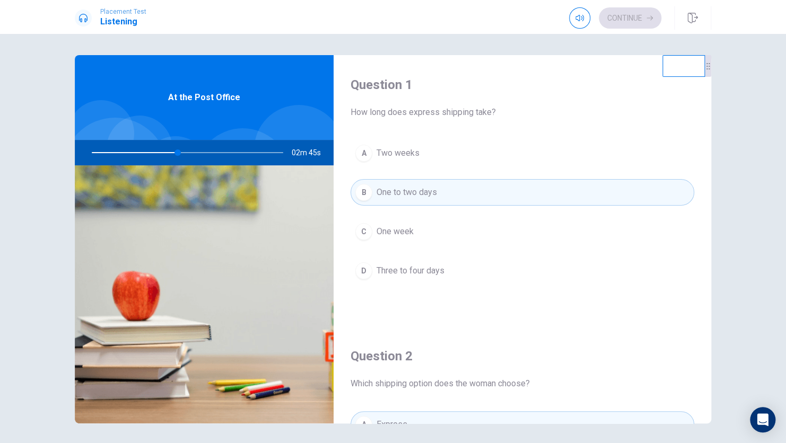
drag, startPoint x: 172, startPoint y: 148, endPoint x: 164, endPoint y: 152, distance: 8.6
click at [164, 152] on div at bounding box center [185, 152] width 213 height 25
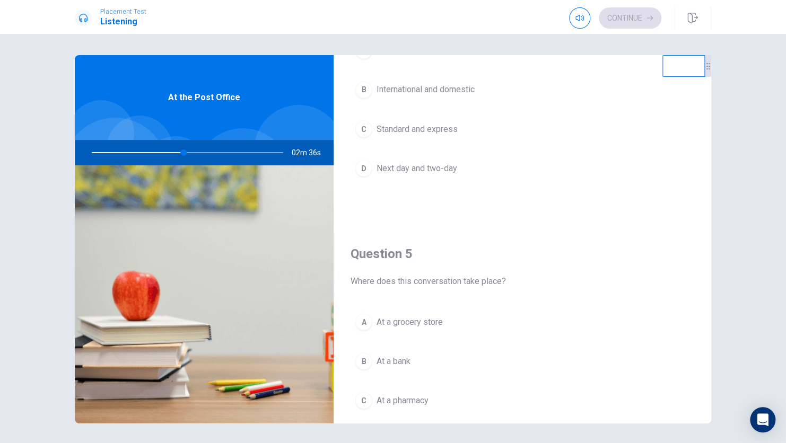
scroll to position [984, 0]
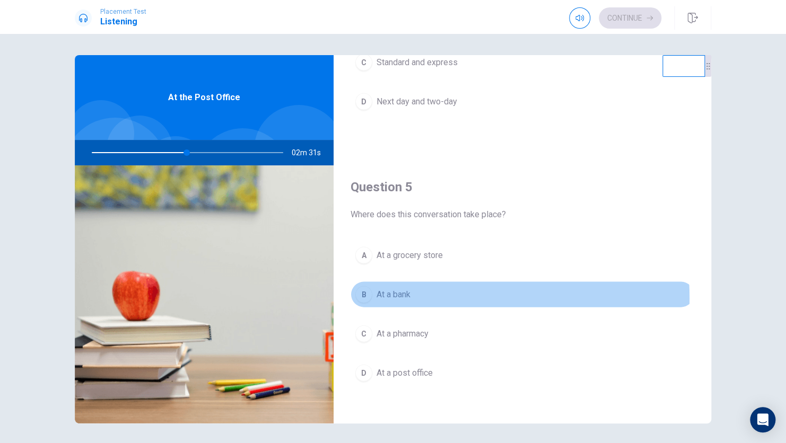
click at [386, 294] on span "At a bank" at bounding box center [393, 294] width 34 height 13
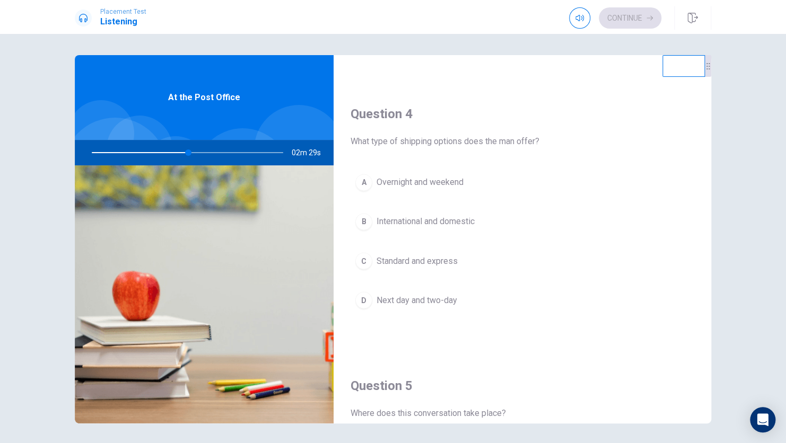
scroll to position [780, 0]
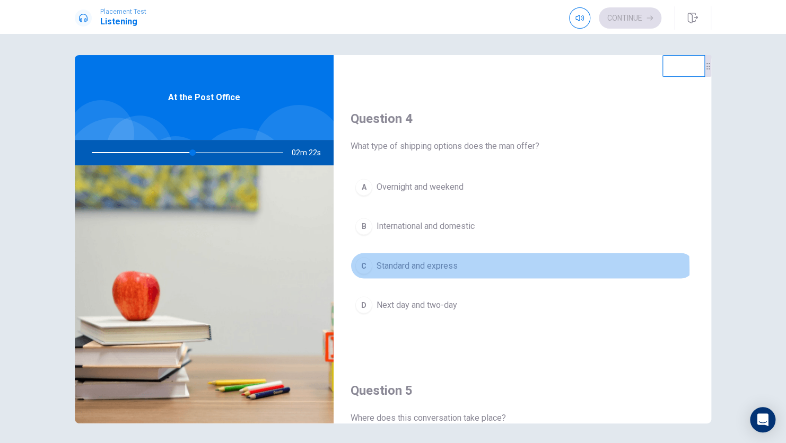
click at [418, 266] on span "Standard and express" at bounding box center [416, 265] width 81 height 13
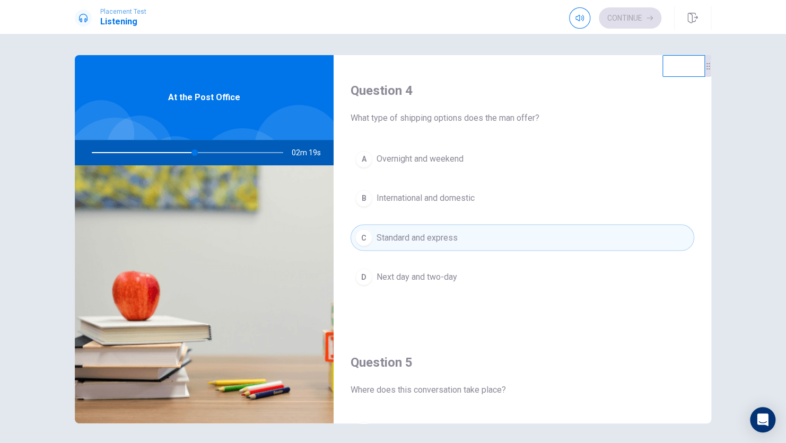
scroll to position [808, 0]
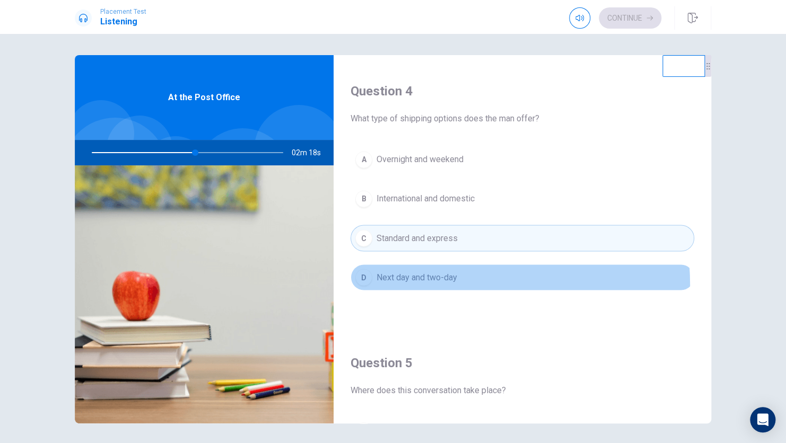
click at [416, 282] on button "D Next day and two-day" at bounding box center [521, 277] width 343 height 27
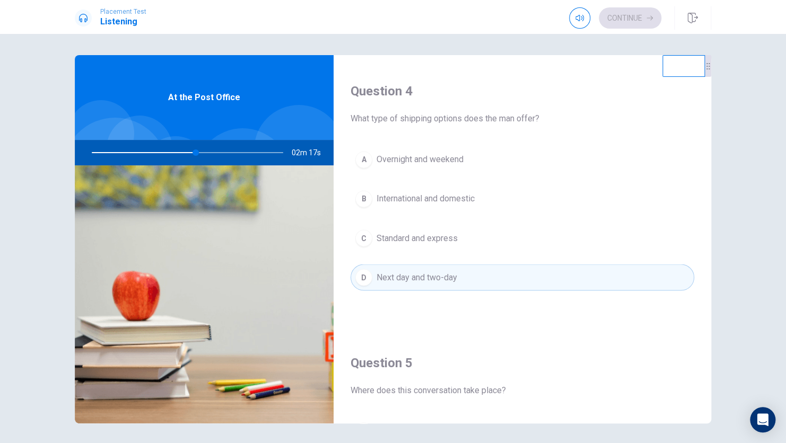
scroll to position [790, 0]
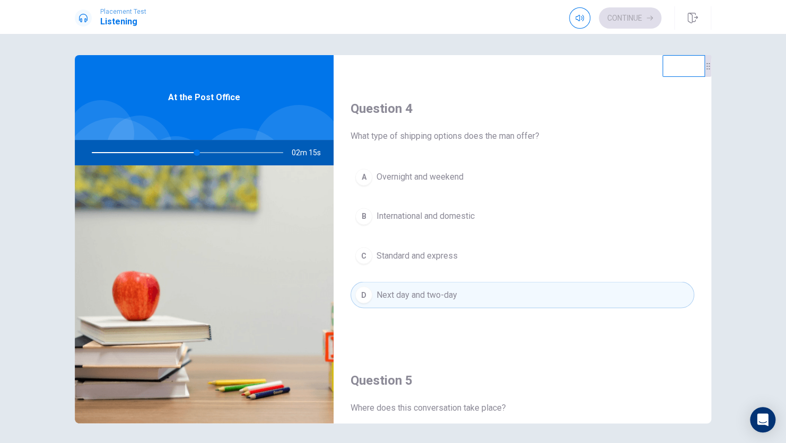
click at [423, 243] on button "C Standard and express" at bounding box center [521, 255] width 343 height 27
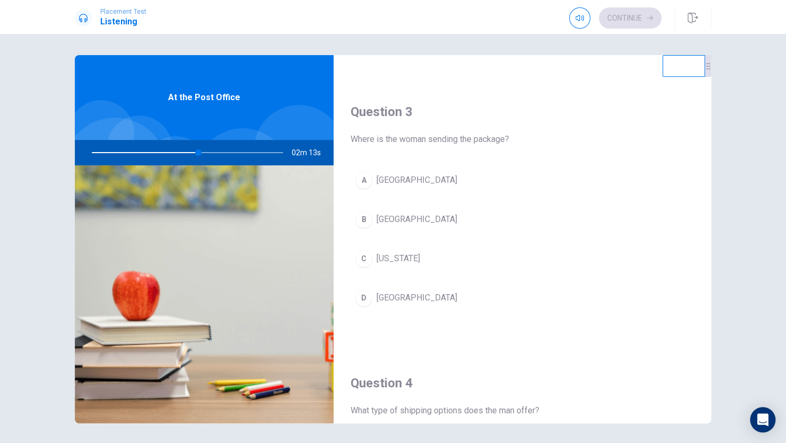
scroll to position [516, 0]
click at [394, 181] on span "[GEOGRAPHIC_DATA]" at bounding box center [416, 180] width 81 height 13
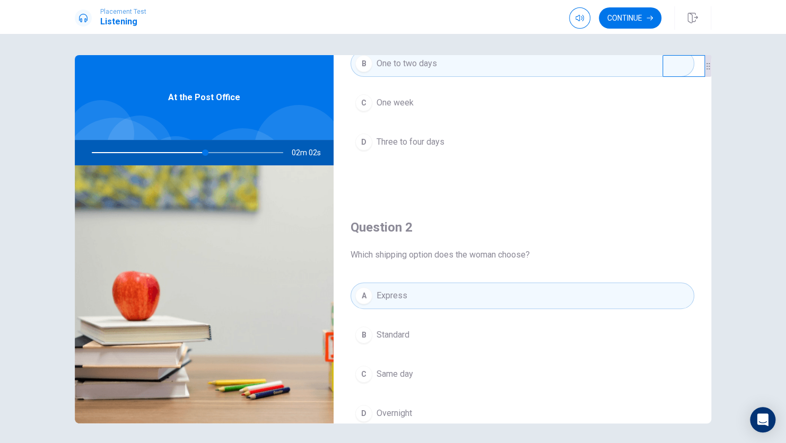
scroll to position [0, 0]
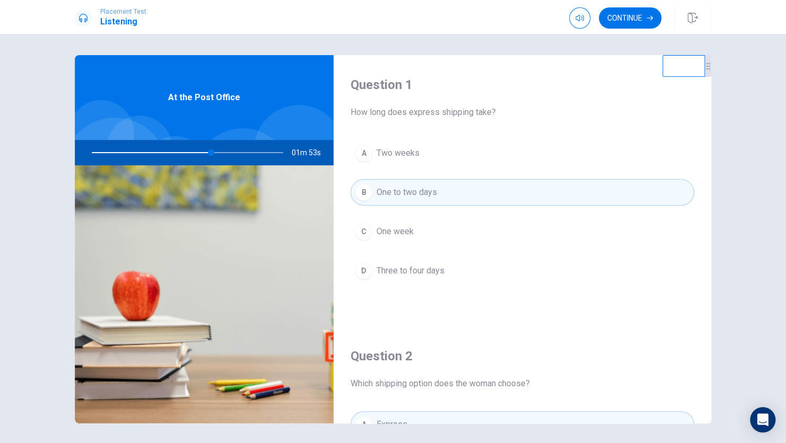
drag, startPoint x: 206, startPoint y: 155, endPoint x: 163, endPoint y: 171, distance: 46.0
click at [163, 171] on div "At the Post Office 01m 53s" at bounding box center [204, 239] width 259 height 368
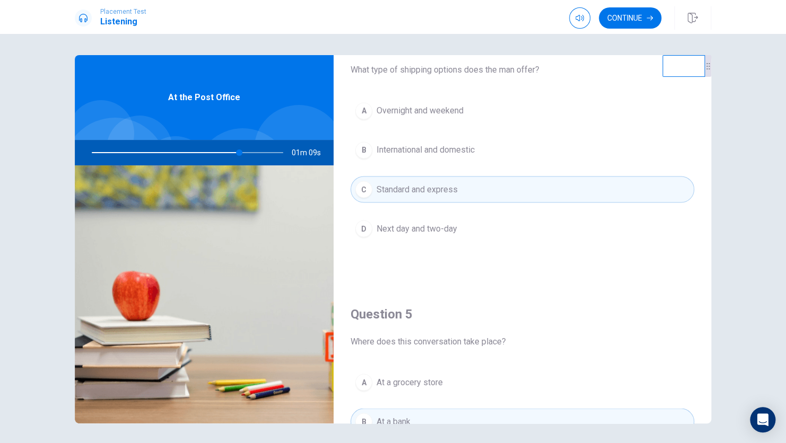
scroll to position [857, 0]
click at [463, 225] on button "D Next day and two-day" at bounding box center [521, 228] width 343 height 27
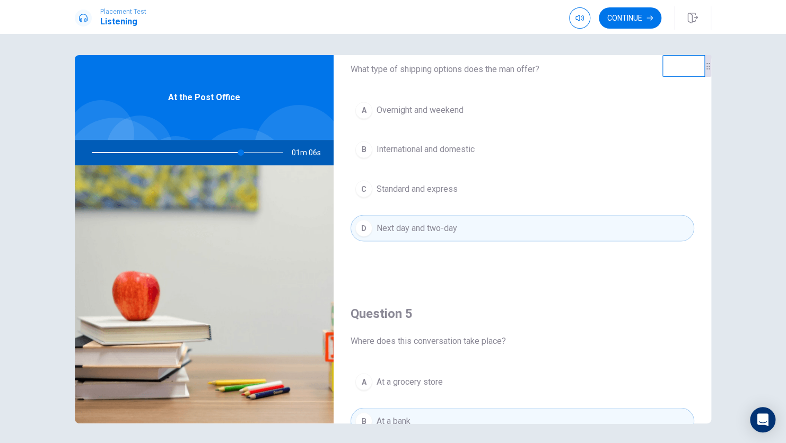
drag, startPoint x: 477, startPoint y: 178, endPoint x: 479, endPoint y: 159, distance: 19.1
click at [479, 159] on div "A Overnight and weekend B International and domestic C Standard and express D N…" at bounding box center [521, 179] width 343 height 165
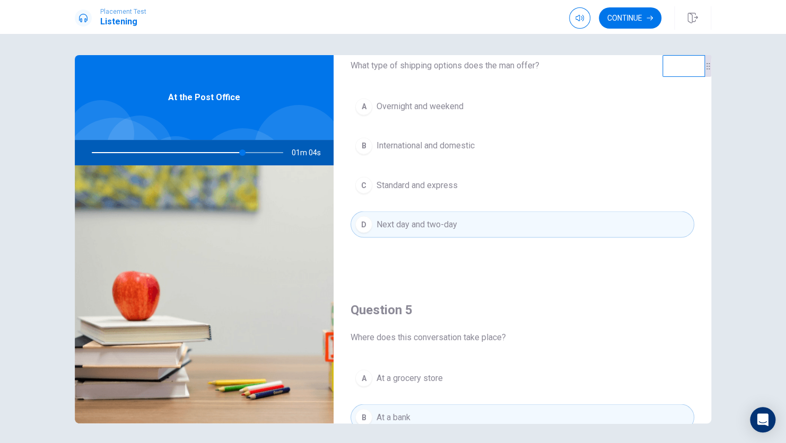
scroll to position [848, 0]
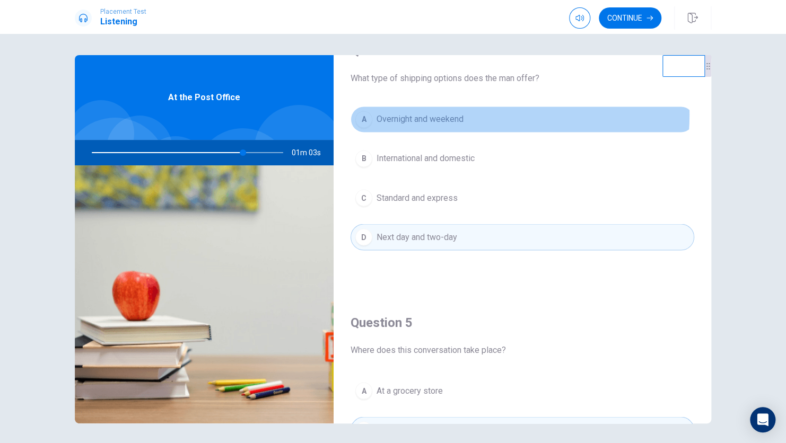
click at [455, 113] on span "Overnight and weekend" at bounding box center [419, 119] width 87 height 13
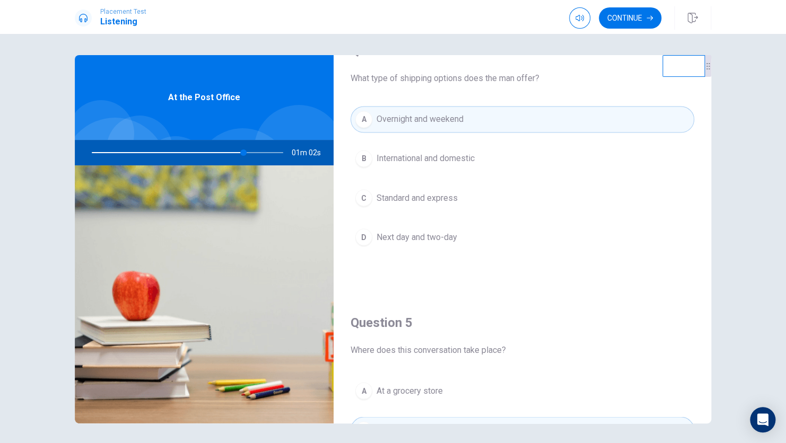
click at [446, 197] on span "Standard and express" at bounding box center [416, 197] width 81 height 13
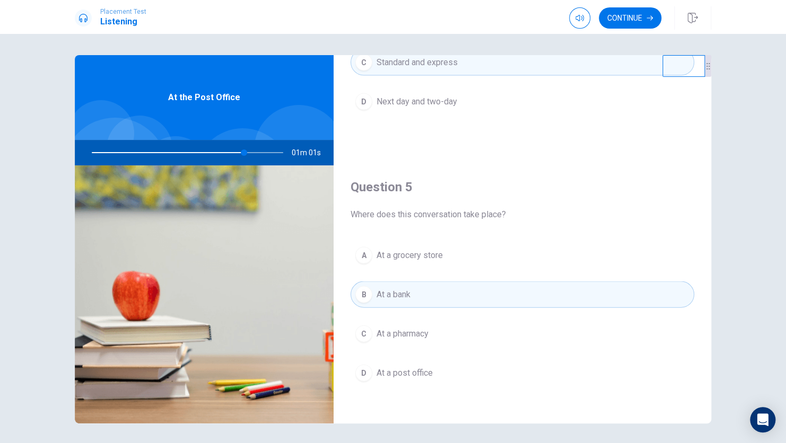
scroll to position [984, 0]
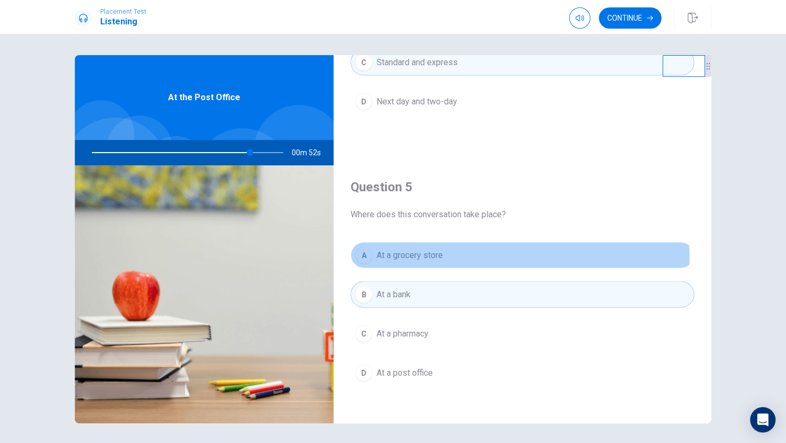
click at [441, 254] on button "A At a grocery store" at bounding box center [521, 255] width 343 height 27
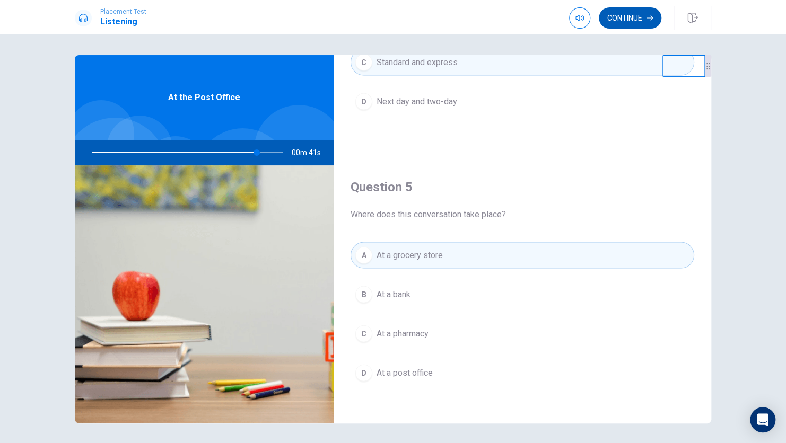
click at [624, 25] on button "Continue" at bounding box center [629, 17] width 63 height 21
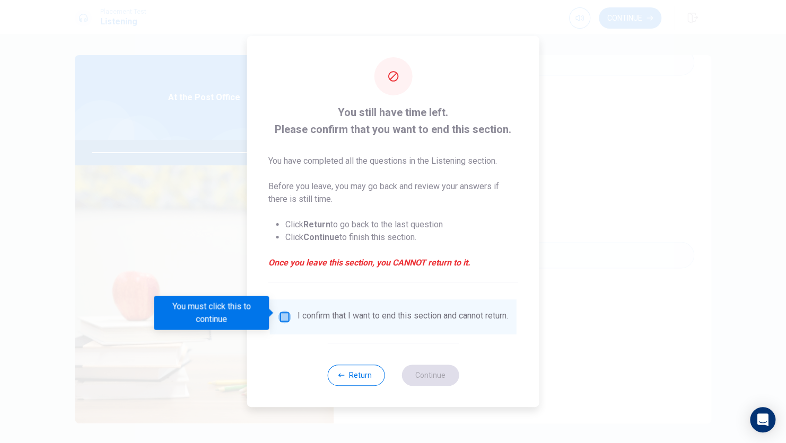
click at [285, 315] on input "You must click this to continue" at bounding box center [284, 317] width 13 height 13
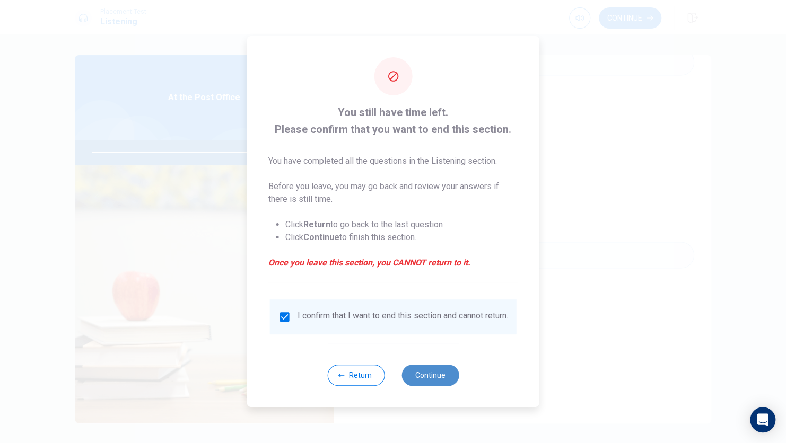
click at [428, 371] on button "Continue" at bounding box center [429, 375] width 57 height 21
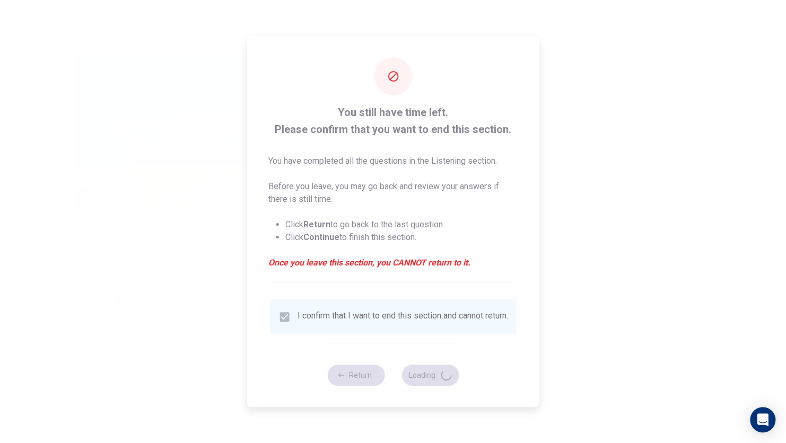
type input "88"
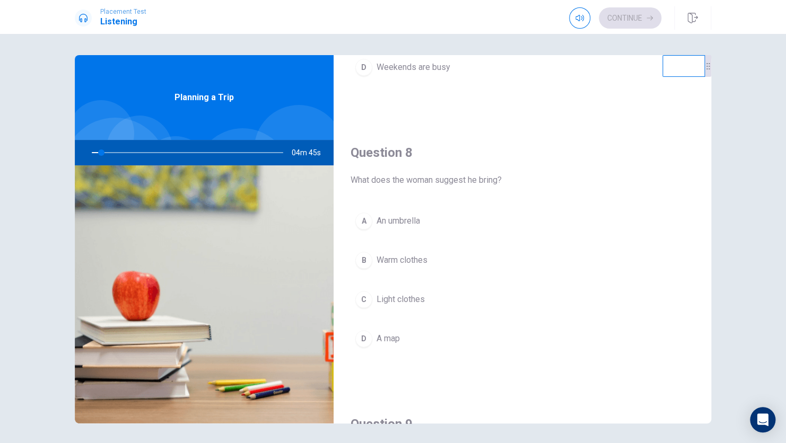
scroll to position [475, 0]
click at [456, 247] on button "B Warm clothes" at bounding box center [521, 260] width 343 height 27
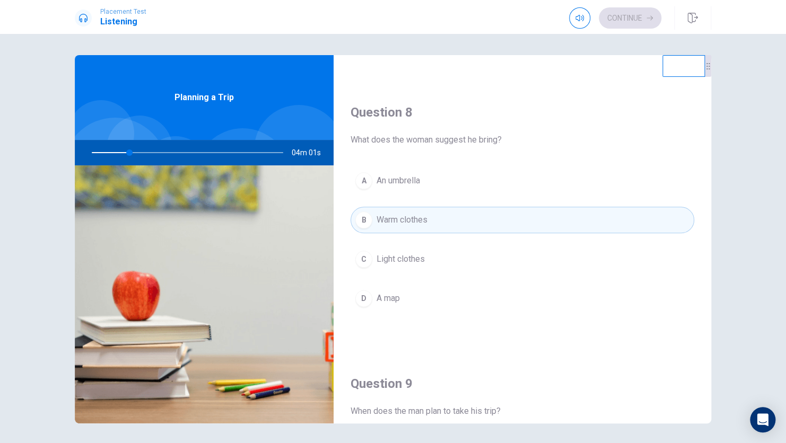
scroll to position [515, 0]
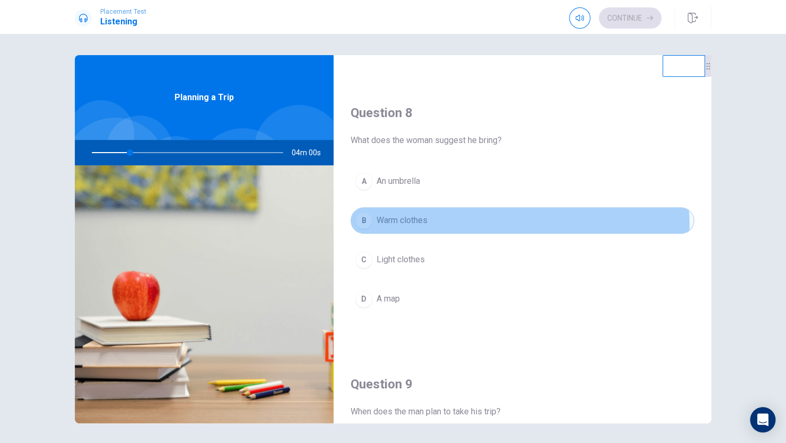
click at [396, 225] on button "B Warm clothes" at bounding box center [521, 220] width 343 height 27
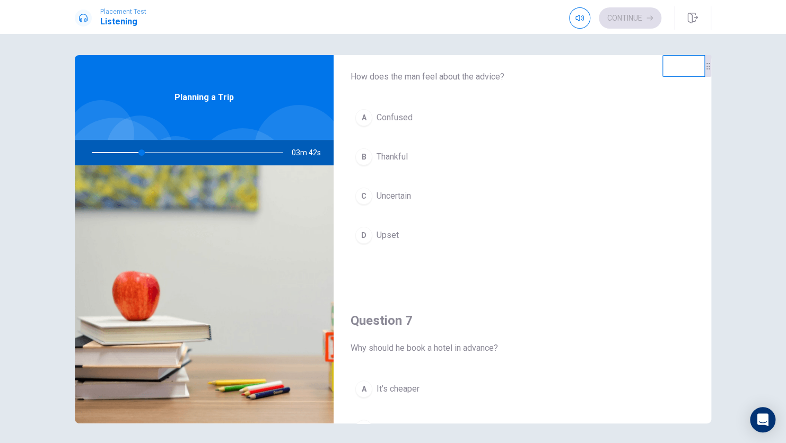
scroll to position [0, 0]
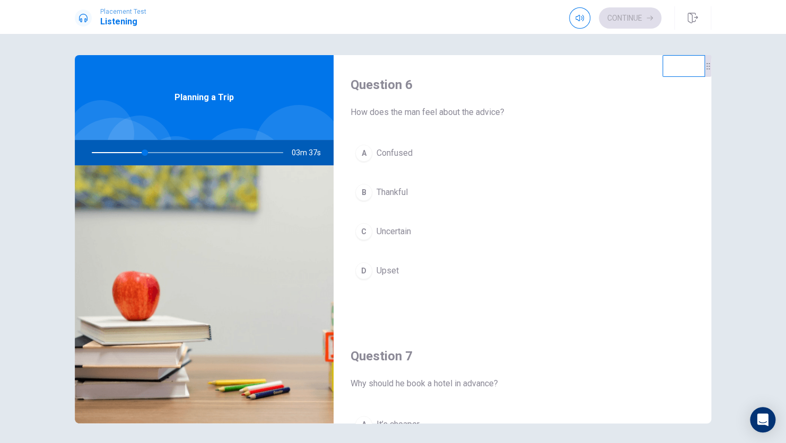
type input "28"
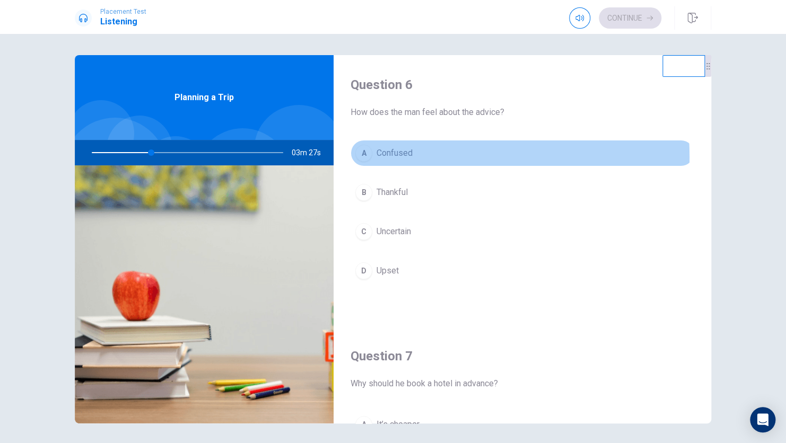
click at [382, 157] on span "Confused" at bounding box center [394, 153] width 36 height 13
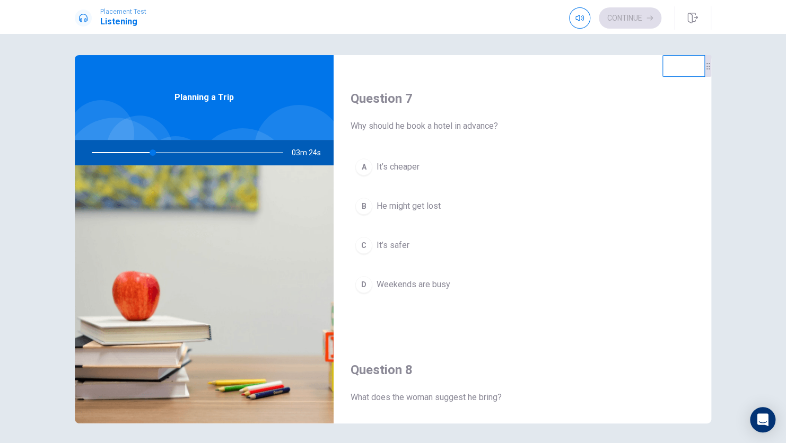
scroll to position [256, 0]
click at [395, 280] on span "Weekends are busy" at bounding box center [413, 286] width 74 height 13
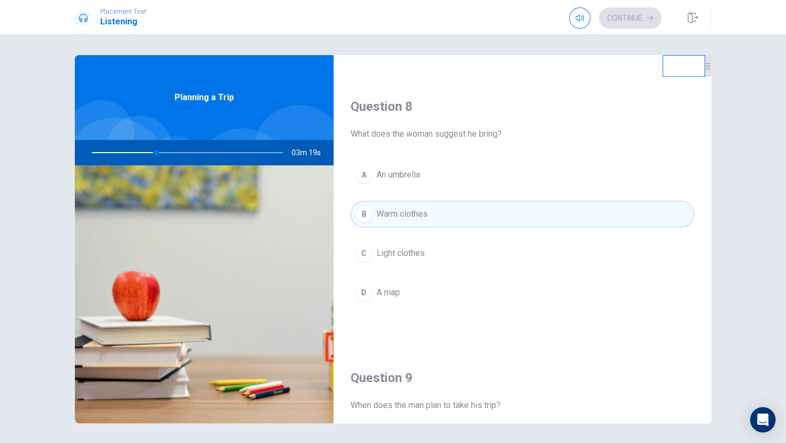
scroll to position [0, 0]
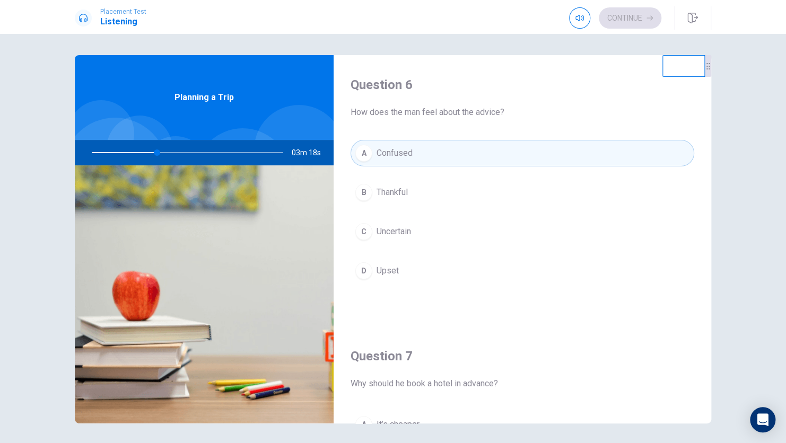
click at [394, 198] on button "B Thankful" at bounding box center [521, 192] width 343 height 27
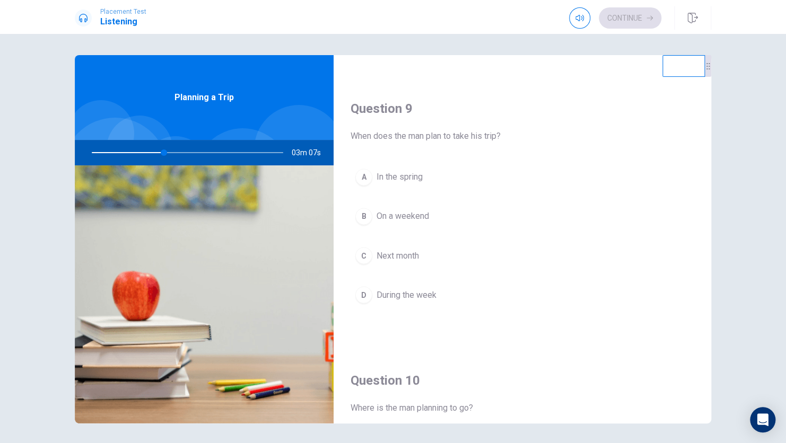
scroll to position [800, 0]
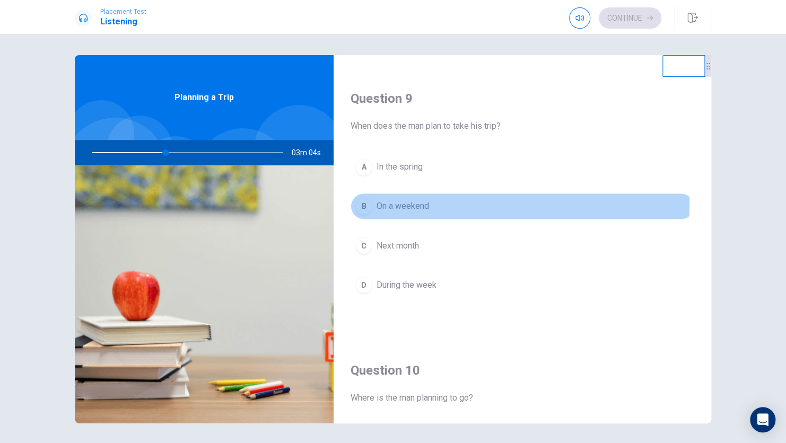
click at [410, 200] on span "On a weekend" at bounding box center [402, 206] width 52 height 13
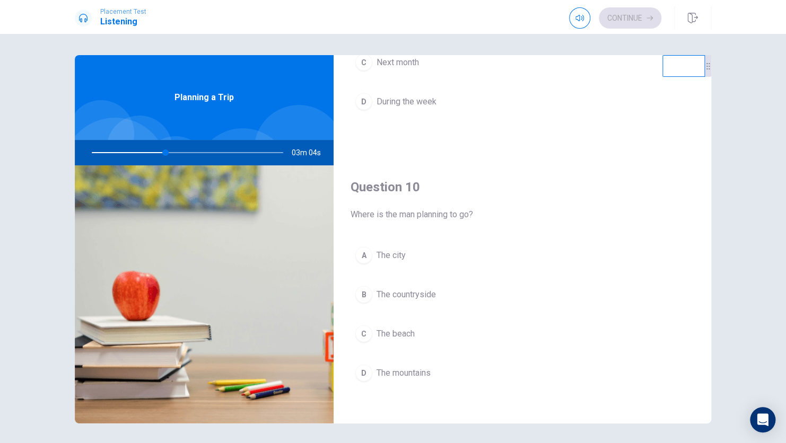
scroll to position [984, 0]
click at [395, 251] on span "The city" at bounding box center [390, 255] width 29 height 13
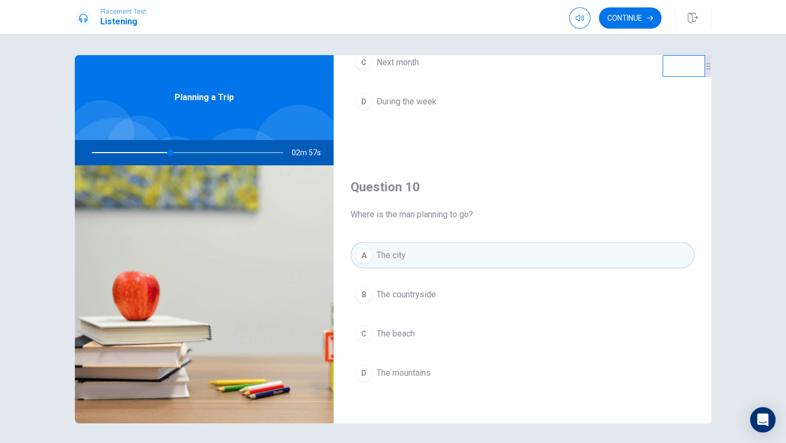
click at [400, 327] on span "The beach" at bounding box center [395, 333] width 38 height 13
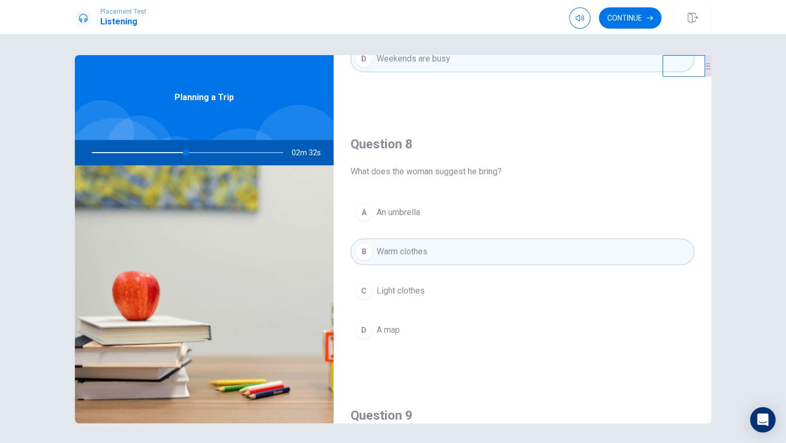
scroll to position [547, 0]
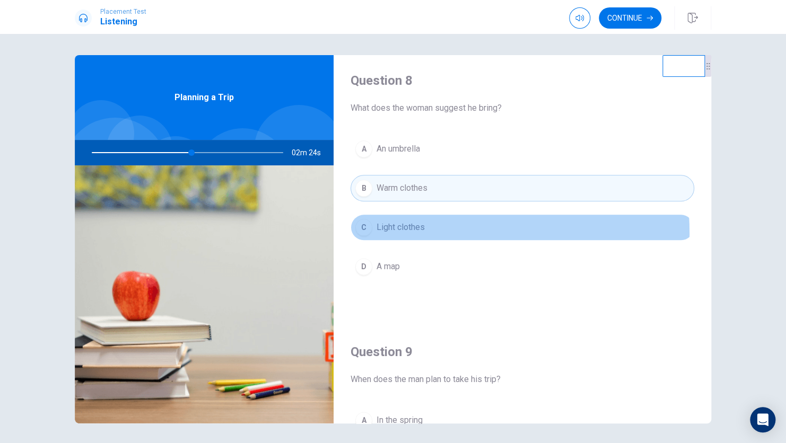
click at [393, 231] on button "C Light clothes" at bounding box center [521, 227] width 343 height 27
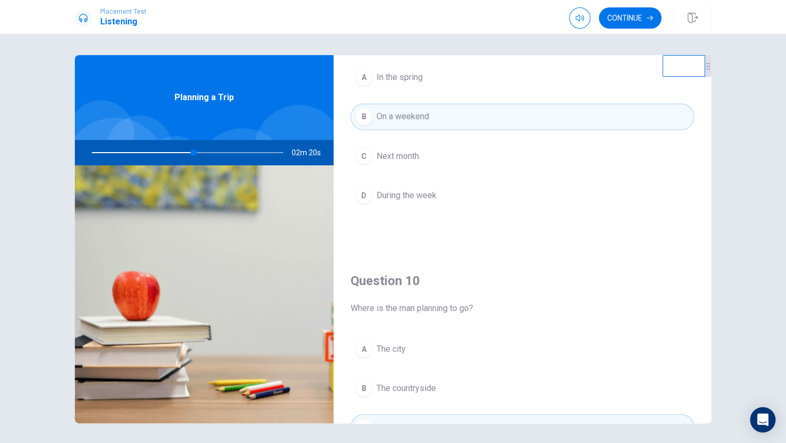
scroll to position [984, 0]
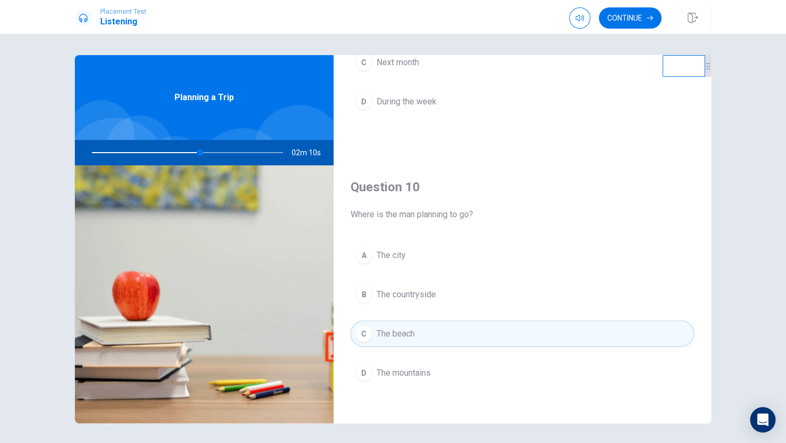
click at [386, 249] on span "The city" at bounding box center [390, 255] width 29 height 13
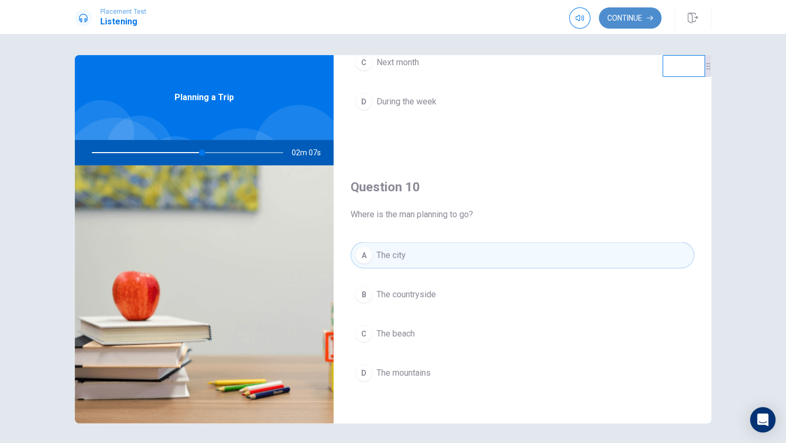
click at [608, 17] on button "Continue" at bounding box center [629, 17] width 63 height 21
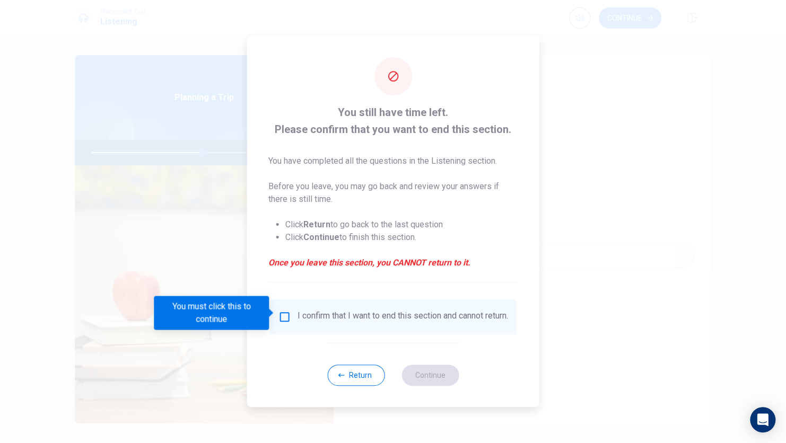
click at [280, 315] on input "You must click this to continue" at bounding box center [284, 317] width 13 height 13
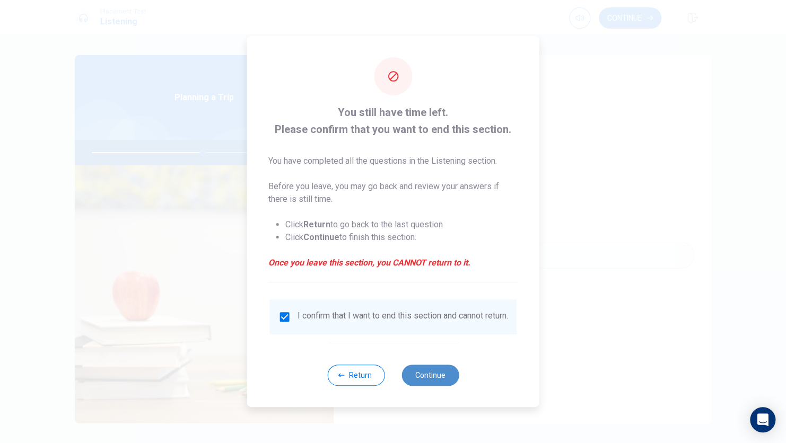
click at [420, 379] on button "Continue" at bounding box center [429, 375] width 57 height 21
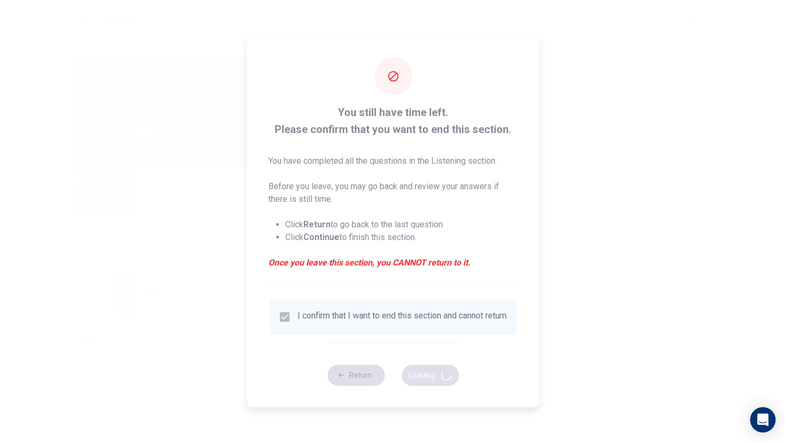
type input "59"
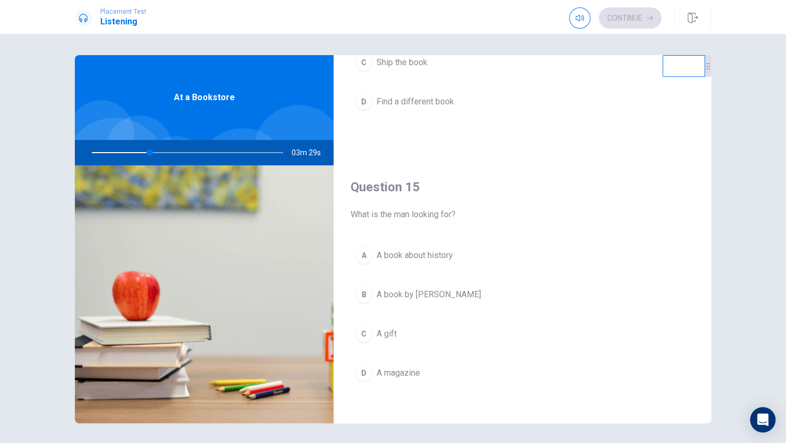
click at [400, 288] on span "A book by [PERSON_NAME]" at bounding box center [428, 294] width 104 height 13
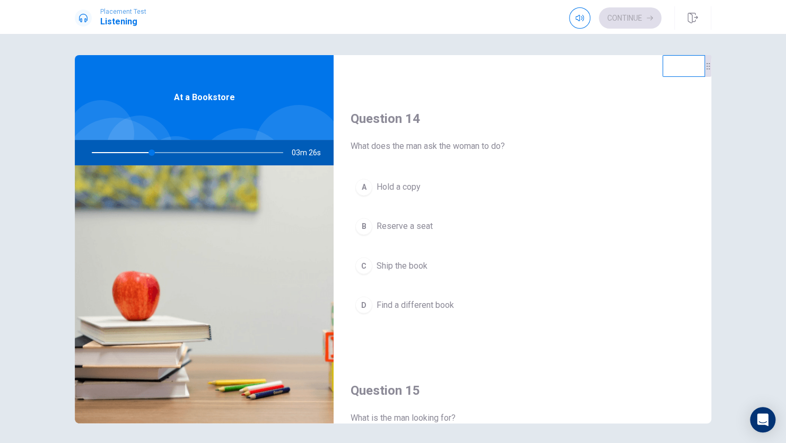
scroll to position [780, 0]
click at [393, 183] on span "Hold a copy" at bounding box center [398, 187] width 44 height 13
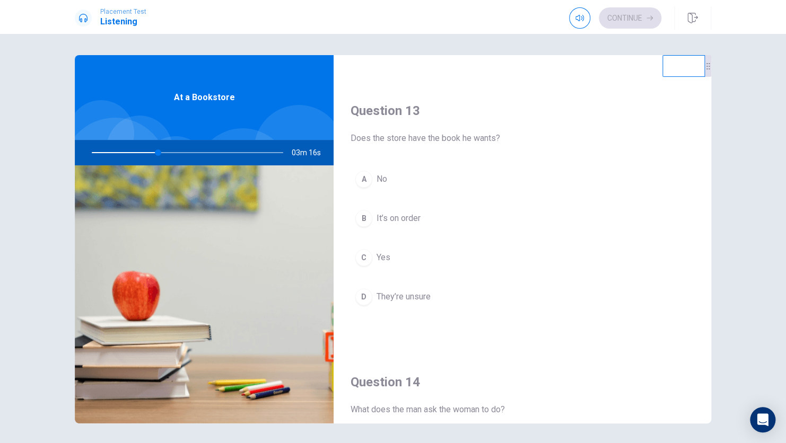
scroll to position [505, 0]
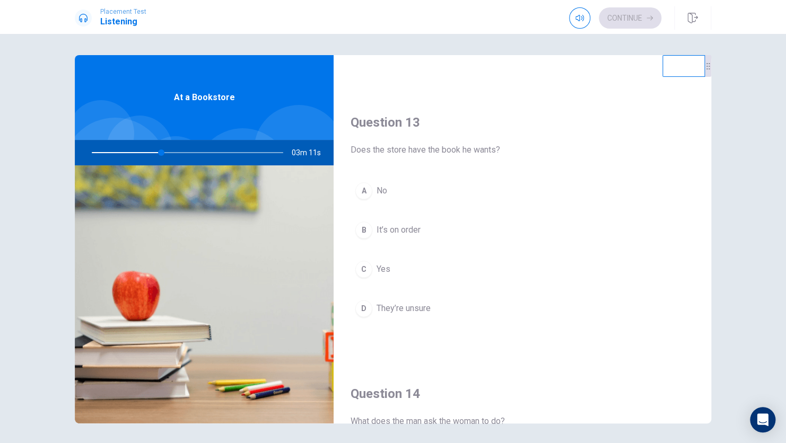
click at [414, 269] on button "C Yes" at bounding box center [521, 269] width 343 height 27
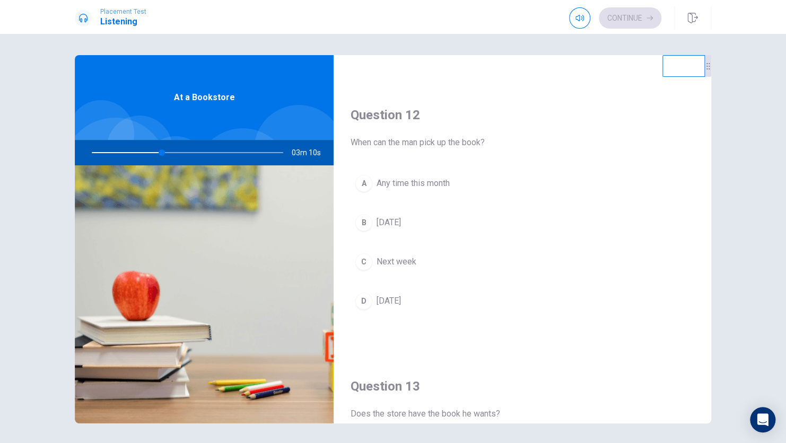
scroll to position [240, 0]
click at [424, 182] on span "Any time this month" at bounding box center [412, 184] width 73 height 13
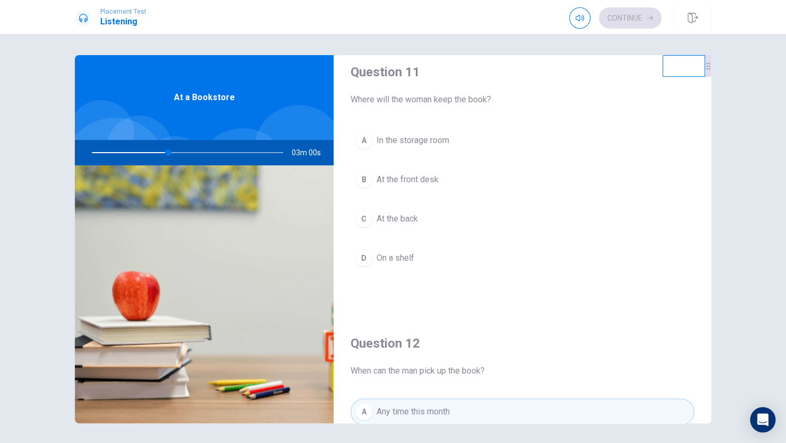
scroll to position [12, 0]
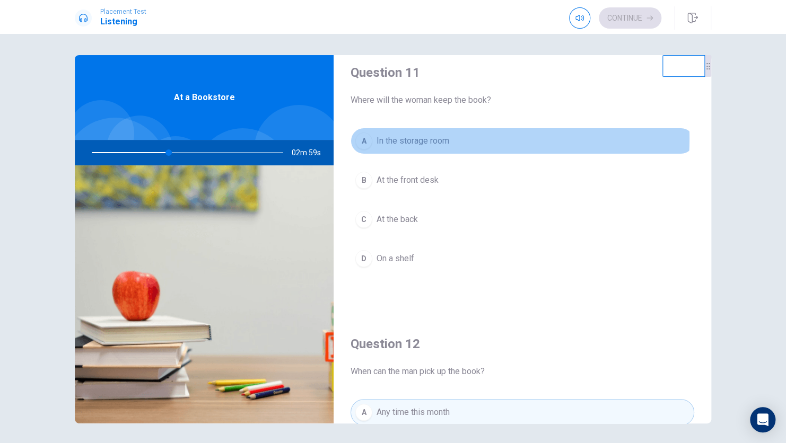
click at [422, 139] on span "In the storage room" at bounding box center [412, 141] width 73 height 13
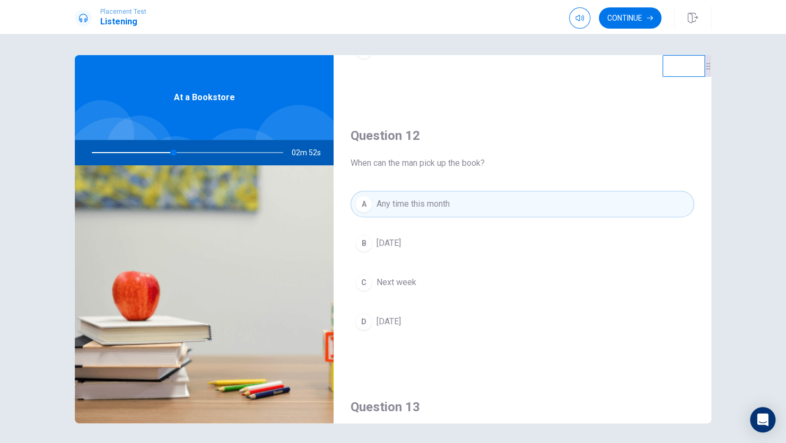
scroll to position [244, 0]
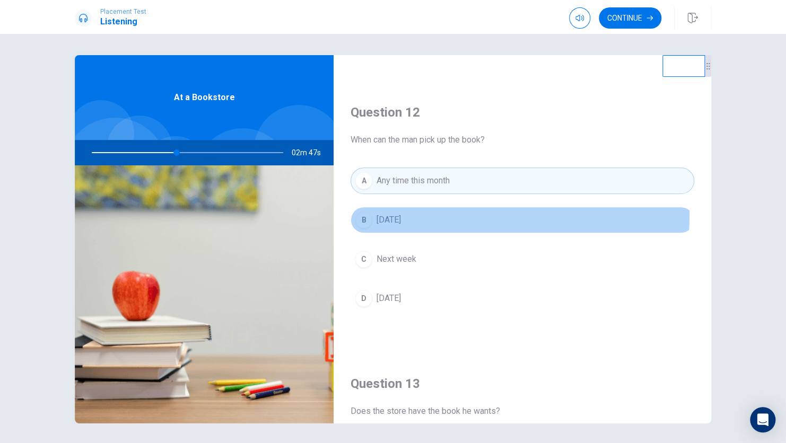
click at [389, 214] on span "[DATE]" at bounding box center [388, 220] width 24 height 13
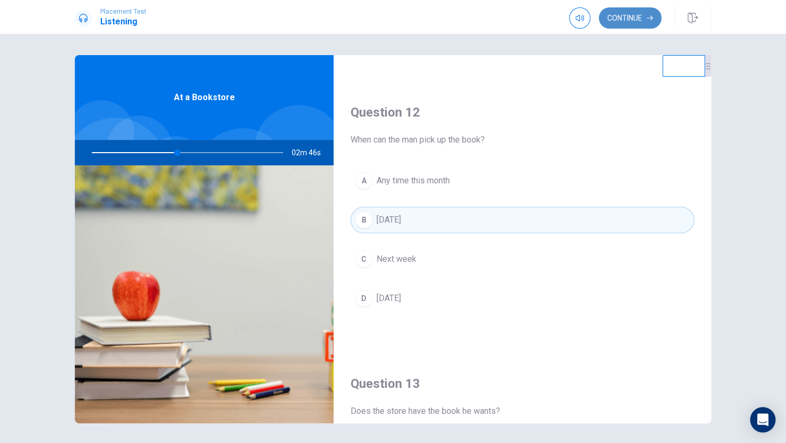
click at [630, 23] on button "Continue" at bounding box center [629, 17] width 63 height 21
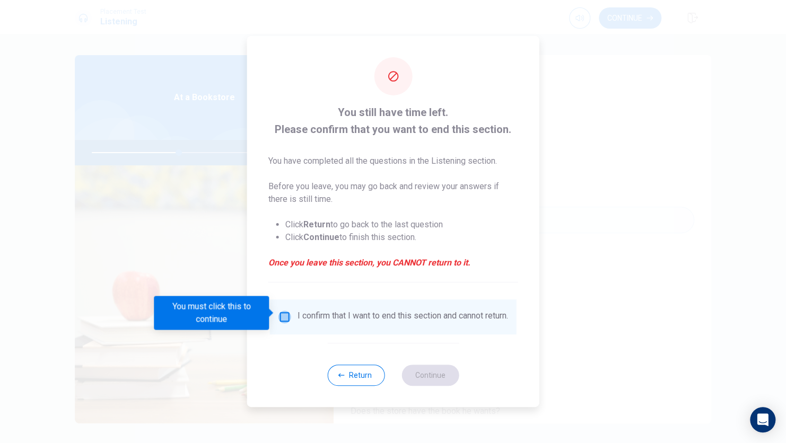
click at [281, 312] on input "You must click this to continue" at bounding box center [284, 317] width 13 height 13
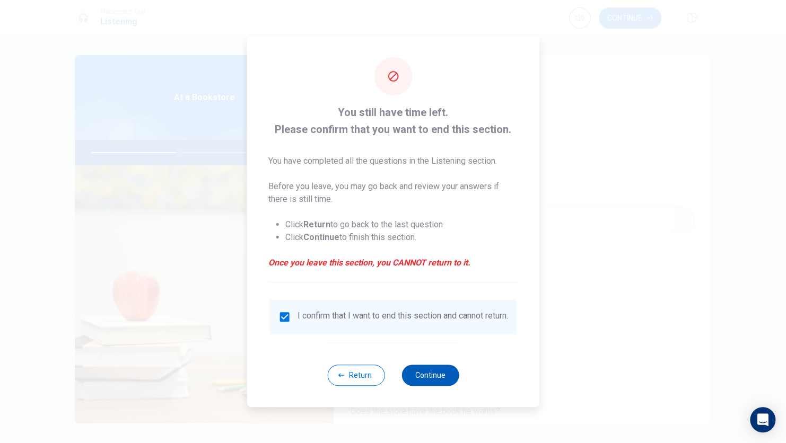
click at [426, 371] on button "Continue" at bounding box center [429, 375] width 57 height 21
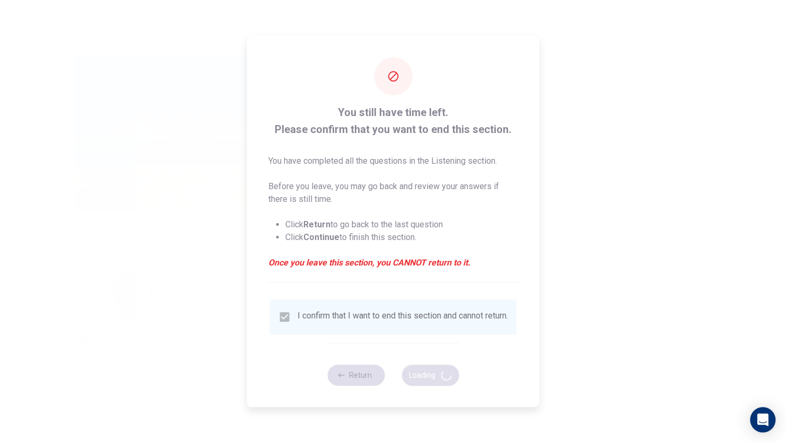
type input "47"
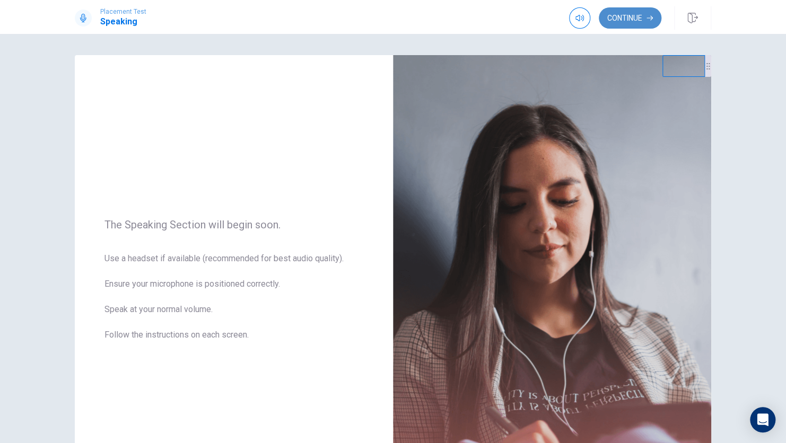
click at [614, 24] on button "Continue" at bounding box center [629, 17] width 63 height 21
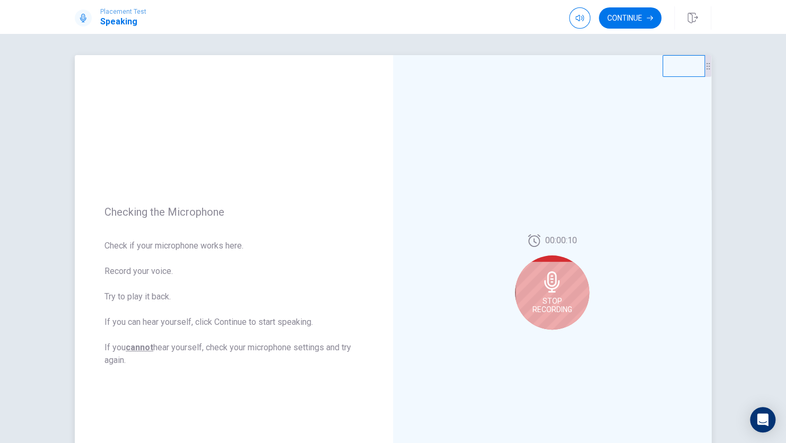
click at [575, 305] on div "Stop Recording" at bounding box center [552, 292] width 74 height 74
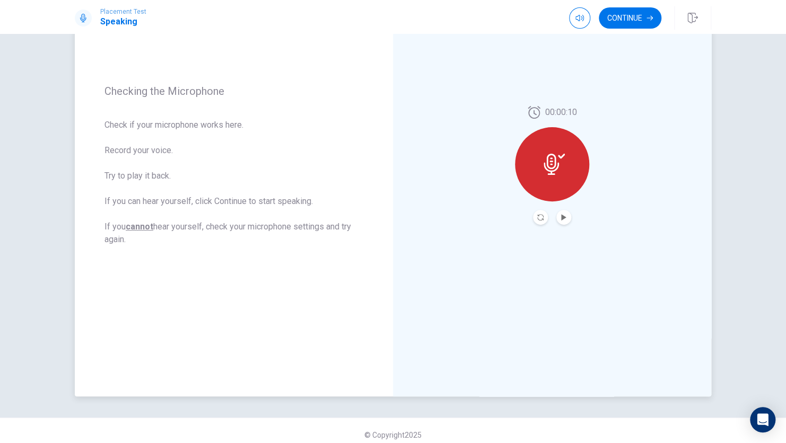
scroll to position [129, 0]
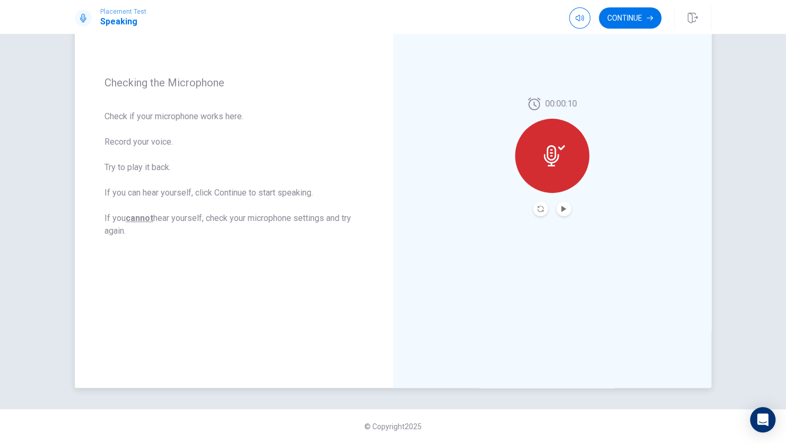
click at [563, 171] on div at bounding box center [552, 156] width 74 height 74
click at [558, 157] on icon at bounding box center [553, 155] width 21 height 21
click at [560, 201] on button "Play Audio" at bounding box center [563, 208] width 15 height 15
click at [561, 203] on button "Pause Audio" at bounding box center [563, 208] width 15 height 15
click at [561, 203] on button "Play Audio" at bounding box center [563, 208] width 15 height 15
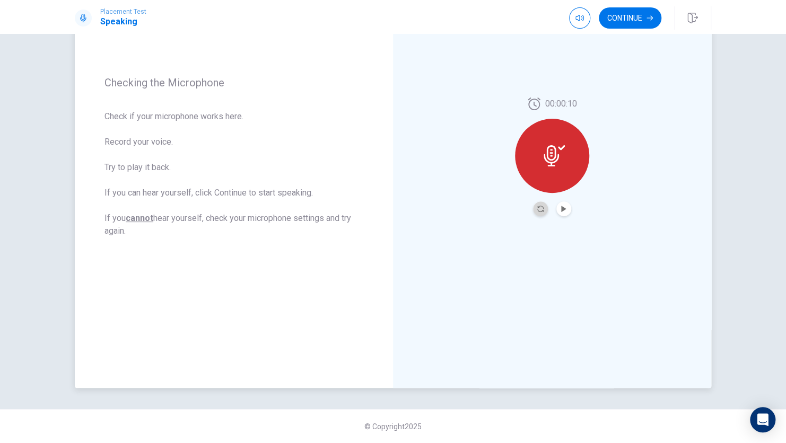
click at [535, 204] on button "Record Again" at bounding box center [540, 208] width 15 height 15
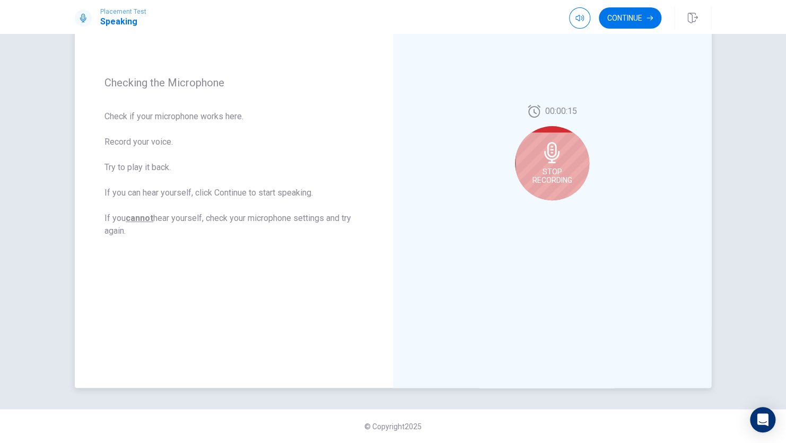
click at [562, 153] on div "Stop Recording" at bounding box center [552, 163] width 74 height 74
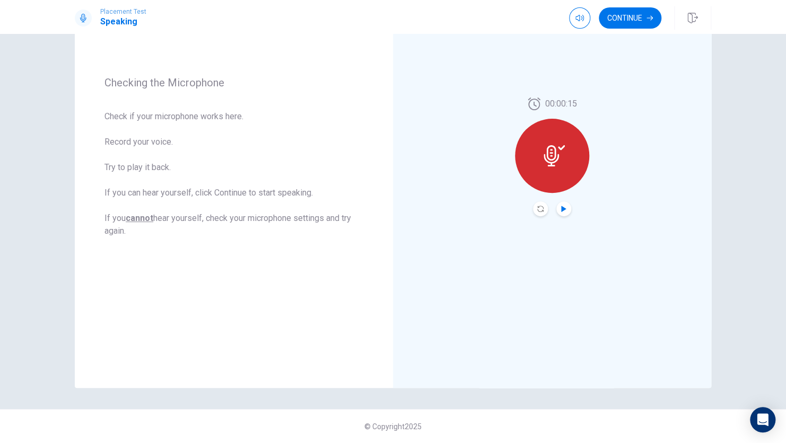
click at [560, 206] on icon "Play Audio" at bounding box center [563, 209] width 6 height 6
click at [533, 208] on button "Record Again" at bounding box center [540, 208] width 15 height 15
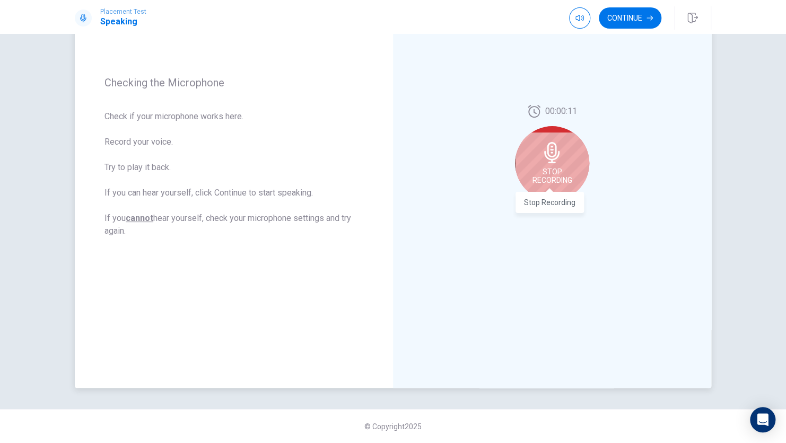
click at [544, 180] on span "Stop Recording" at bounding box center [552, 175] width 40 height 17
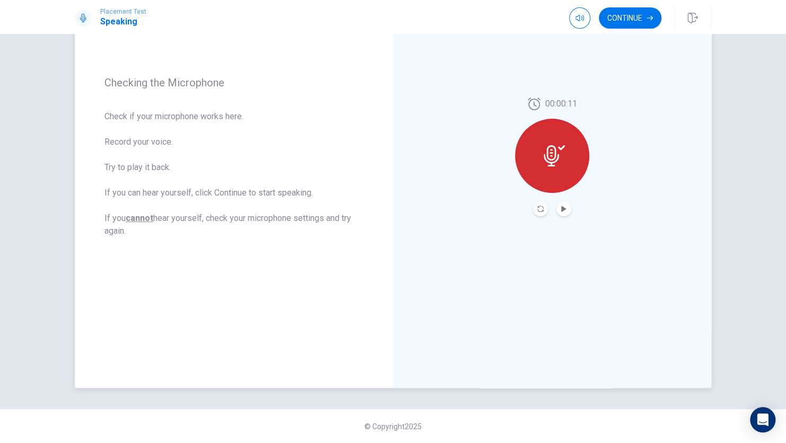
click at [564, 208] on button "Play Audio" at bounding box center [563, 208] width 15 height 15
click at [632, 20] on button "Continue" at bounding box center [629, 17] width 63 height 21
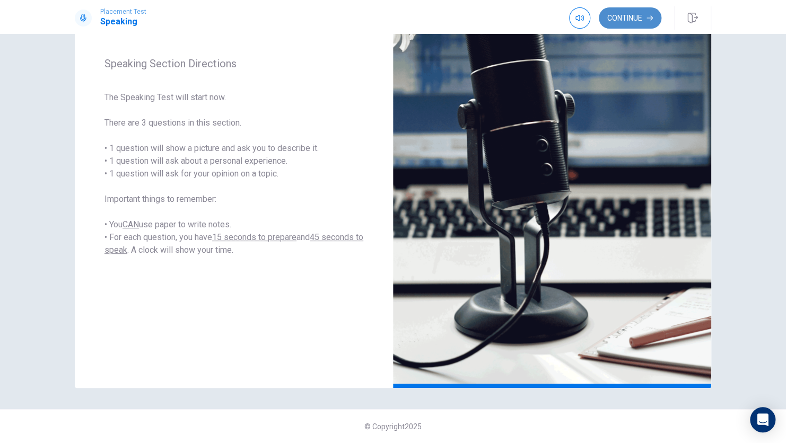
click at [633, 13] on button "Continue" at bounding box center [629, 17] width 63 height 21
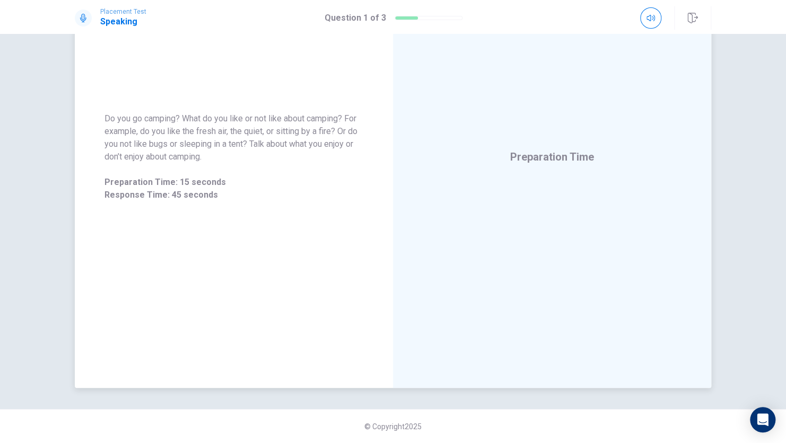
scroll to position [0, 0]
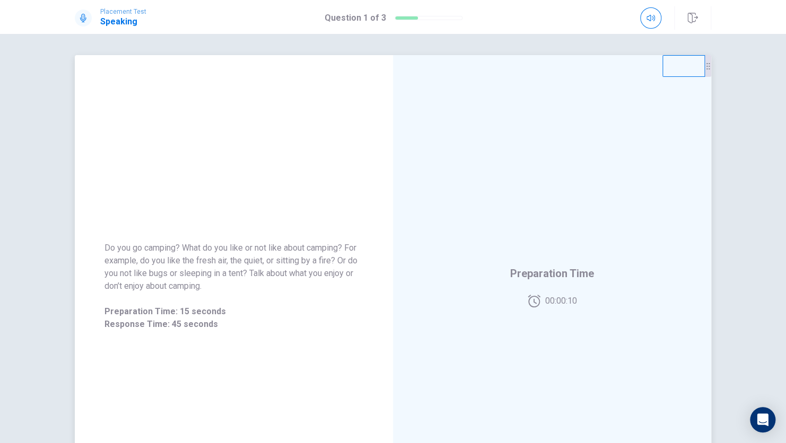
click at [532, 280] on span "Preparation Time" at bounding box center [552, 273] width 84 height 17
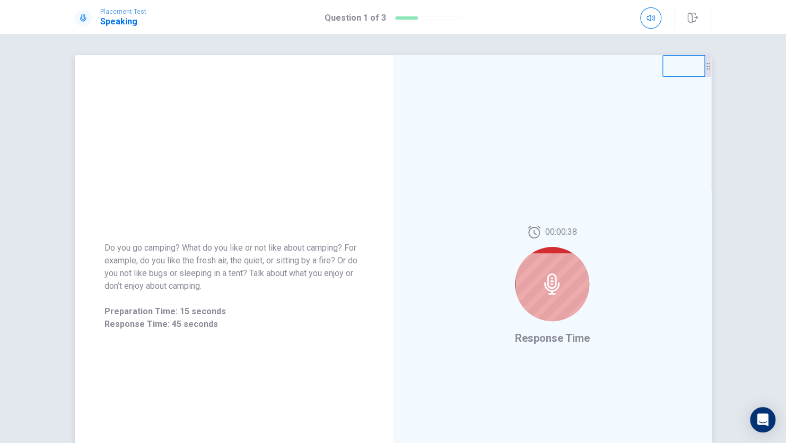
click at [521, 282] on div at bounding box center [552, 284] width 74 height 74
click at [565, 288] on div at bounding box center [552, 284] width 74 height 74
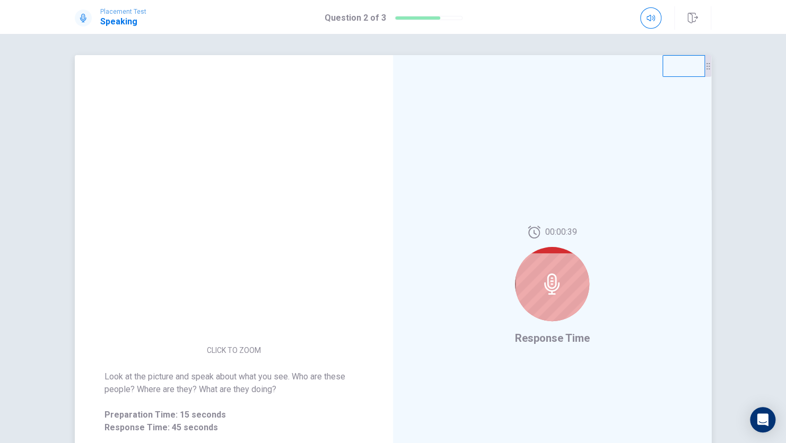
click at [289, 278] on img at bounding box center [234, 248] width 204 height 185
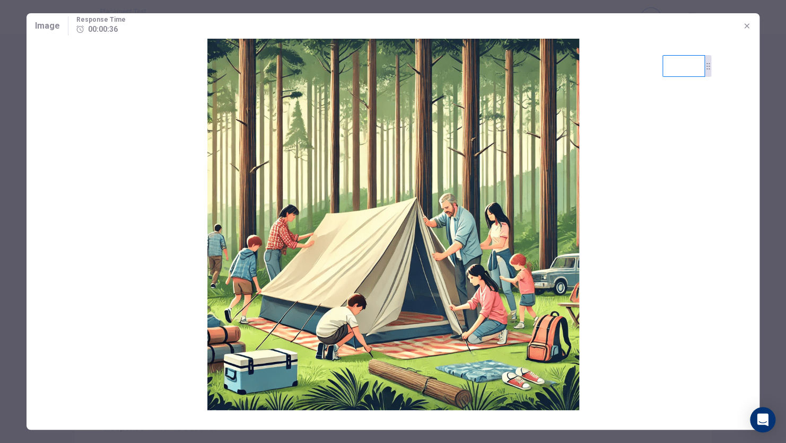
click at [703, 165] on img at bounding box center [393, 225] width 733 height 372
click at [742, 28] on icon "button" at bounding box center [746, 26] width 8 height 8
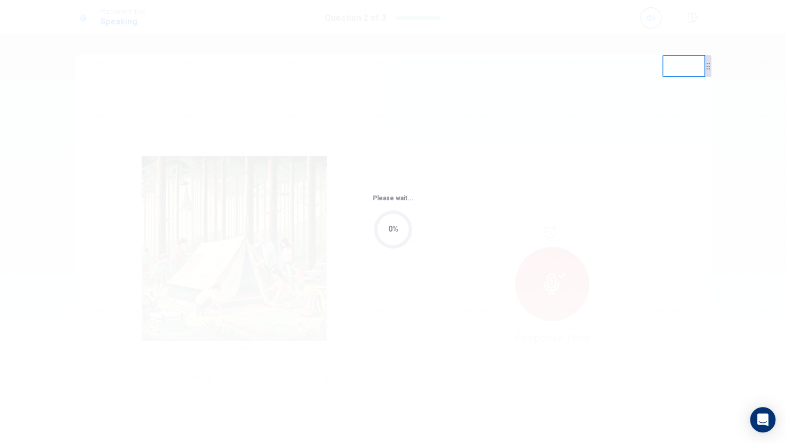
click at [558, 278] on div "Please wait... 0%" at bounding box center [393, 221] width 786 height 443
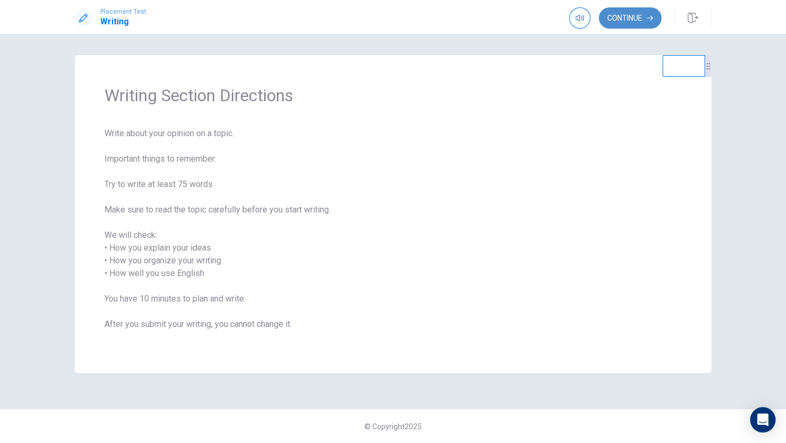
click at [629, 12] on button "Continue" at bounding box center [629, 17] width 63 height 21
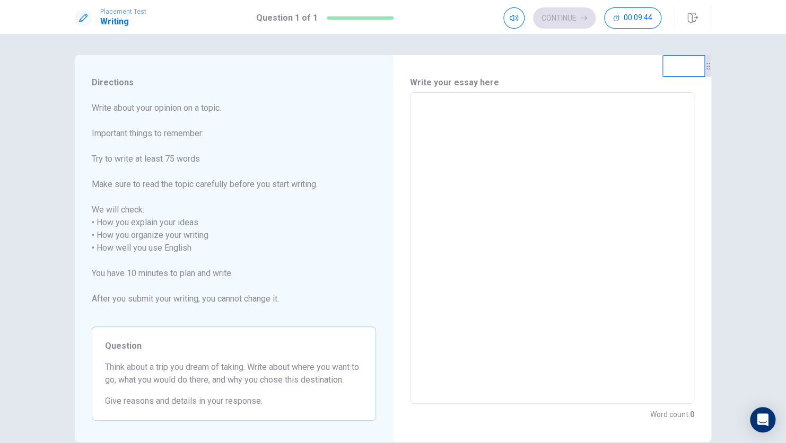
scroll to position [54, 0]
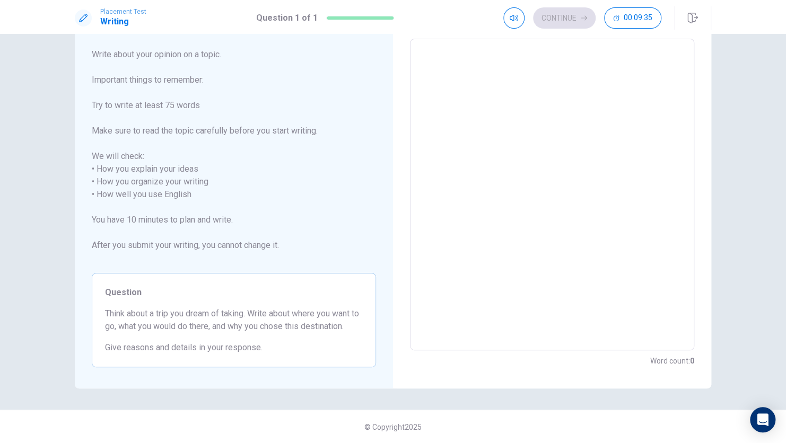
click at [544, 114] on textarea at bounding box center [551, 195] width 269 height 294
type textarea "I"
type textarea "x"
type textarea "I"
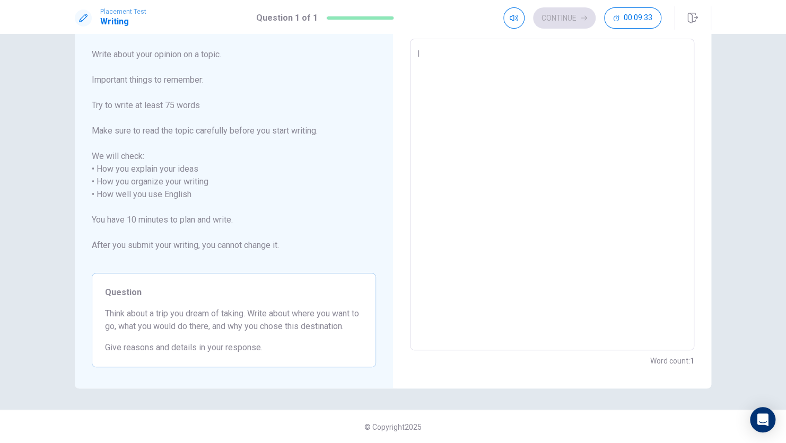
type textarea "x"
type textarea "I w"
type textarea "x"
type textarea "I wa"
type textarea "x"
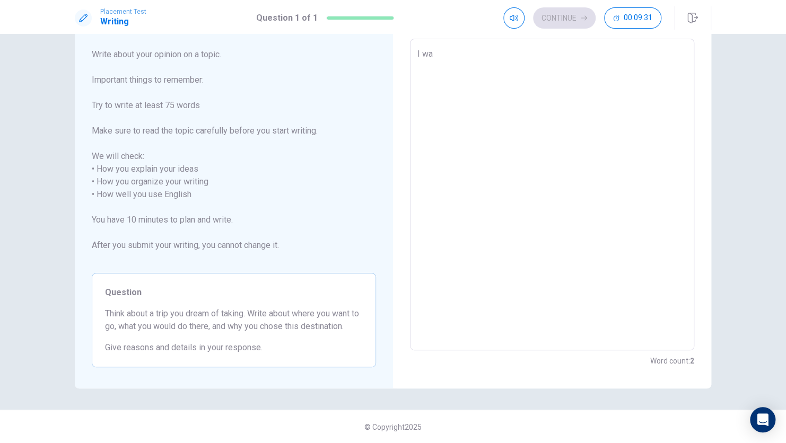
type textarea "I wan"
type textarea "x"
type textarea "I want"
type textarea "x"
type textarea "I want"
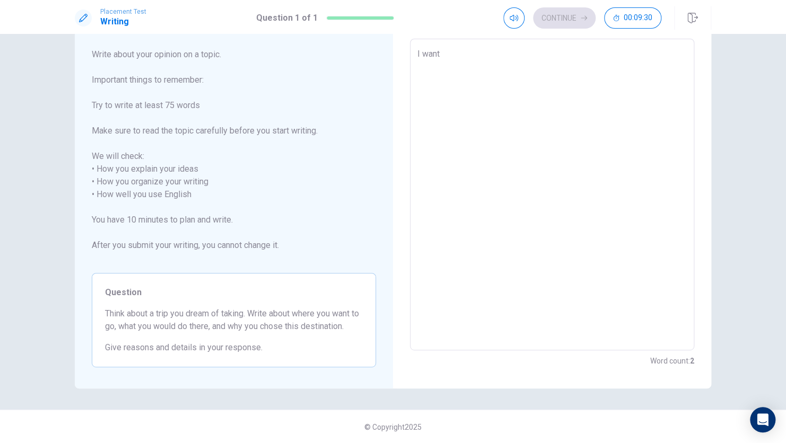
type textarea "x"
type textarea "I want t"
type textarea "x"
type textarea "I want to"
type textarea "x"
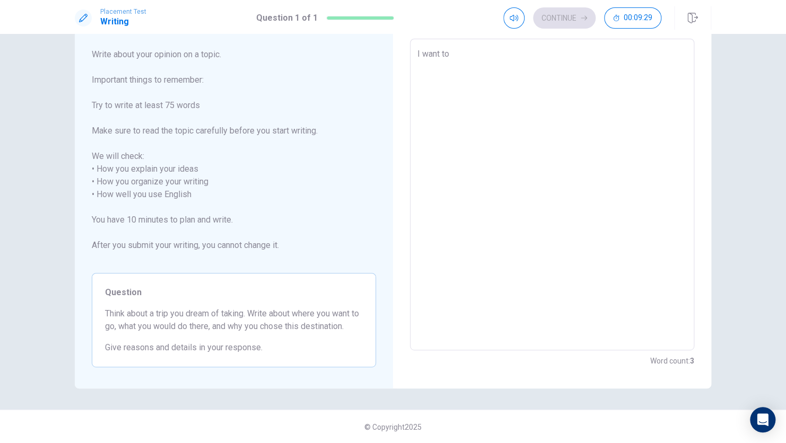
type textarea "I want to"
type textarea "x"
type textarea "I want to g"
type textarea "x"
type textarea "I want to go"
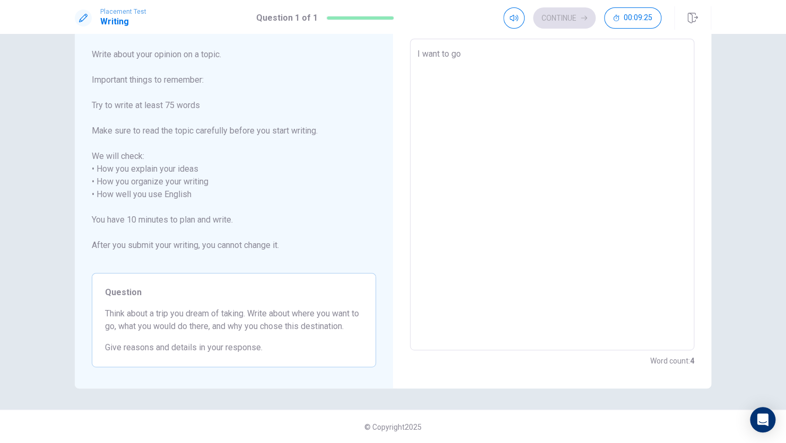
type textarea "x"
type textarea "I want to go"
type textarea "x"
type textarea "I want to go t"
type textarea "x"
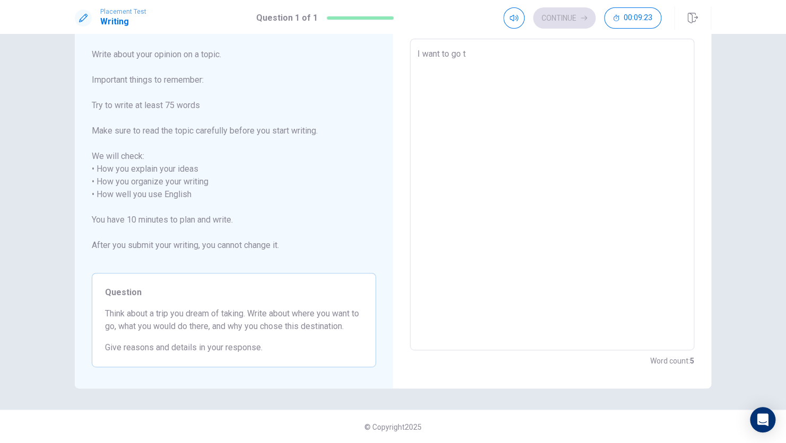
type textarea "I want to go to"
type textarea "x"
type textarea "I want to go to"
type textarea "x"
type textarea "I want to go to C"
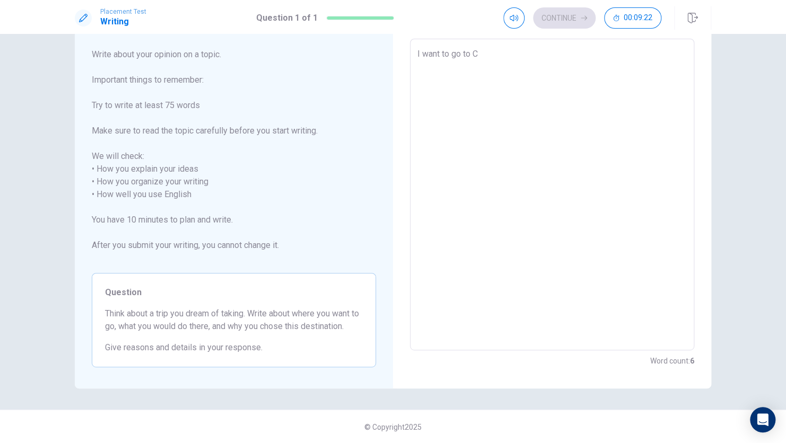
type textarea "x"
type textarea "I want to go to Ca"
type textarea "x"
type textarea "I want to go to Can"
type textarea "x"
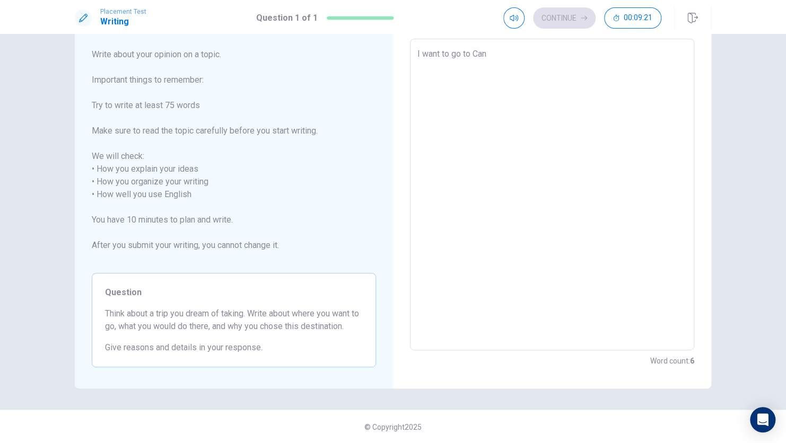
type textarea "I want to go to Cana"
type textarea "x"
type textarea "I want to go to Canad"
type textarea "x"
type textarea "I want to go to [GEOGRAPHIC_DATA]"
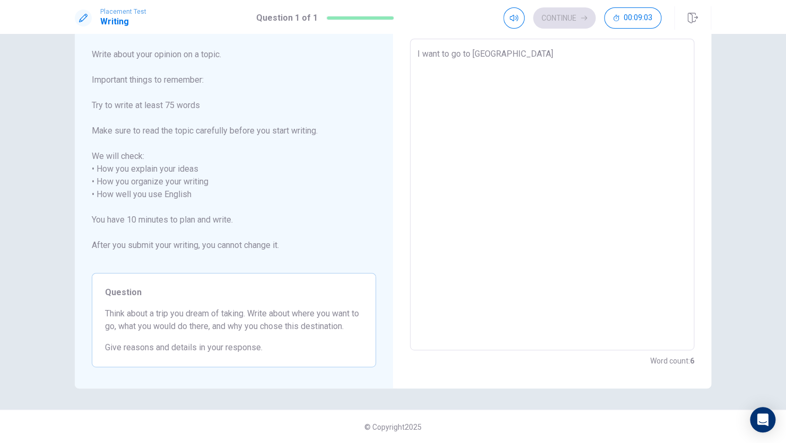
type textarea "x"
type textarea "I want to go to [GEOGRAPHIC_DATA],"
type textarea "x"
type textarea "I want to go to [GEOGRAPHIC_DATA],b"
type textarea "x"
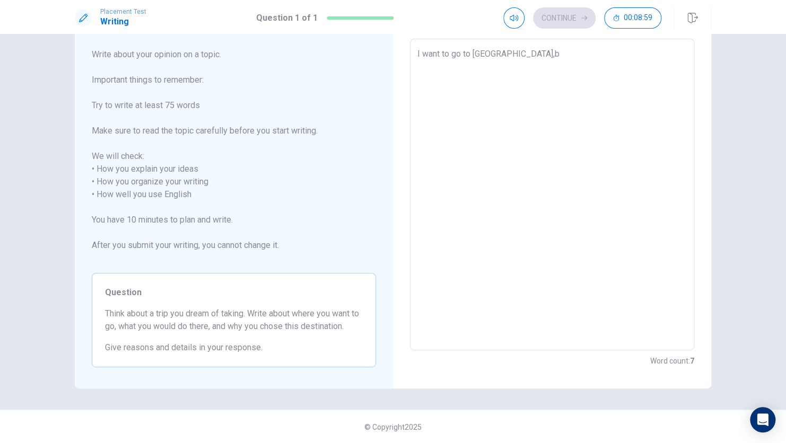
type textarea "I want to go to [GEOGRAPHIC_DATA],be"
type textarea "x"
type textarea "I want to go to [GEOGRAPHIC_DATA],bea"
type textarea "x"
type textarea "I want to go to [GEOGRAPHIC_DATA],beac"
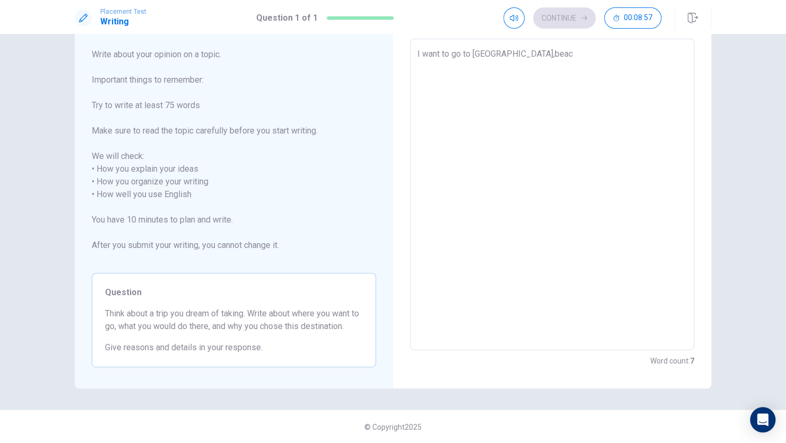
type textarea "x"
type textarea "I want to go to [GEOGRAPHIC_DATA],beach"
type textarea "x"
type textarea "I want to go to [GEOGRAPHIC_DATA],[GEOGRAPHIC_DATA]"
type textarea "x"
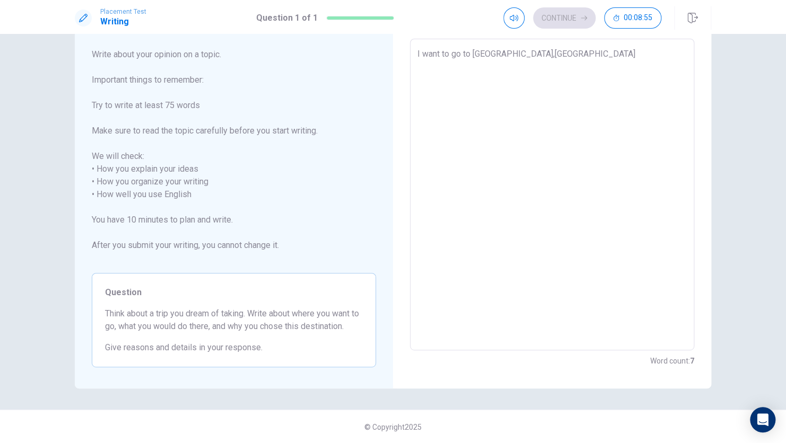
type textarea "I want to go to [GEOGRAPHIC_DATA],[PERSON_NAME]"
type textarea "x"
type textarea "I want to go to [GEOGRAPHIC_DATA],[GEOGRAPHIC_DATA]"
type textarea "x"
type textarea "I want to go to [GEOGRAPHIC_DATA],beach"
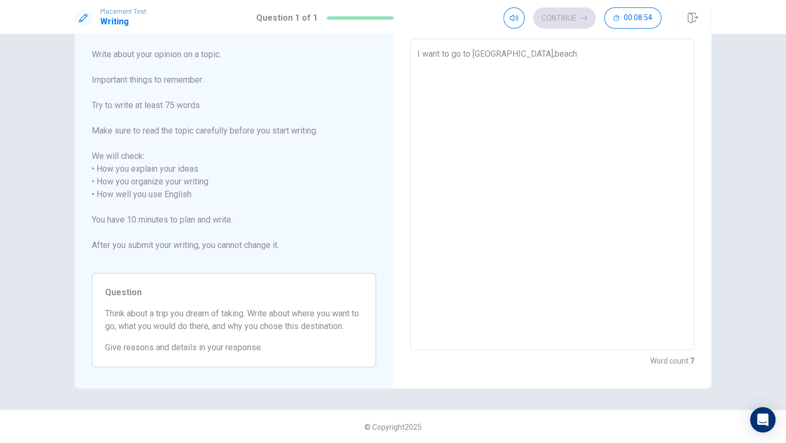
type textarea "x"
type textarea "I want to go to [GEOGRAPHIC_DATA],beac"
type textarea "x"
type textarea "I want to go to [GEOGRAPHIC_DATA],beacu"
type textarea "x"
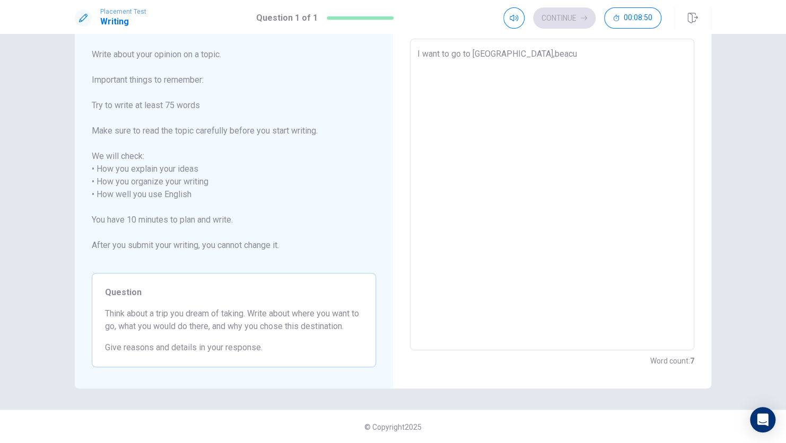
type textarea "I want to go to [GEOGRAPHIC_DATA],beacus"
type textarea "x"
type textarea "I want to go to [GEOGRAPHIC_DATA],beacus"
type textarea "x"
type textarea "I want to go to [GEOGRAPHIC_DATA],beacus m"
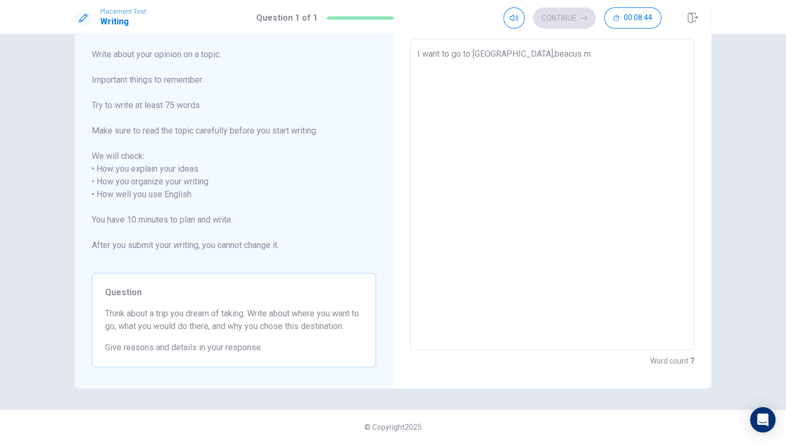
type textarea "x"
type textarea "I want to go to [GEOGRAPHIC_DATA],beacus my"
type textarea "x"
type textarea "I want to go to [GEOGRAPHIC_DATA],beacus my"
type textarea "x"
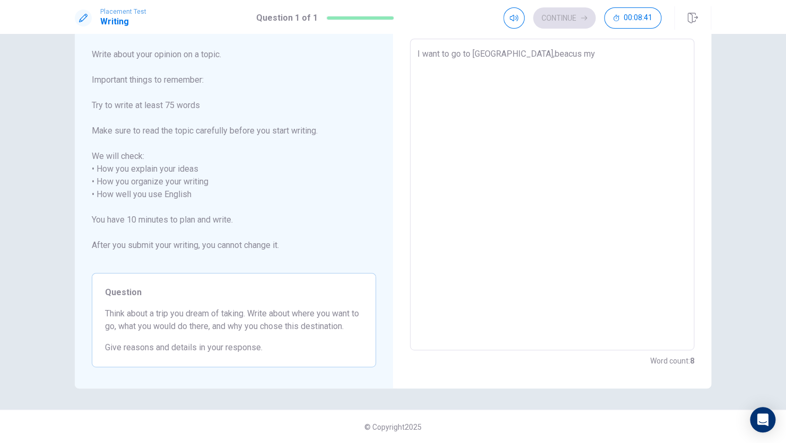
type textarea "I want to go to [GEOGRAPHIC_DATA],beacus my s"
type textarea "x"
type textarea "I want to go to [GEOGRAPHIC_DATA],beacus my si"
type textarea "x"
type textarea "I want to go to [GEOGRAPHIC_DATA],beacus my sis"
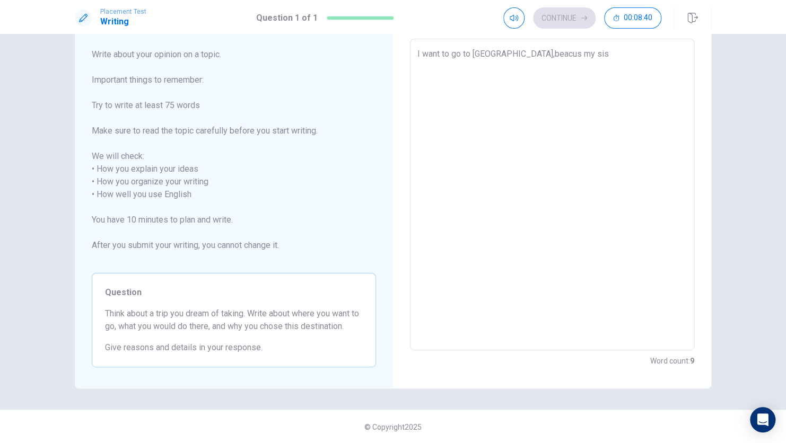
type textarea "x"
type textarea "I want to go to [GEOGRAPHIC_DATA],beacus my sist"
type textarea "x"
type textarea "I want to go to [GEOGRAPHIC_DATA],beacus my siste"
type textarea "x"
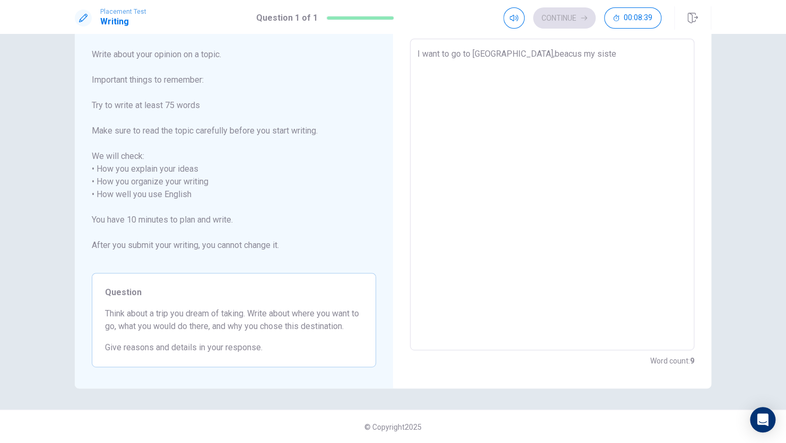
type textarea "I want to go to [GEOGRAPHIC_DATA],beacus my sister"
type textarea "x"
type textarea "I want to go to [GEOGRAPHIC_DATA],beacus my sister"
type textarea "x"
type textarea "I want to go to [GEOGRAPHIC_DATA],beacus my sister a"
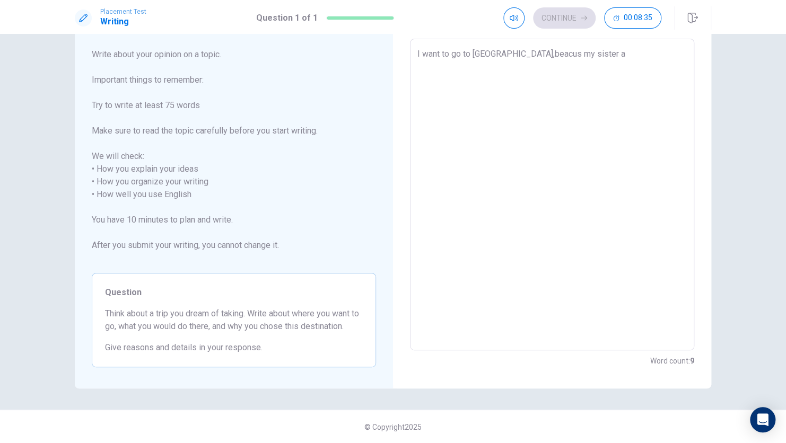
type textarea "x"
type textarea "I want to go to [GEOGRAPHIC_DATA],beacus my sister ar"
type textarea "x"
type textarea "I want to go to [GEOGRAPHIC_DATA],beacus my sister are"
type textarea "x"
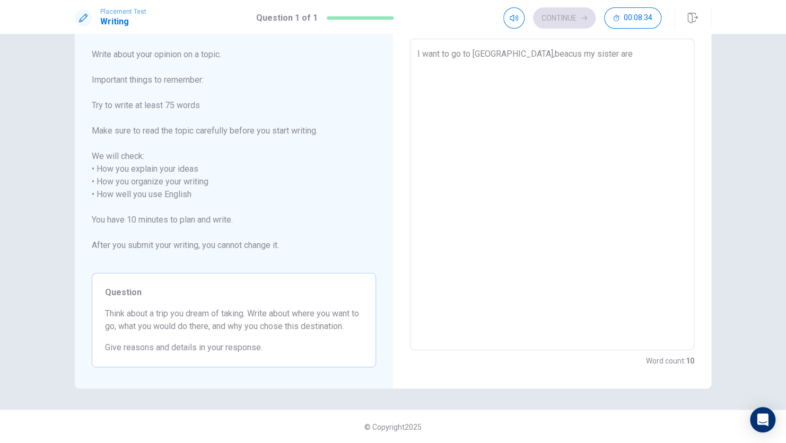
type textarea "I want to go to [GEOGRAPHIC_DATA],beacus my sister are"
type textarea "x"
type textarea "I want to go to [GEOGRAPHIC_DATA],beacus my sister are t"
type textarea "x"
type textarea "I want to go to [GEOGRAPHIC_DATA],beacus my sister are th"
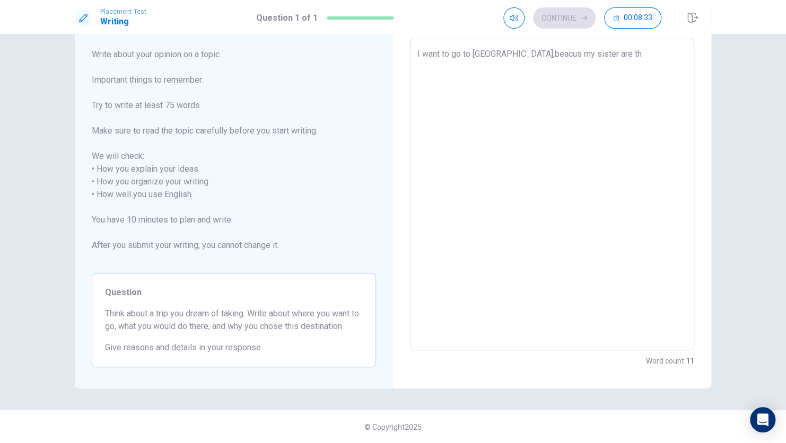
type textarea "x"
type textarea "I want to go to [GEOGRAPHIC_DATA],beacus my sister are the"
type textarea "x"
type textarea "I want to go to [GEOGRAPHIC_DATA],beacus my sister are ther"
type textarea "x"
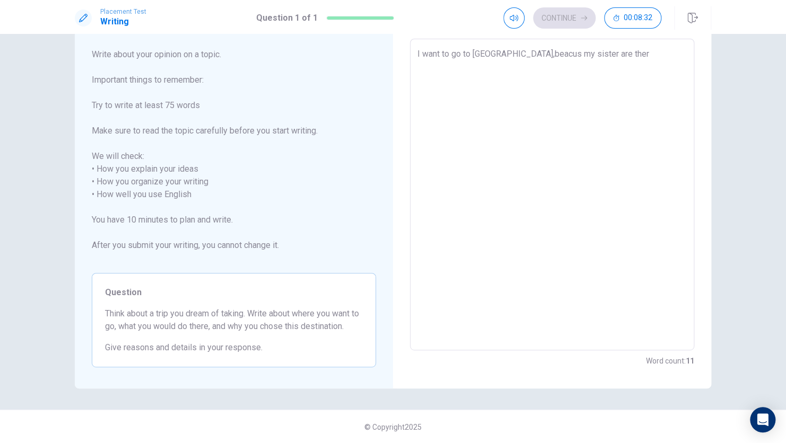
type textarea "I want to go to [GEOGRAPHIC_DATA],beacus my sister are there"
type textarea "x"
type textarea "I want to go to [GEOGRAPHIC_DATA],beacus my sister are there,"
type textarea "x"
type textarea "I want to go to [GEOGRAPHIC_DATA],beacus my sister are there,a"
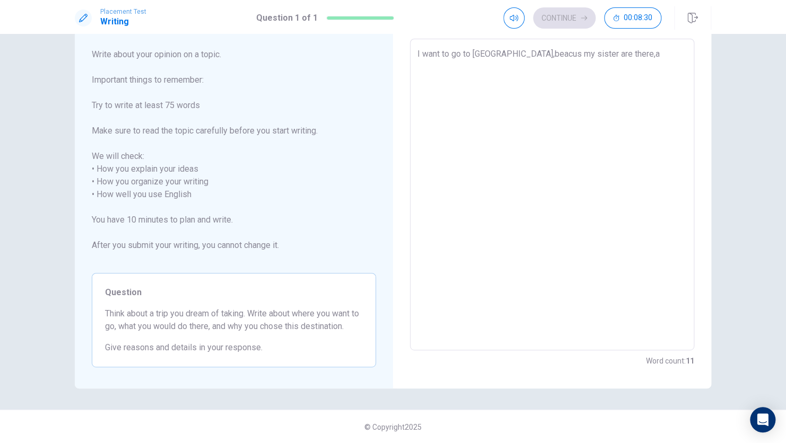
type textarea "x"
type textarea "I want to go to [GEOGRAPHIC_DATA],beacus my sister are there,an"
type textarea "x"
type textarea "I want to go to [GEOGRAPHIC_DATA],beacus my sister are there,and"
type textarea "x"
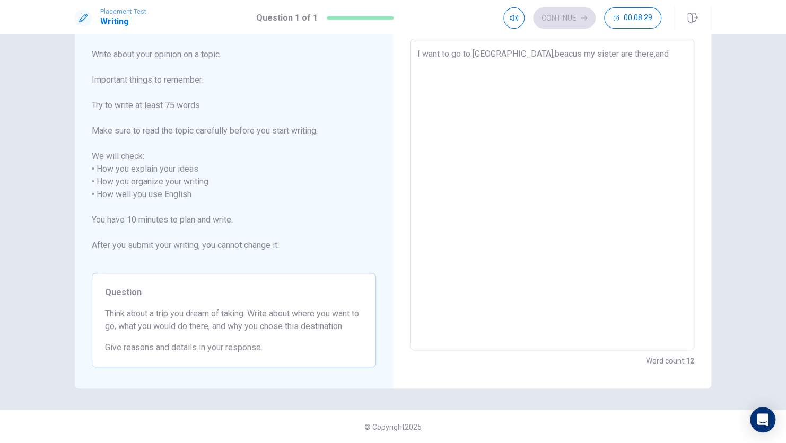
type textarea "I want to go to [GEOGRAPHIC_DATA],beacus my sister are there,and"
type textarea "x"
type textarea "I want to go to [GEOGRAPHIC_DATA],beacus my sister are there,and C"
type textarea "x"
type textarea "I want to go to [GEOGRAPHIC_DATA],beacus my sister are there,and Ca"
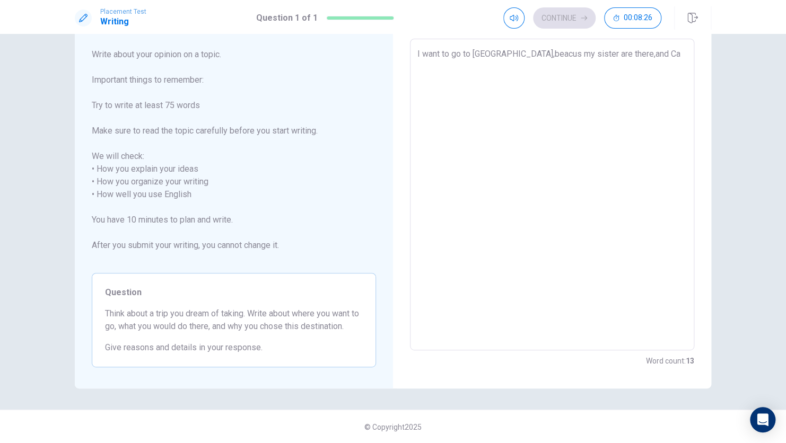
type textarea "x"
type textarea "I want to go to [GEOGRAPHIC_DATA],beacus my sister are there,and Can"
type textarea "x"
type textarea "I want to go to [GEOGRAPHIC_DATA],beacus my sister are there,and [PERSON_NAME]"
type textarea "x"
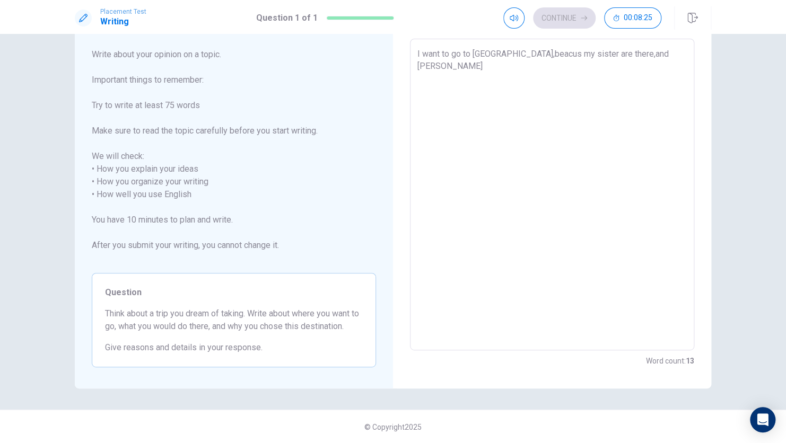
type textarea "I want to go to [GEOGRAPHIC_DATA],beacus my sister are there,and [PERSON_NAME]"
type textarea "x"
type textarea "I want to go to [GEOGRAPHIC_DATA],beacus my sister are there,and [GEOGRAPHIC_DA…"
type textarea "x"
type textarea "I want to go to [GEOGRAPHIC_DATA],beacus my sister are there,and [GEOGRAPHIC_DA…"
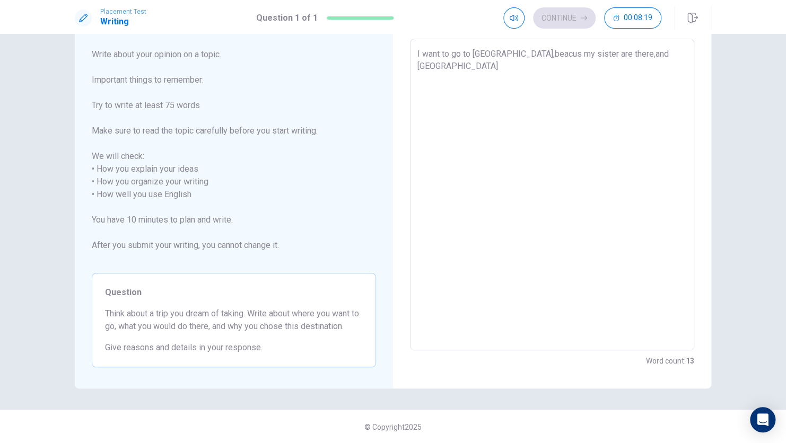
type textarea "x"
type textarea "I want to go to [GEOGRAPHIC_DATA],beacus my sister are there,and [GEOGRAPHIC_DA…"
type textarea "x"
type textarea "I want to go to [GEOGRAPHIC_DATA],beacus my sister are there,and [GEOGRAPHIC_DA…"
type textarea "x"
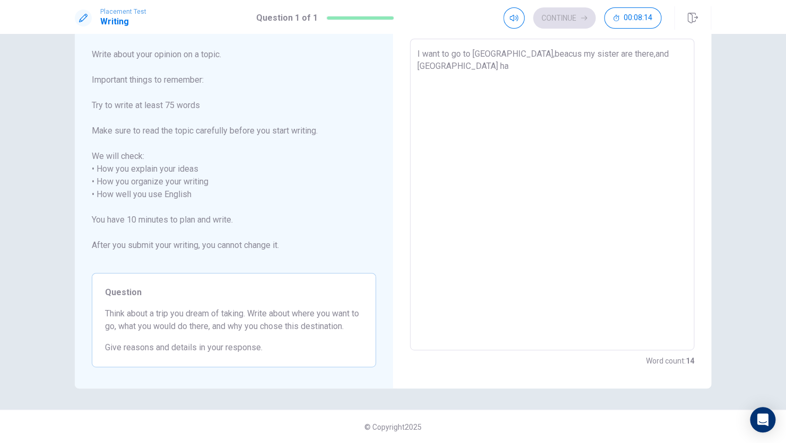
type textarea "I want to go to [GEOGRAPHIC_DATA],beacus my sister are there,and [GEOGRAPHIC_DA…"
type textarea "x"
type textarea "I want to go to [GEOGRAPHIC_DATA],beacus my sister are there,and [GEOGRAPHIC_DA…"
type textarea "x"
type textarea "I want to go to [GEOGRAPHIC_DATA],beacus my sister are there,and [GEOGRAPHIC_DA…"
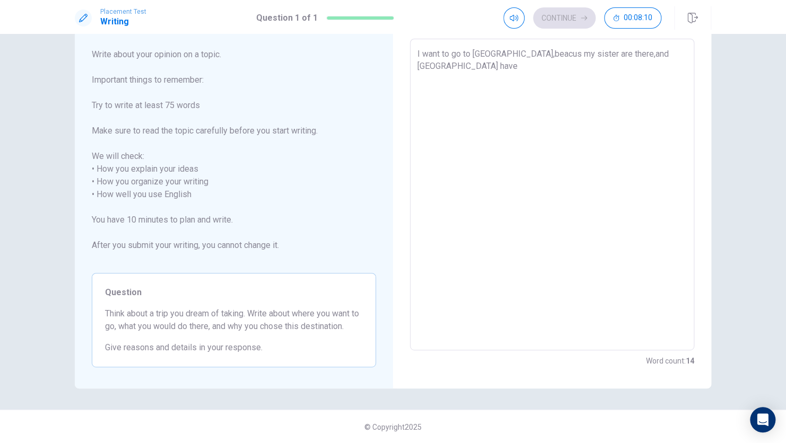
type textarea "x"
type textarea "I want to go to [GEOGRAPHIC_DATA],beacus my sister are there,and [GEOGRAPHIC_DA…"
type textarea "x"
type textarea "I want to go to [GEOGRAPHIC_DATA],beacus my sister are there,and [GEOGRAPHIC_DA…"
type textarea "x"
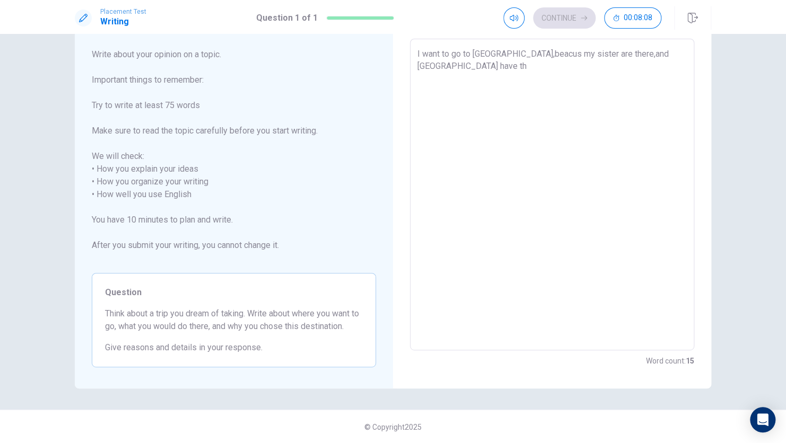
type textarea "I want to go to [GEOGRAPHIC_DATA],beacus my sister are there,and [GEOGRAPHIC_DA…"
type textarea "x"
type textarea "I want to go to [GEOGRAPHIC_DATA],beacus my sister are there,and [GEOGRAPHIC_DA…"
type textarea "x"
type textarea "I want to go to [GEOGRAPHIC_DATA],beacus my sister are there,and [GEOGRAPHIC_DA…"
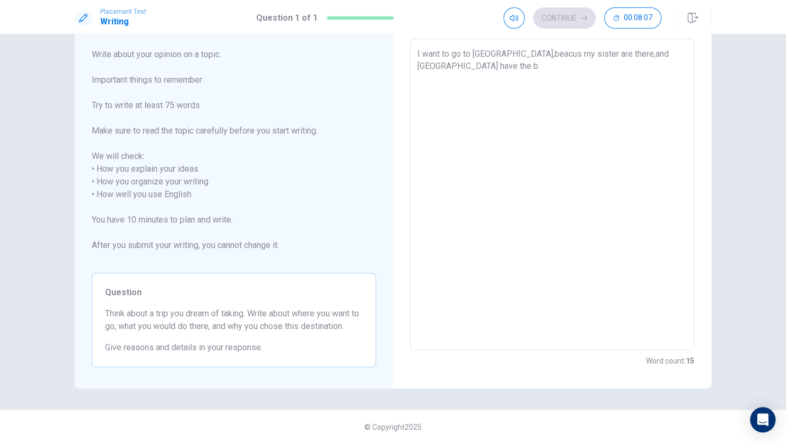
type textarea "x"
type textarea "I want to go to [GEOGRAPHIC_DATA],beacus my sister are there,and [GEOGRAPHIC_DA…"
type textarea "x"
type textarea "I want to go to [GEOGRAPHIC_DATA],beacus my sister are there,and [GEOGRAPHIC_DA…"
type textarea "x"
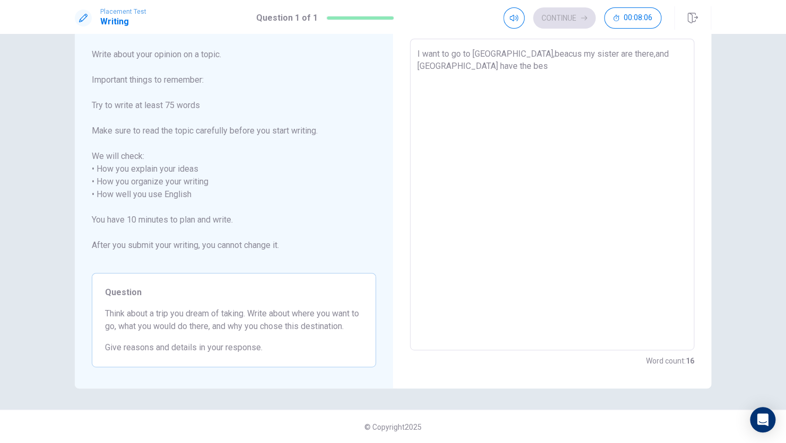
type textarea "I want to go to [GEOGRAPHIC_DATA],beacus my sister are there,and [GEOGRAPHIC_DA…"
type textarea "x"
type textarea "I want to go to [GEOGRAPHIC_DATA],beacus my sister are there,and [GEOGRAPHIC_DA…"
type textarea "x"
type textarea "I want to go to [GEOGRAPHIC_DATA],beacus my sister are there,and [GEOGRAPHIC_DA…"
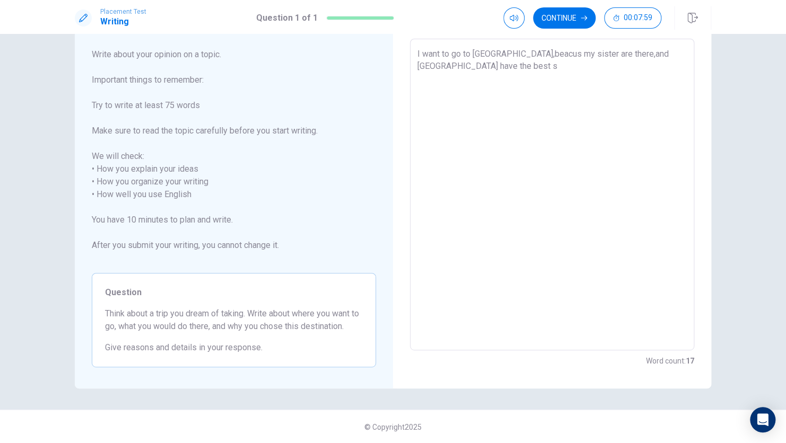
type textarea "x"
type textarea "I want to go to [GEOGRAPHIC_DATA],beacus my sister are there,and [GEOGRAPHIC_DA…"
type textarea "x"
type textarea "I want to go to [GEOGRAPHIC_DATA],beacus my sister are there,and [GEOGRAPHIC_DA…"
type textarea "x"
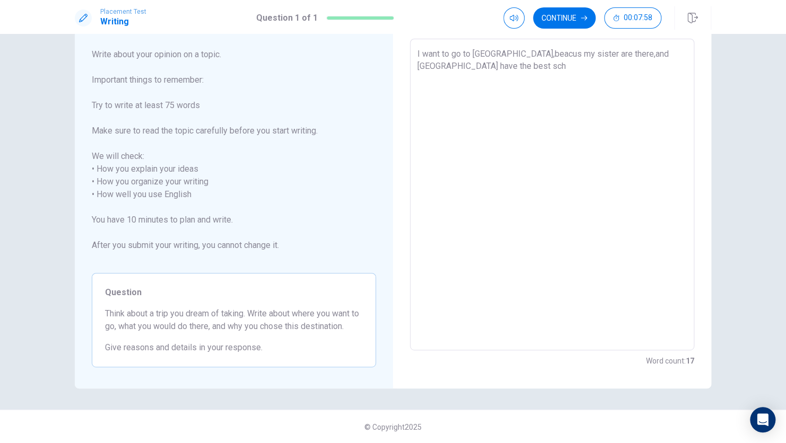
type textarea "I want to go to [GEOGRAPHIC_DATA],beacus my sister are there,and [GEOGRAPHIC_DA…"
type textarea "x"
type textarea "I want to go to [GEOGRAPHIC_DATA],beacus my sister are there,and [GEOGRAPHIC_DA…"
type textarea "x"
type textarea "I want to go to [GEOGRAPHIC_DATA],beacus my sister are there,and [GEOGRAPHIC_DA…"
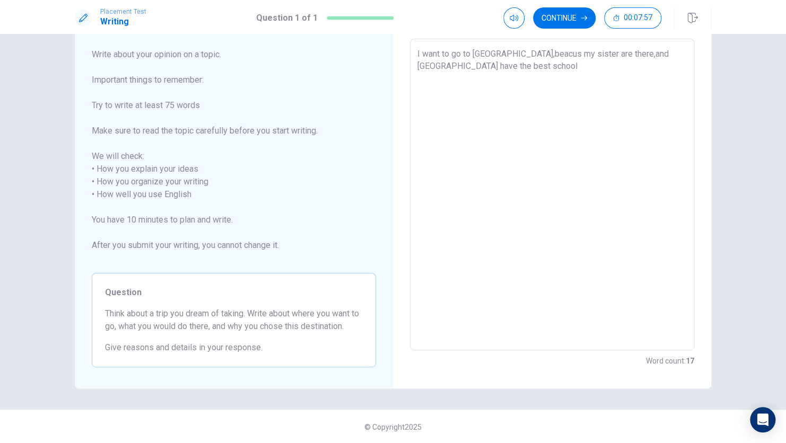
type textarea "x"
type textarea "I want to go to [GEOGRAPHIC_DATA],beacus my sister are there,and [GEOGRAPHIC_DA…"
type textarea "x"
type textarea "I want to go to [GEOGRAPHIC_DATA],beacus my sister are there,and [GEOGRAPHIC_DA…"
type textarea "x"
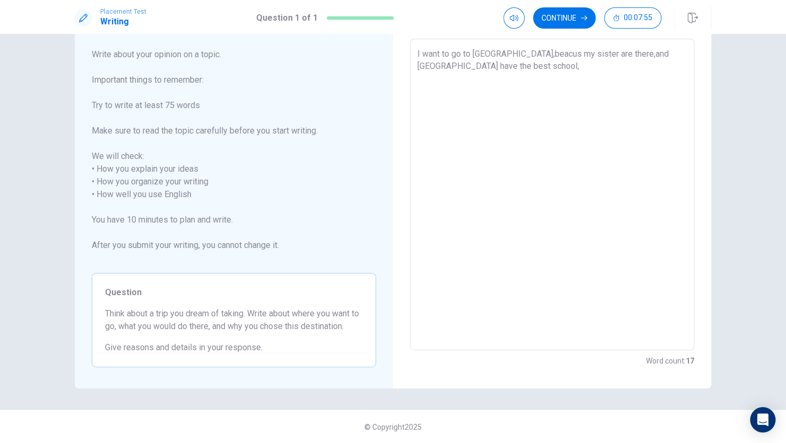
type textarea "I want to go to [GEOGRAPHIC_DATA],beacus my sister are there,and [GEOGRAPHIC_DA…"
type textarea "x"
type textarea "I want to go to [GEOGRAPHIC_DATA],beacus my sister are there,and [GEOGRAPHIC_DA…"
type textarea "x"
type textarea "I want to go to [GEOGRAPHIC_DATA],beacus my sister are there,and [GEOGRAPHIC_DA…"
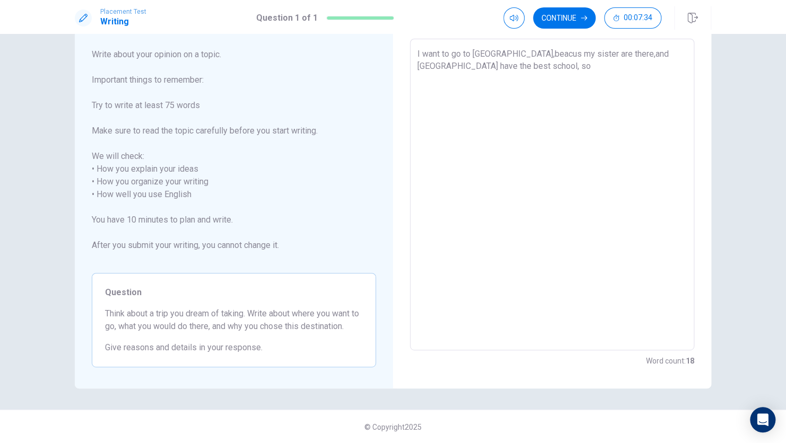
type textarea "x"
type textarea "I want to go to [GEOGRAPHIC_DATA],beacus my sister are there,and [GEOGRAPHIC_DA…"
type textarea "x"
type textarea "I want to go to [GEOGRAPHIC_DATA],beacus my sister are there,and [GEOGRAPHIC_DA…"
type textarea "x"
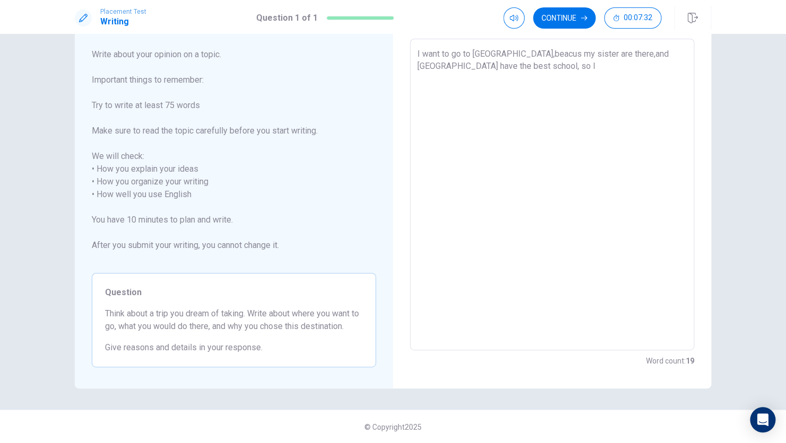
type textarea "I want to go to [GEOGRAPHIC_DATA],beacus my sister are there,and [GEOGRAPHIC_DA…"
type textarea "x"
type textarea "I want to go to [GEOGRAPHIC_DATA],beacus my sister are there,and [GEOGRAPHIC_DA…"
type textarea "x"
type textarea "I want to go to [GEOGRAPHIC_DATA],beacus my sister are there,and [GEOGRAPHIC_DA…"
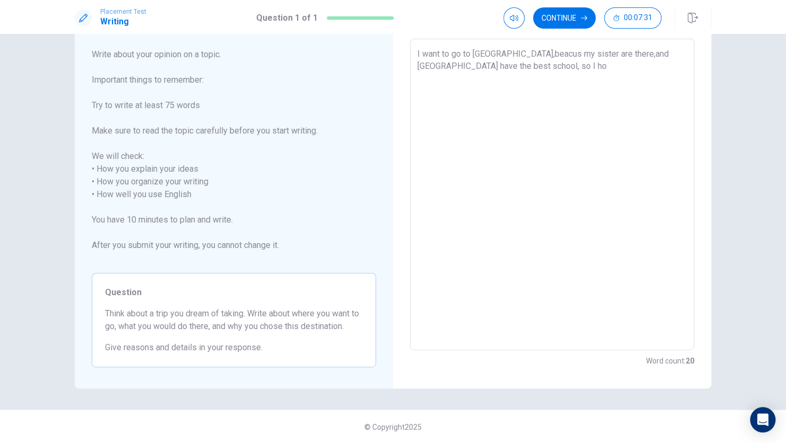
type textarea "x"
click at [597, 78] on textarea "I want to go to [GEOGRAPHIC_DATA],beacus my sister are there,and [GEOGRAPHIC_DA…" at bounding box center [551, 195] width 269 height 294
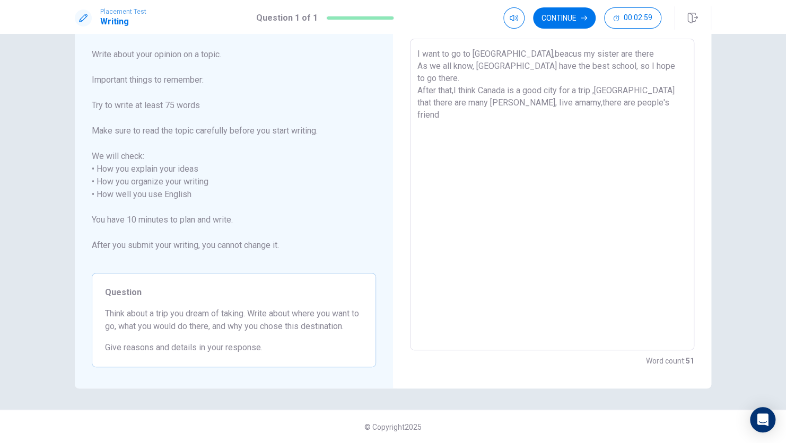
click at [594, 64] on textarea "I want to go to [GEOGRAPHIC_DATA],beacus my sister are there As we all know, [G…" at bounding box center [551, 195] width 269 height 294
click at [619, 103] on textarea "I want to go to [GEOGRAPHIC_DATA],beacus my sister are there As we all know, [G…" at bounding box center [551, 195] width 269 height 294
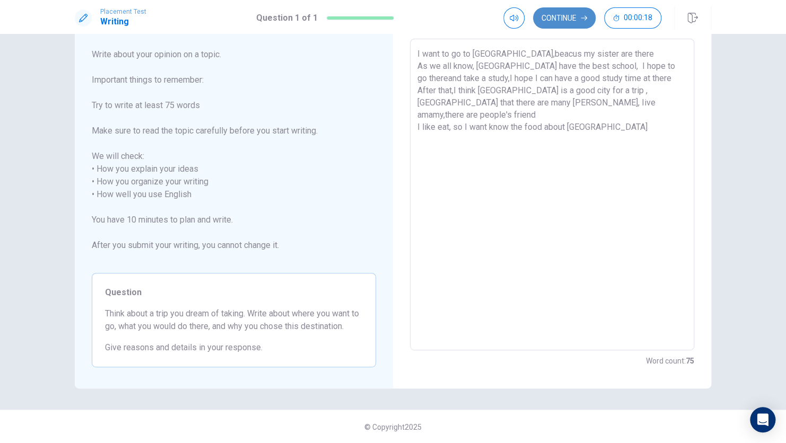
click at [559, 27] on button "Continue" at bounding box center [564, 17] width 63 height 21
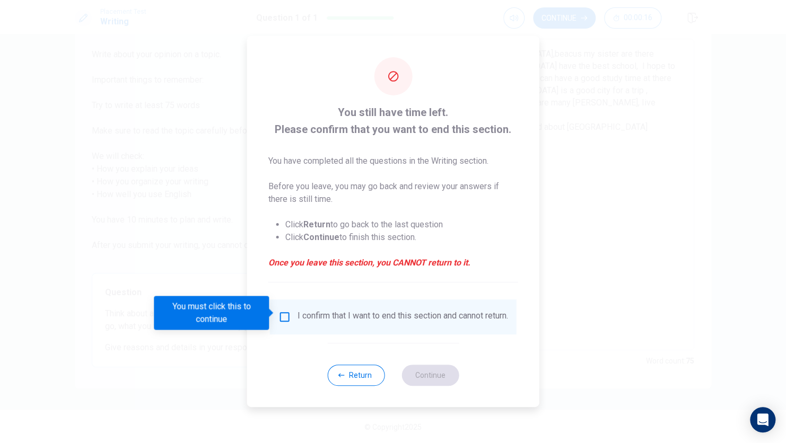
click at [278, 314] on input "You must click this to continue" at bounding box center [284, 317] width 13 height 13
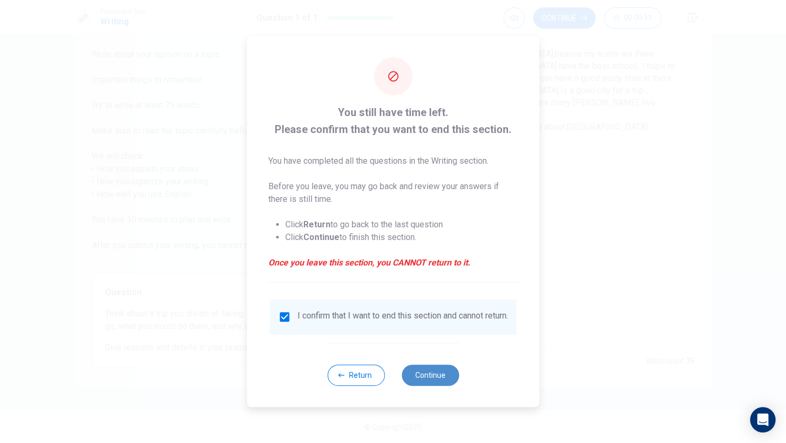
click at [430, 386] on button "Continue" at bounding box center [429, 375] width 57 height 21
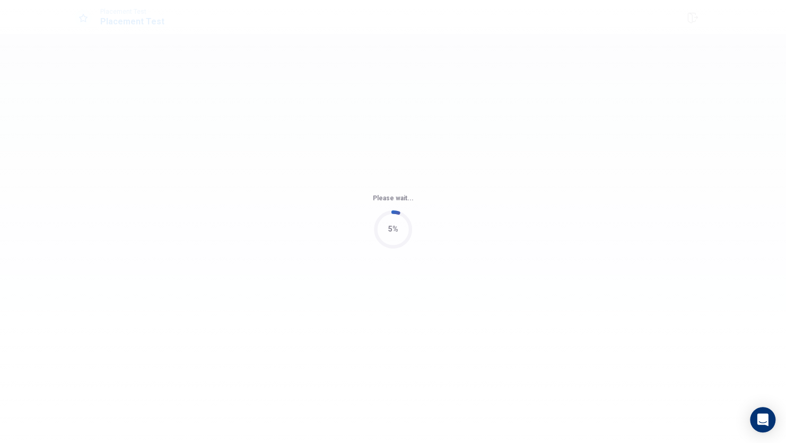
scroll to position [0, 0]
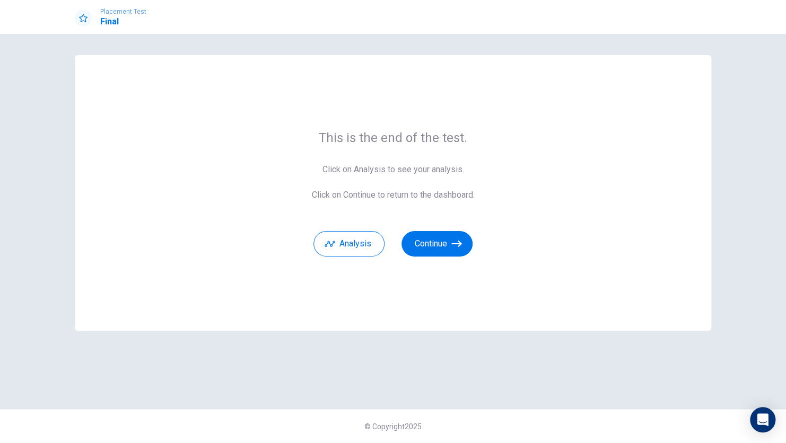
click at [454, 257] on div "This is the end of the test. Click on Analysis to see your analysis. Click on C…" at bounding box center [393, 193] width 636 height 276
click at [450, 240] on button "Continue" at bounding box center [436, 243] width 71 height 25
